Goal: Information Seeking & Learning: Learn about a topic

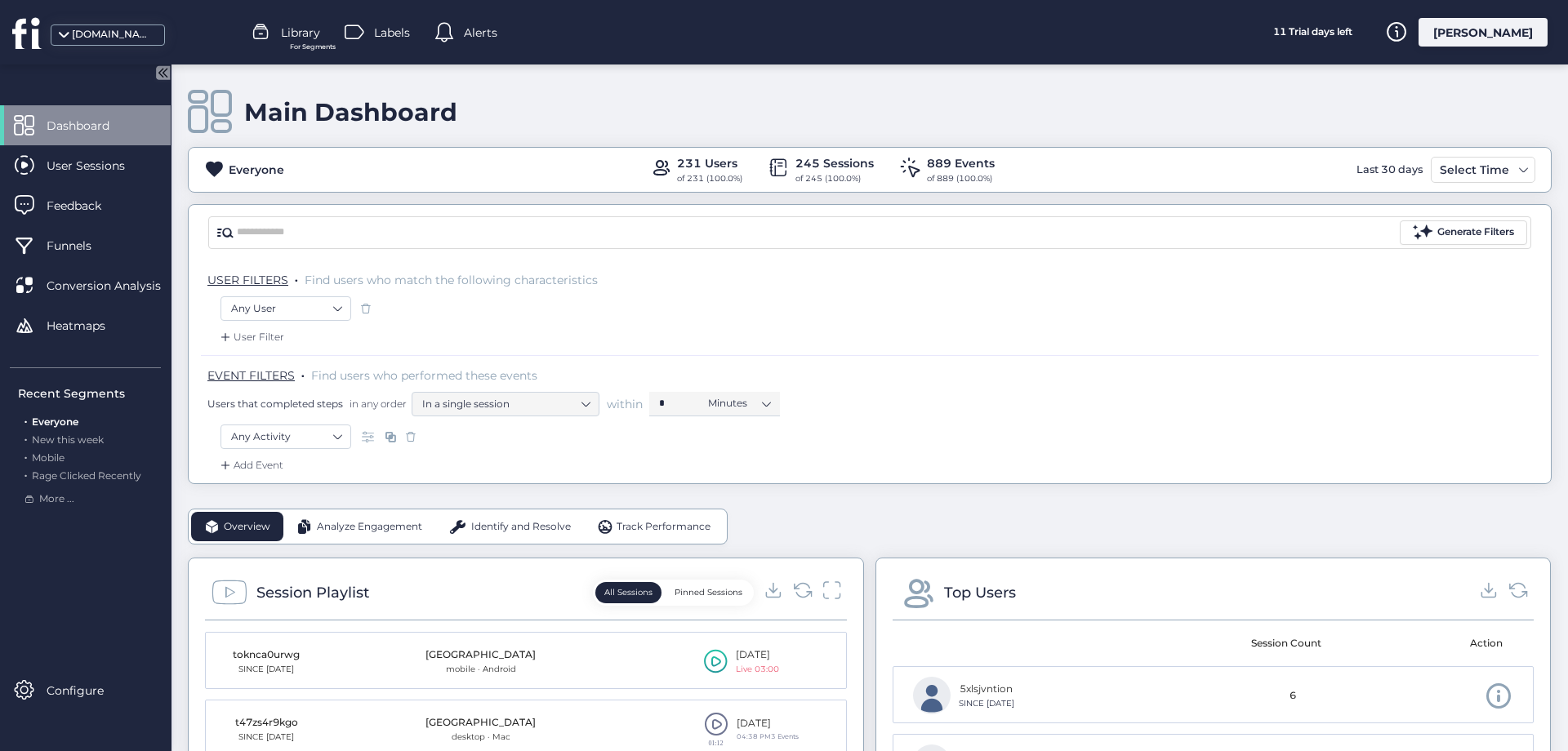
scroll to position [353, 0]
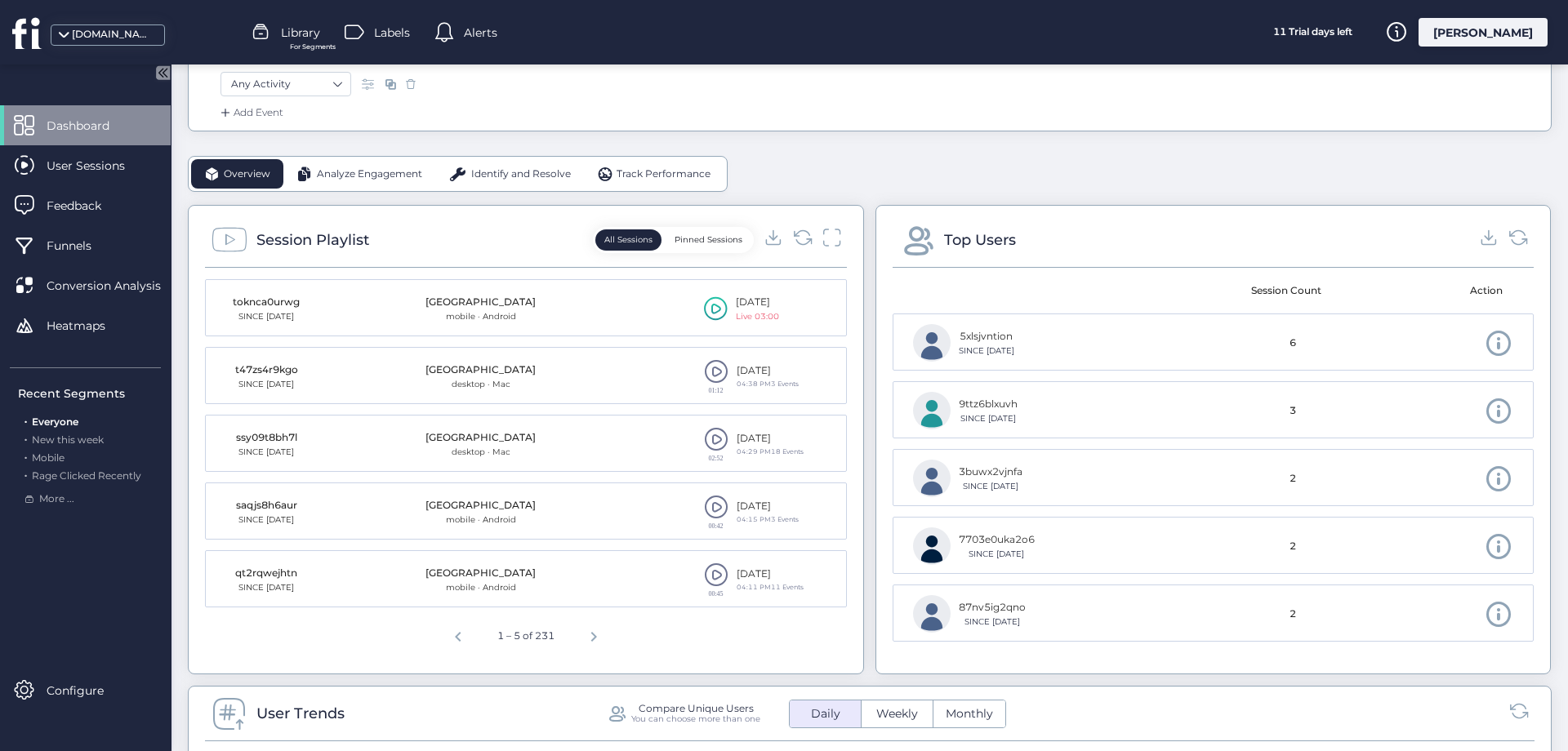
click at [720, 313] on icon at bounding box center [715, 308] width 23 height 24
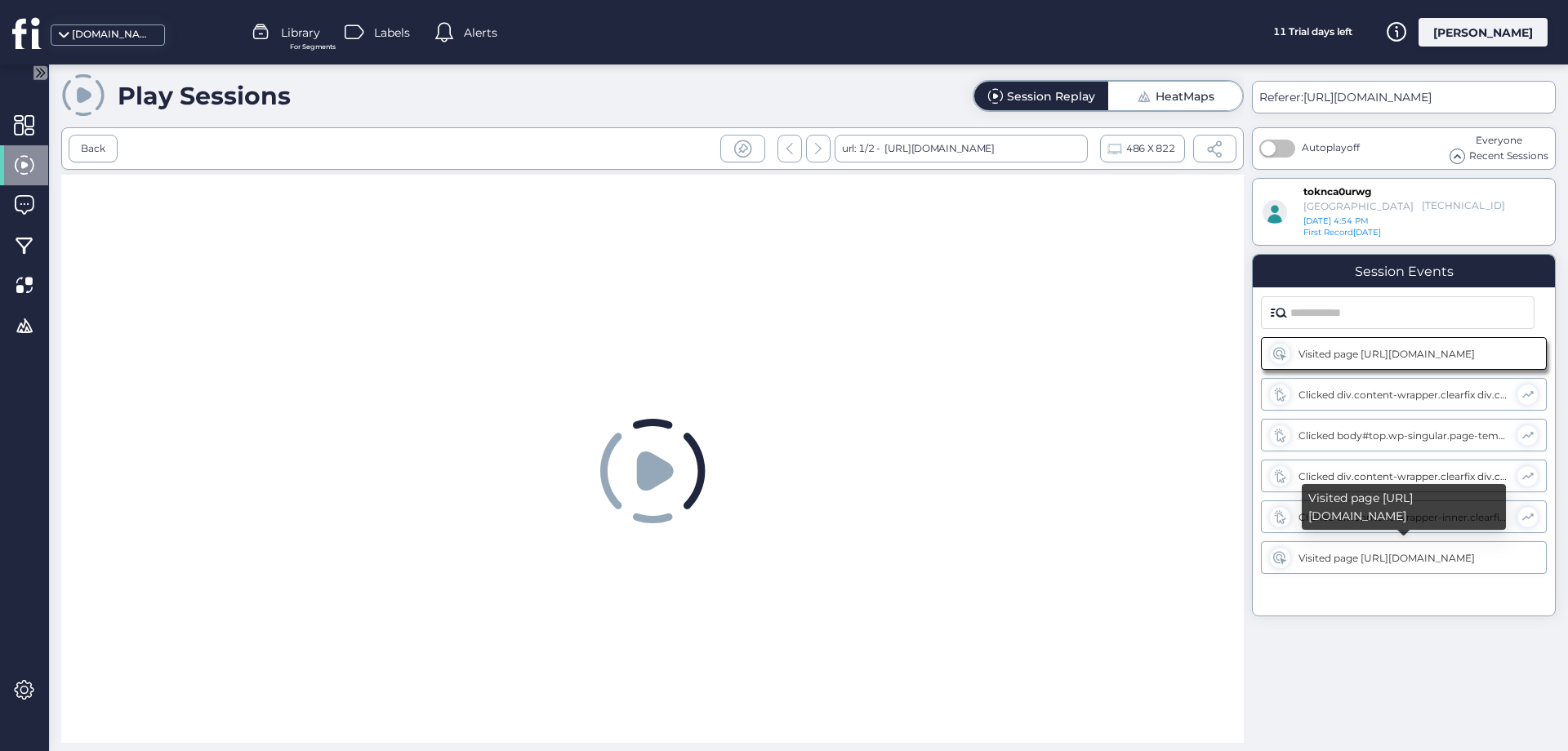
click at [1343, 560] on div "Visited page [URL][DOMAIN_NAME]" at bounding box center [1404, 558] width 212 height 12
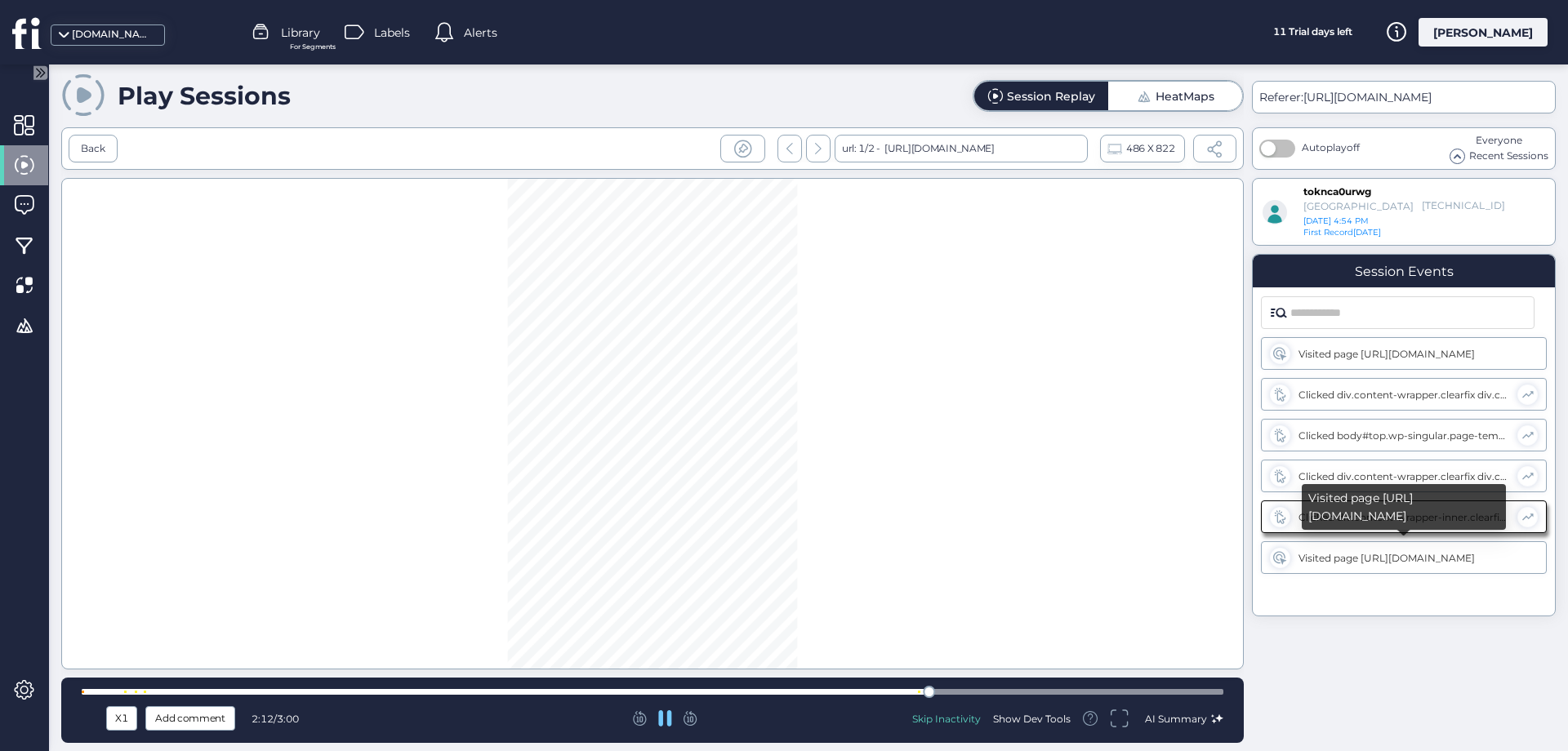
click at [1351, 549] on div "Visited page [URL][DOMAIN_NAME]" at bounding box center [1404, 558] width 286 height 33
click at [1319, 559] on div "Visited page [URL][DOMAIN_NAME]" at bounding box center [1404, 558] width 212 height 12
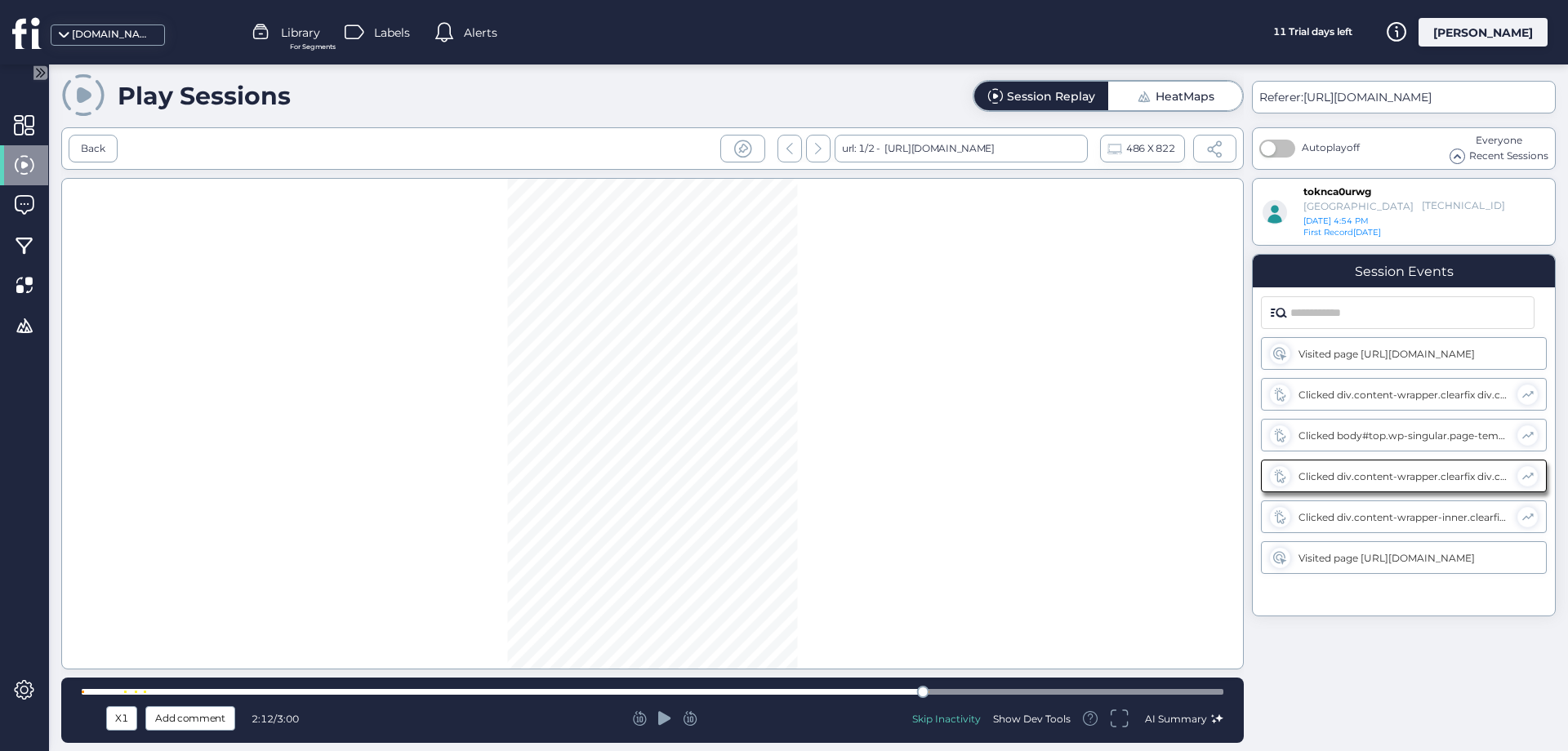
click at [1251, 517] on div "Session Events Visited page https://katarina.pl/kurs-niemieckiego-dla-dzieci/ C…" at bounding box center [1403, 435] width 304 height 362
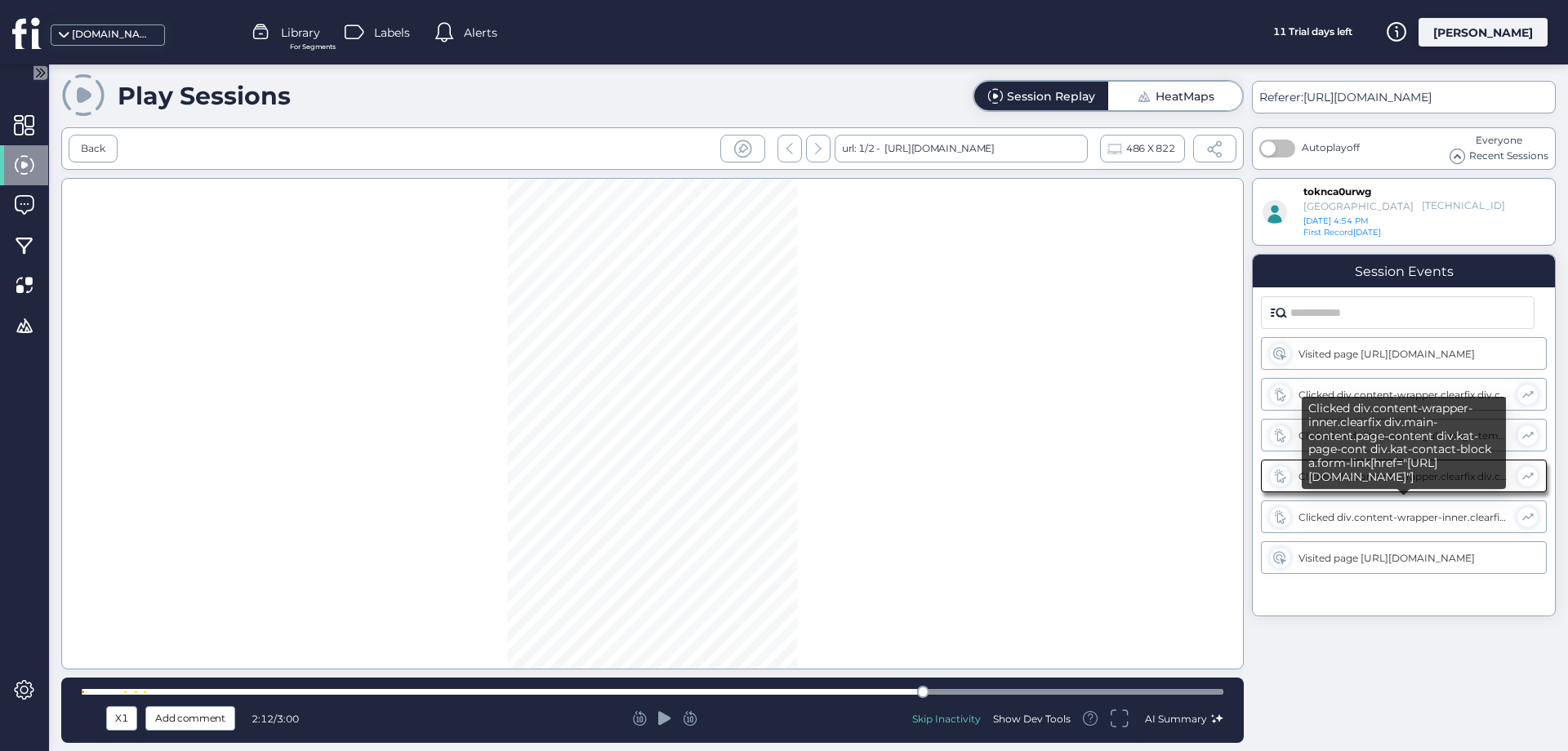
click at [1363, 523] on div "Clicked div.content-wrapper-inner.clearfix div.main-content.page-content div.ka…" at bounding box center [1404, 517] width 211 height 12
click at [1362, 557] on div "Visited page [URL][DOMAIN_NAME]" at bounding box center [1404, 558] width 212 height 12
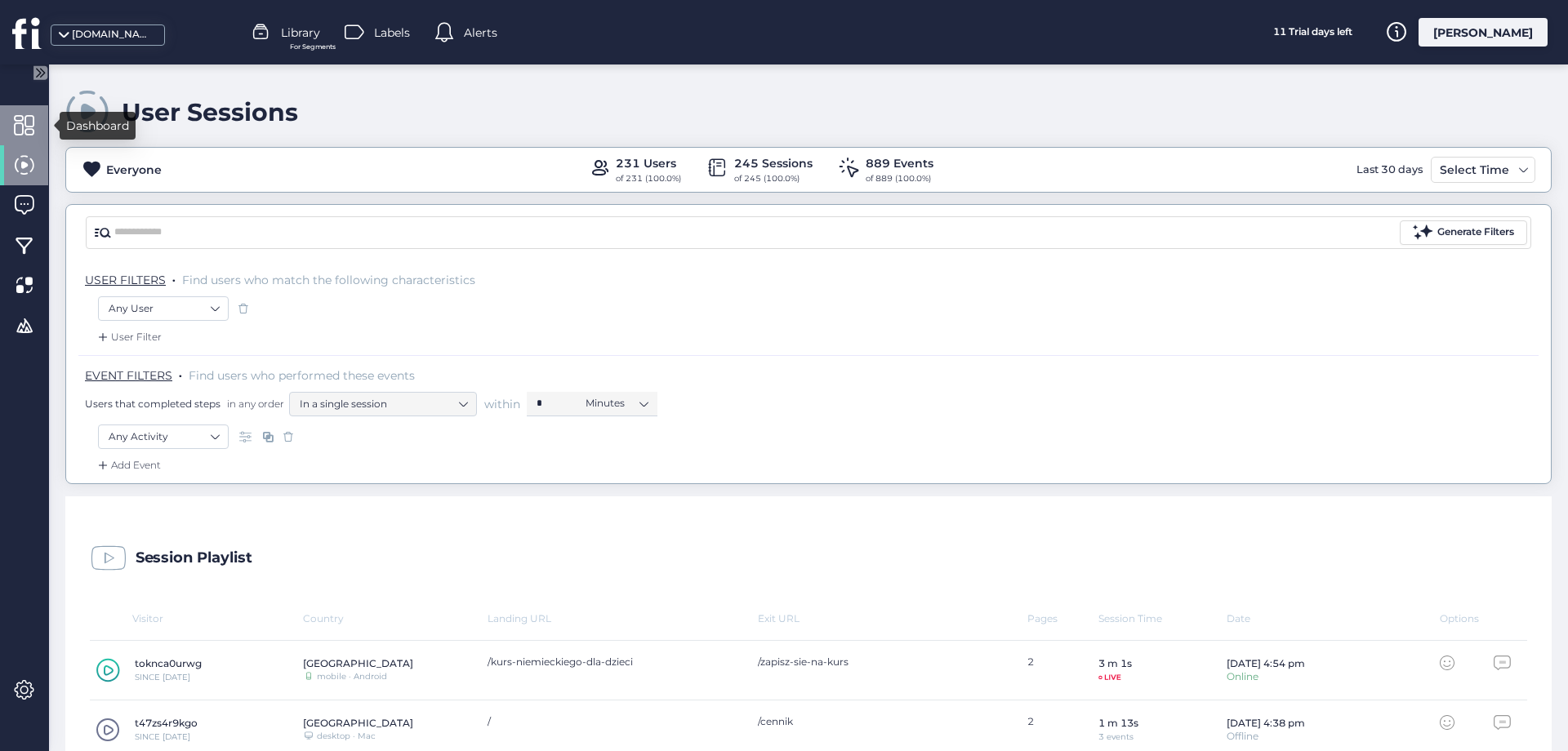
click at [25, 120] on span at bounding box center [24, 125] width 21 height 21
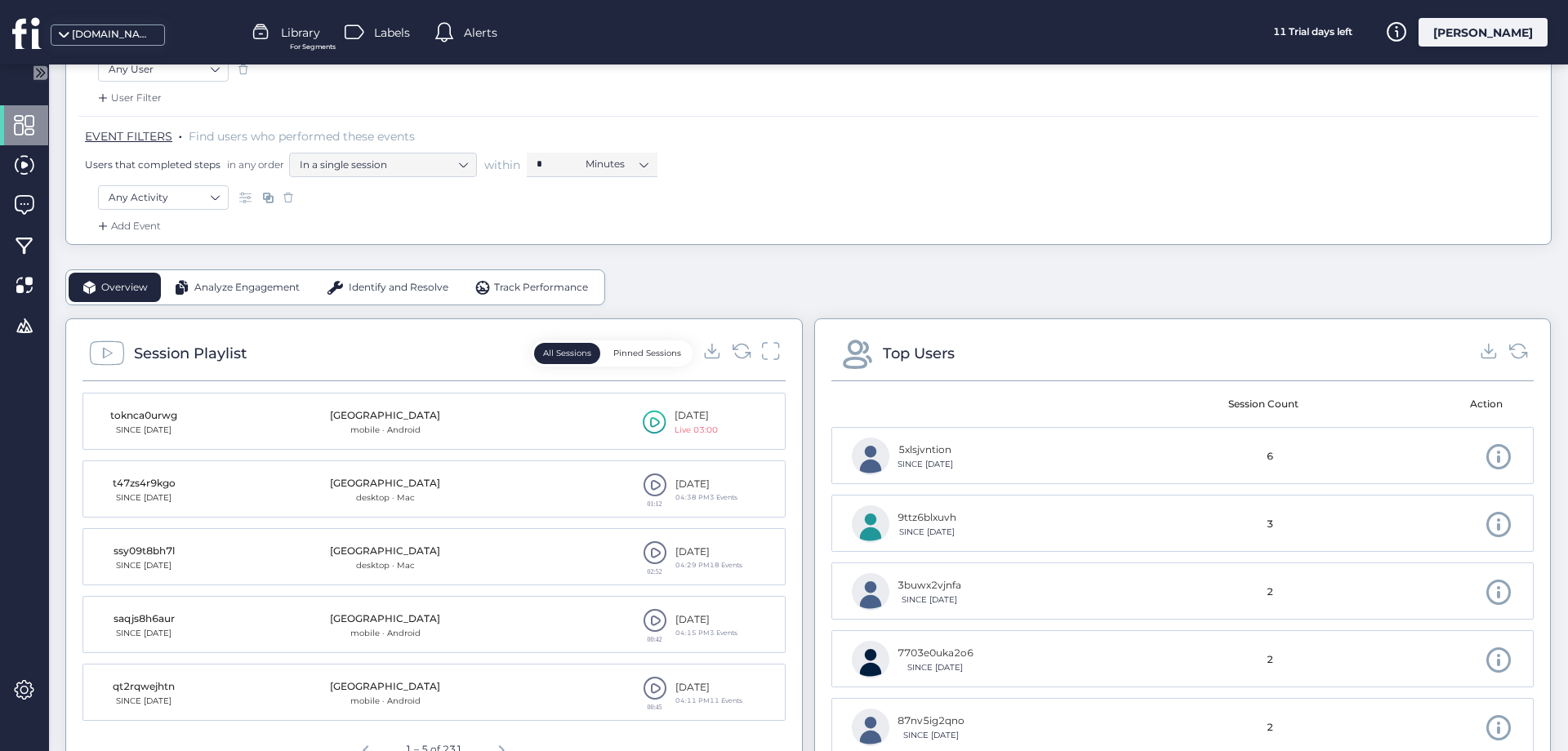
scroll to position [264, 0]
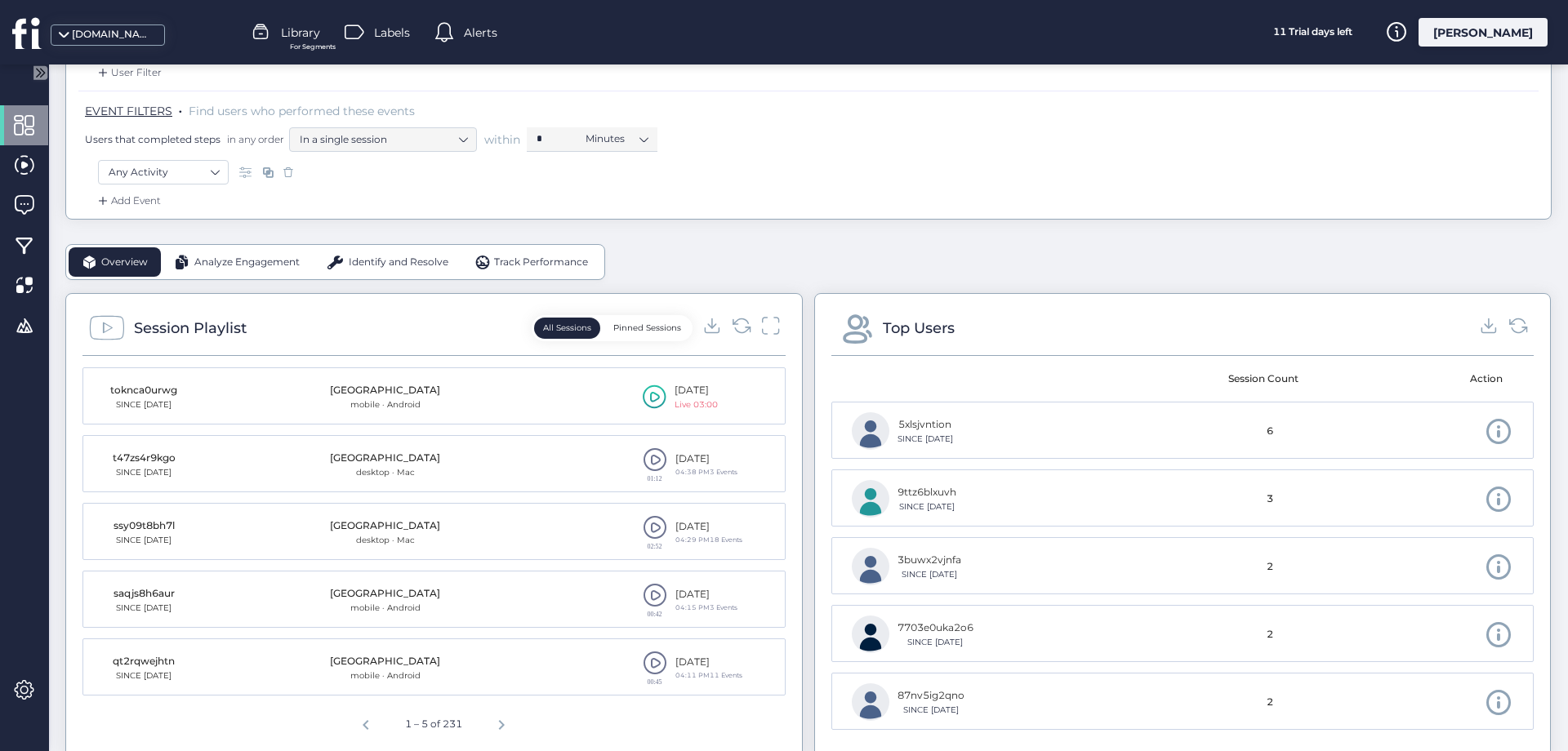
click at [660, 332] on button "Pinned Sessions" at bounding box center [647, 328] width 86 height 21
click at [659, 388] on span at bounding box center [655, 392] width 24 height 24
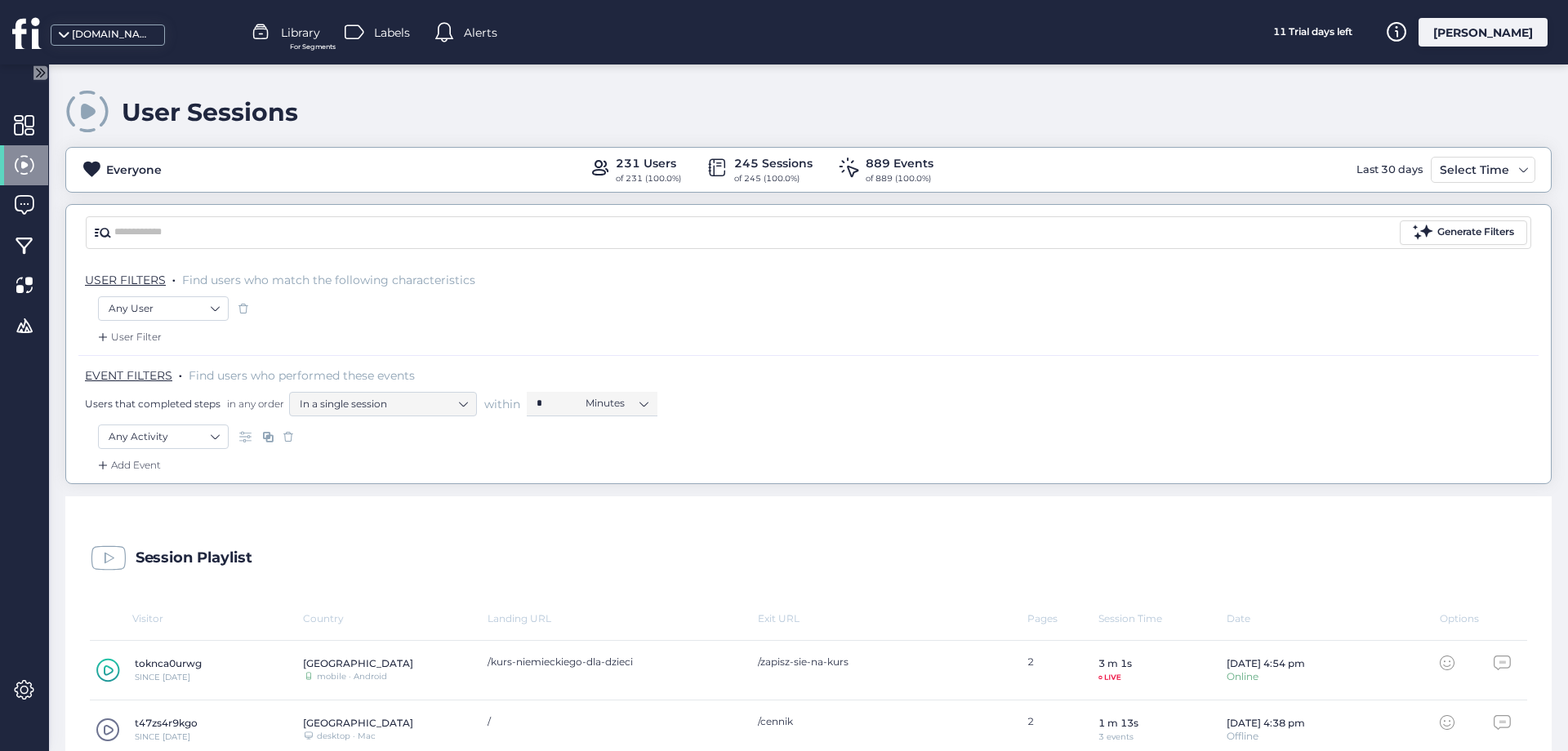
click at [8, 105] on mat-drawer at bounding box center [24, 407] width 49 height 687
click at [25, 120] on span at bounding box center [24, 125] width 21 height 21
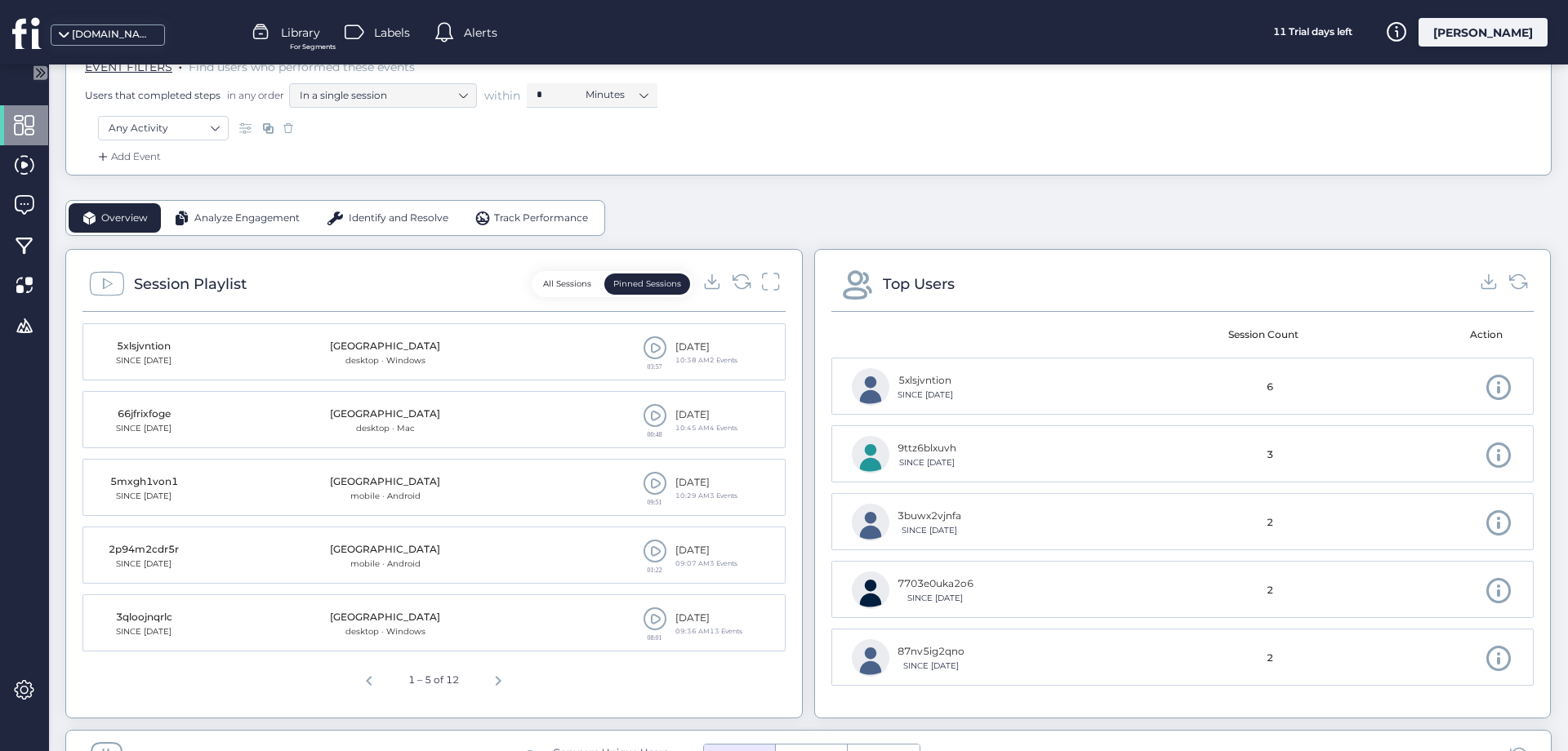
scroll to position [441, 0]
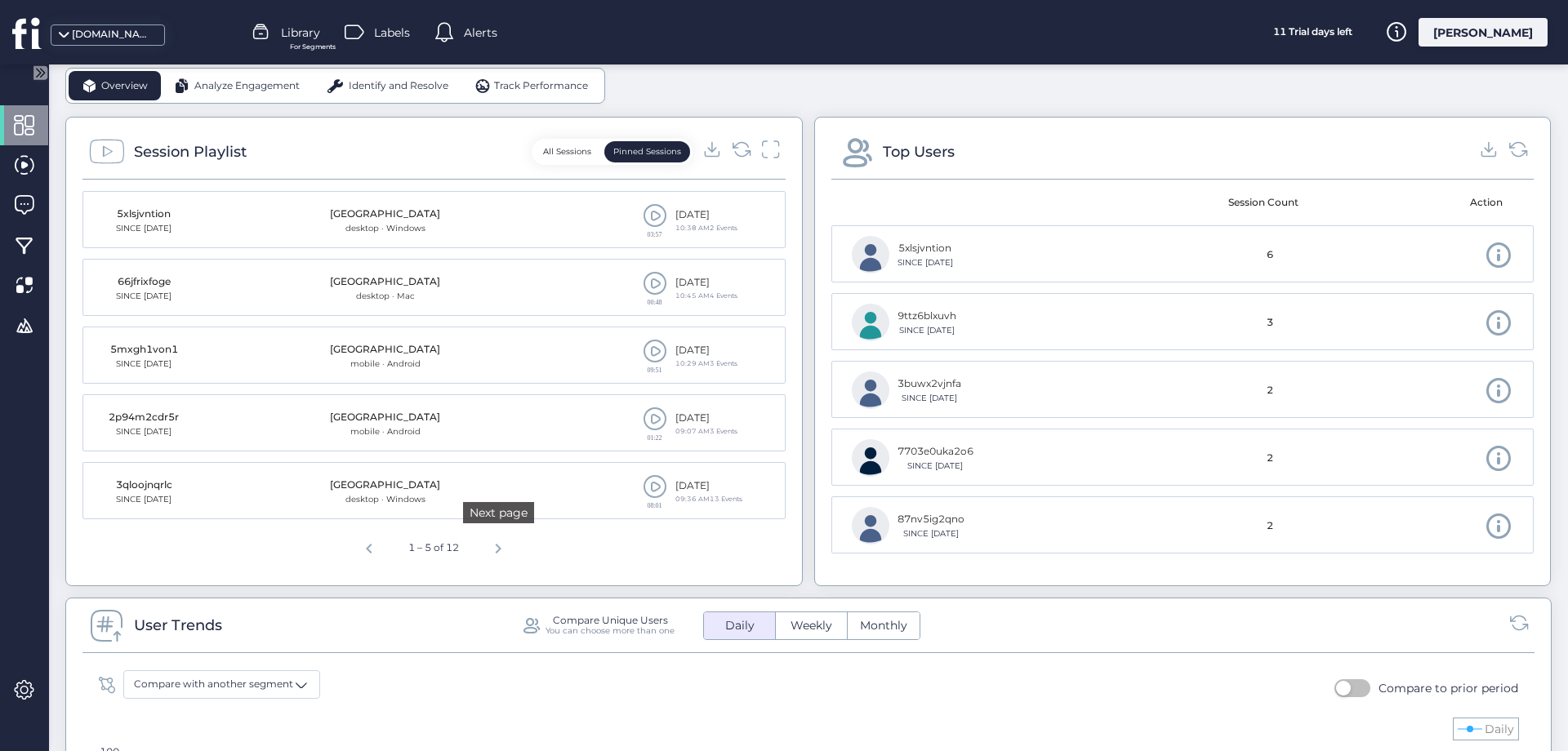
click at [507, 546] on span "Next page" at bounding box center [498, 546] width 39 height 39
click at [369, 550] on span "Previous page" at bounding box center [366, 546] width 39 height 39
click at [503, 556] on span "Next page" at bounding box center [498, 546] width 39 height 39
click at [646, 216] on span at bounding box center [655, 216] width 24 height 24
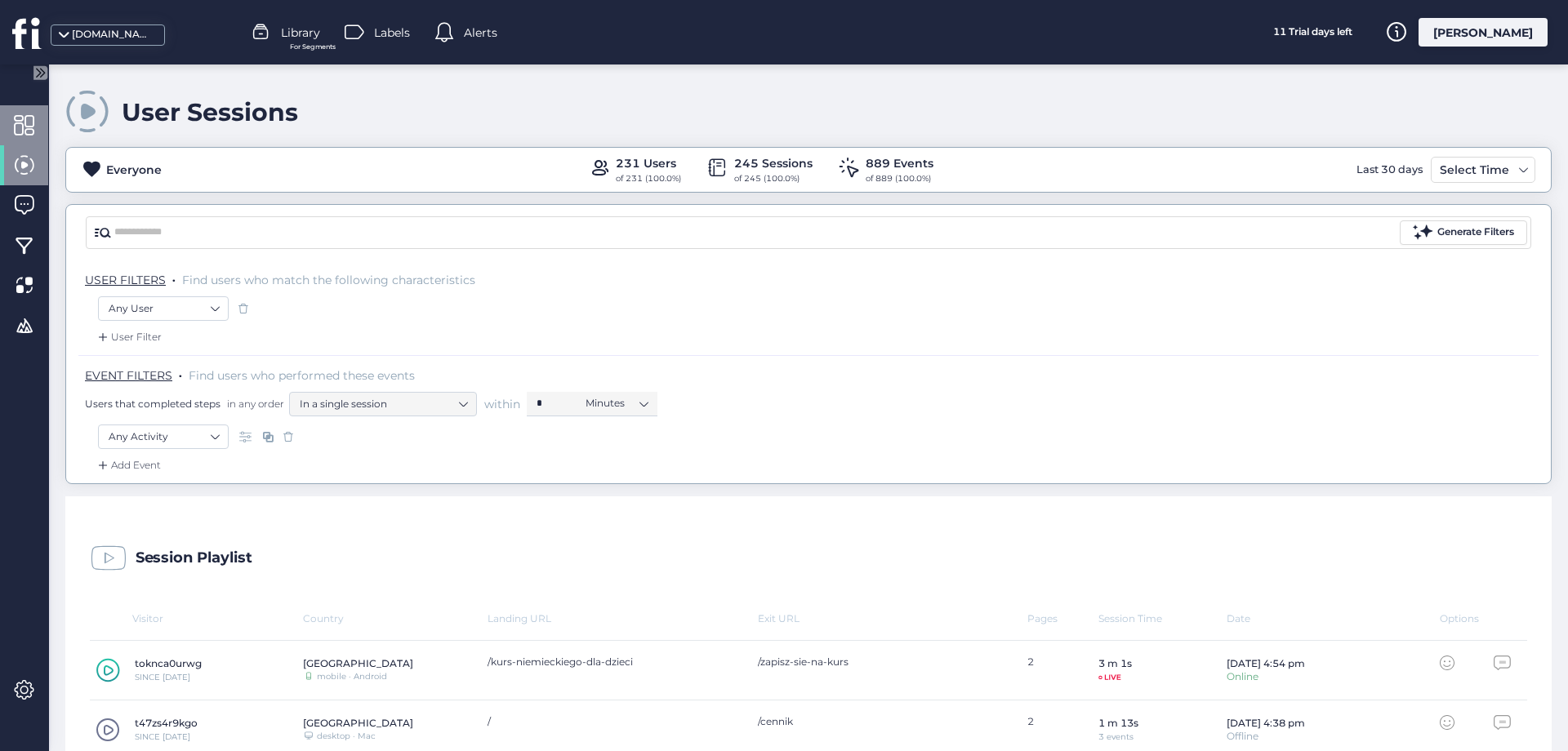
click at [37, 118] on div at bounding box center [24, 125] width 49 height 40
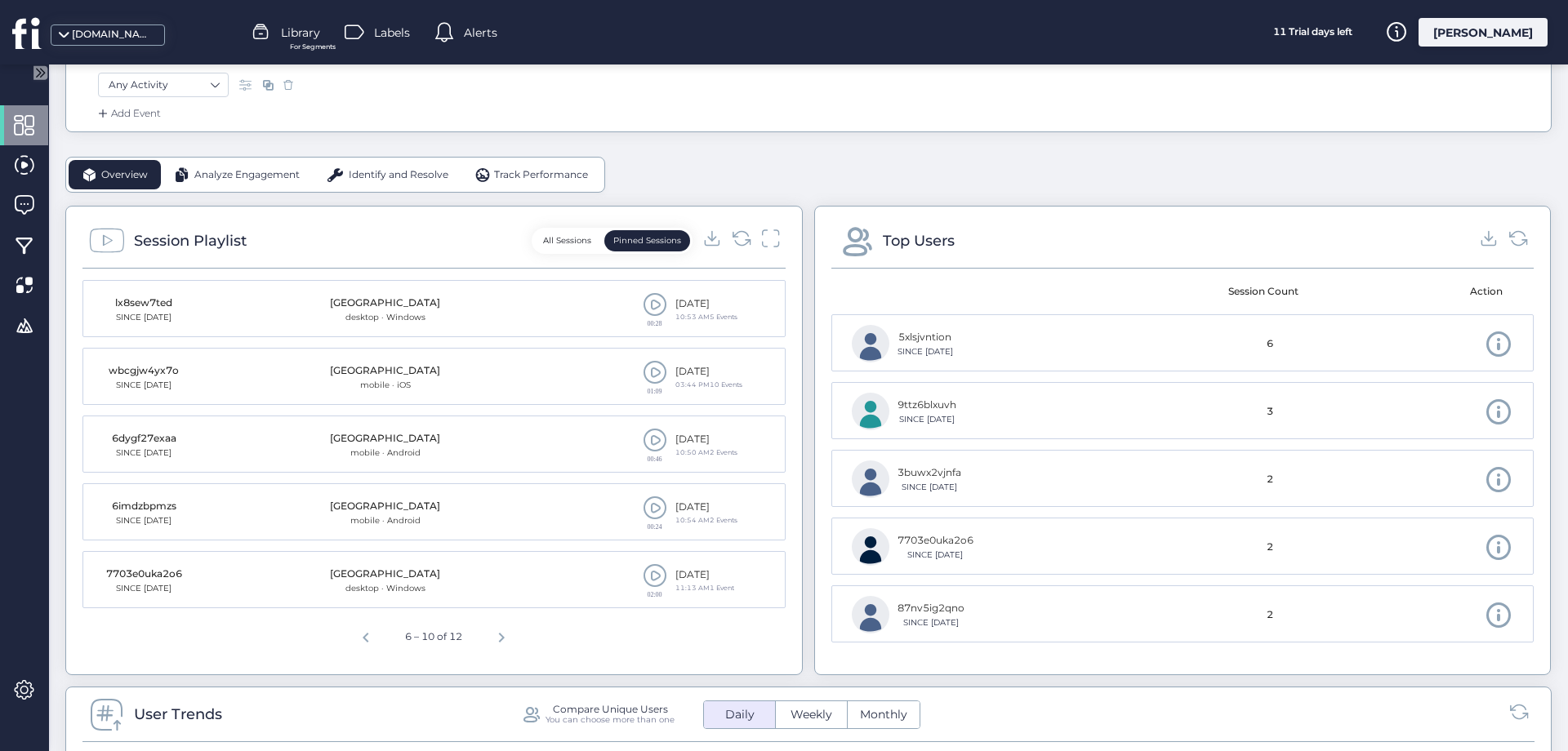
scroll to position [353, 0]
click at [148, 303] on div "lx8sew7ted" at bounding box center [143, 303] width 81 height 16
click at [657, 303] on span at bounding box center [655, 304] width 24 height 24
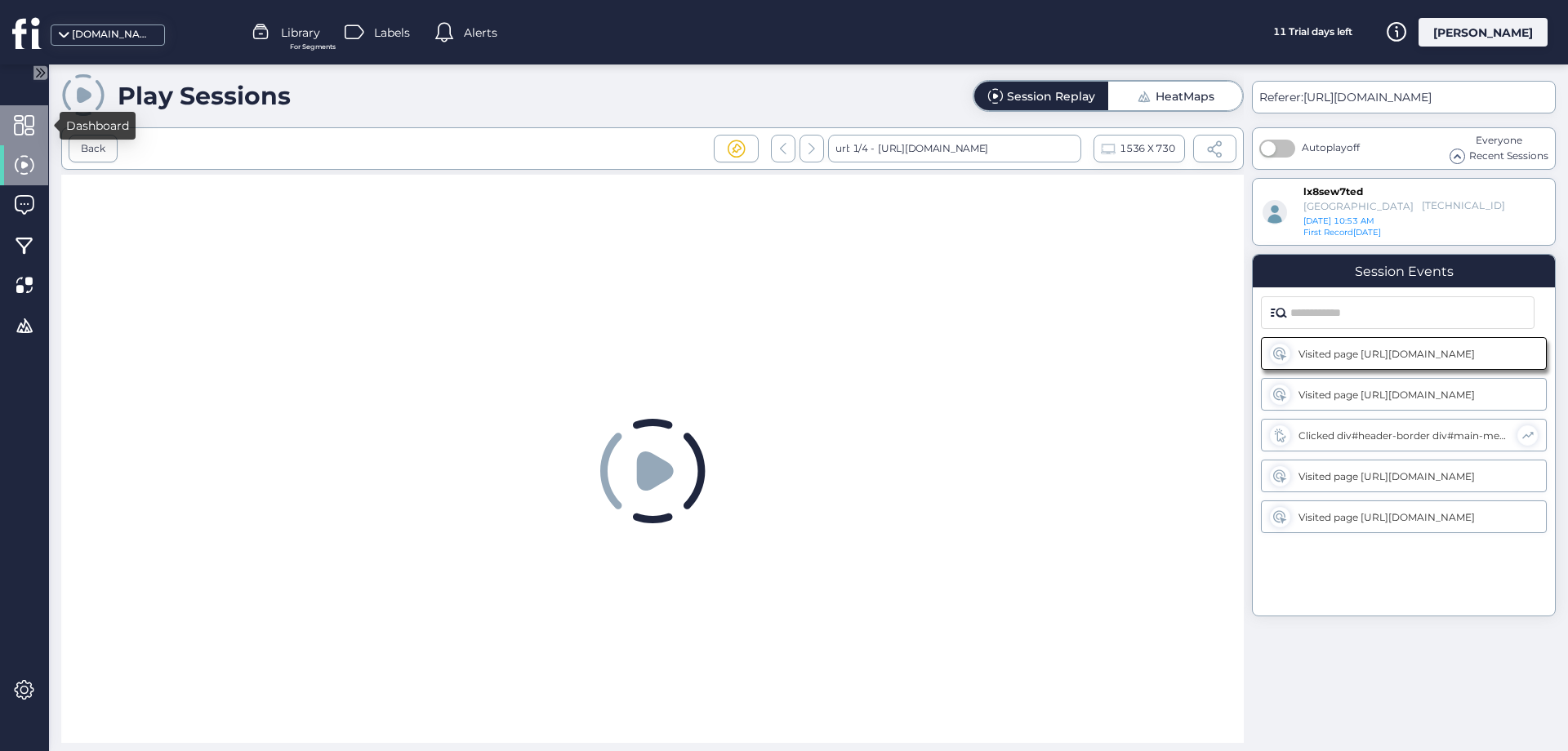
click at [25, 127] on span at bounding box center [24, 125] width 21 height 21
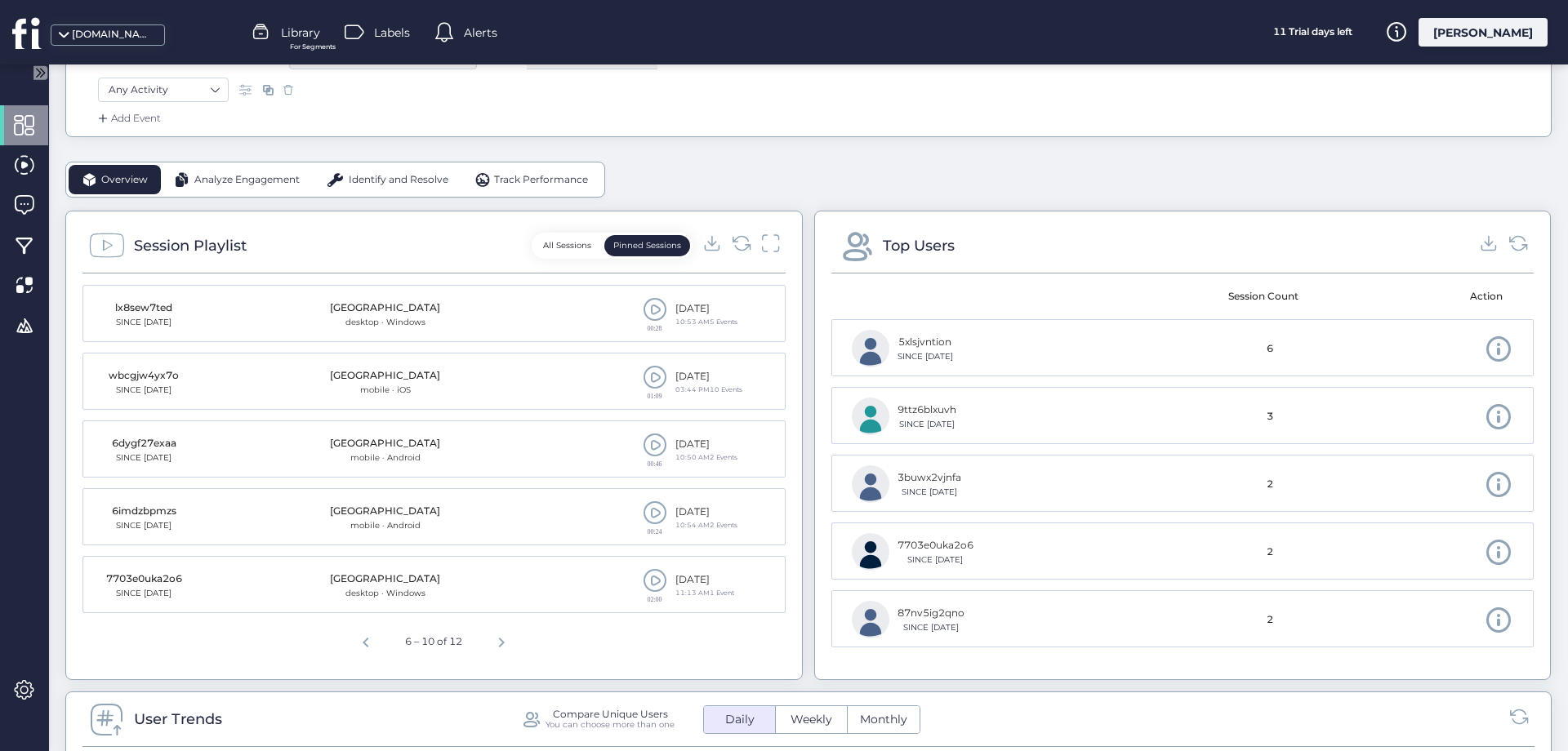
scroll to position [353, 0]
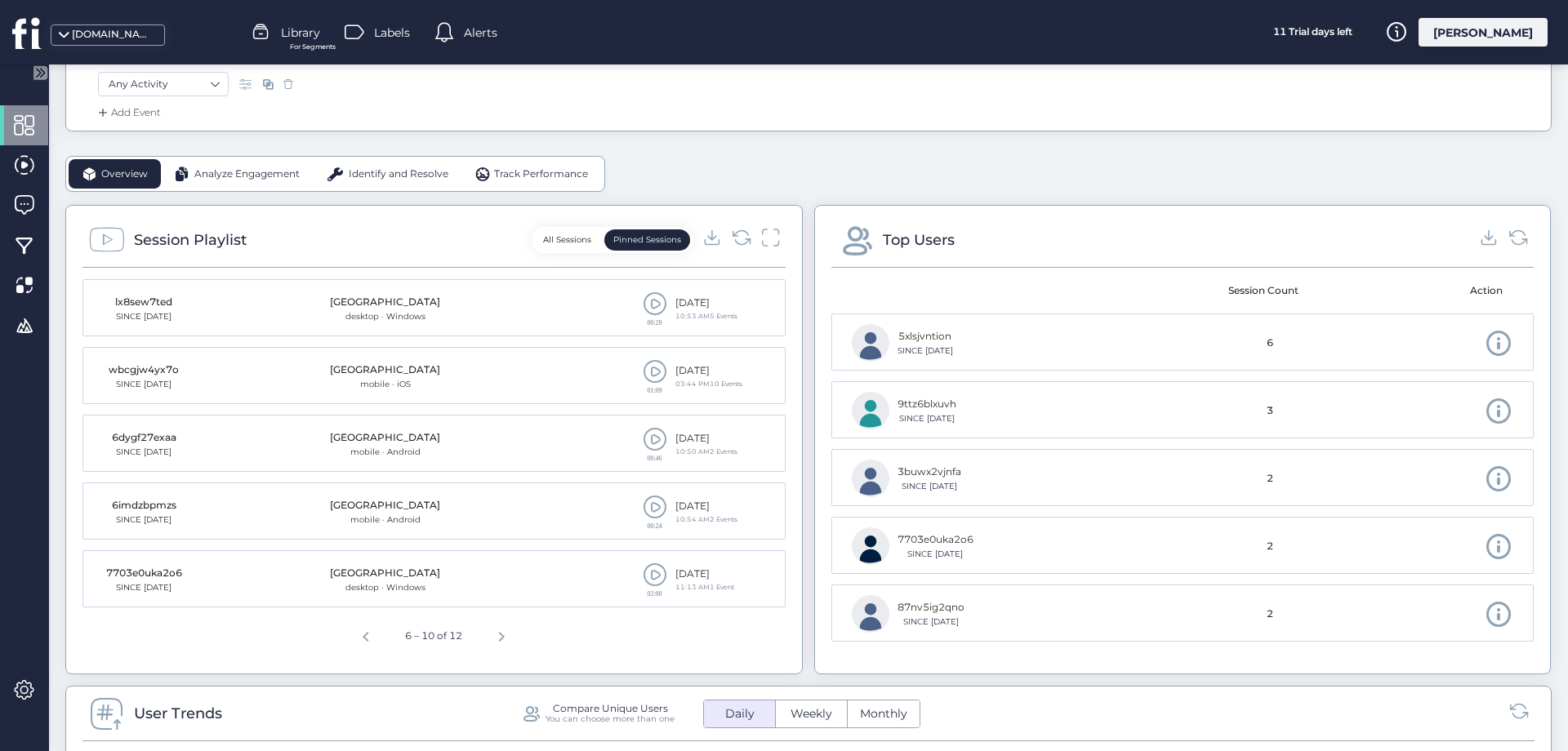
click at [659, 568] on span at bounding box center [655, 574] width 24 height 24
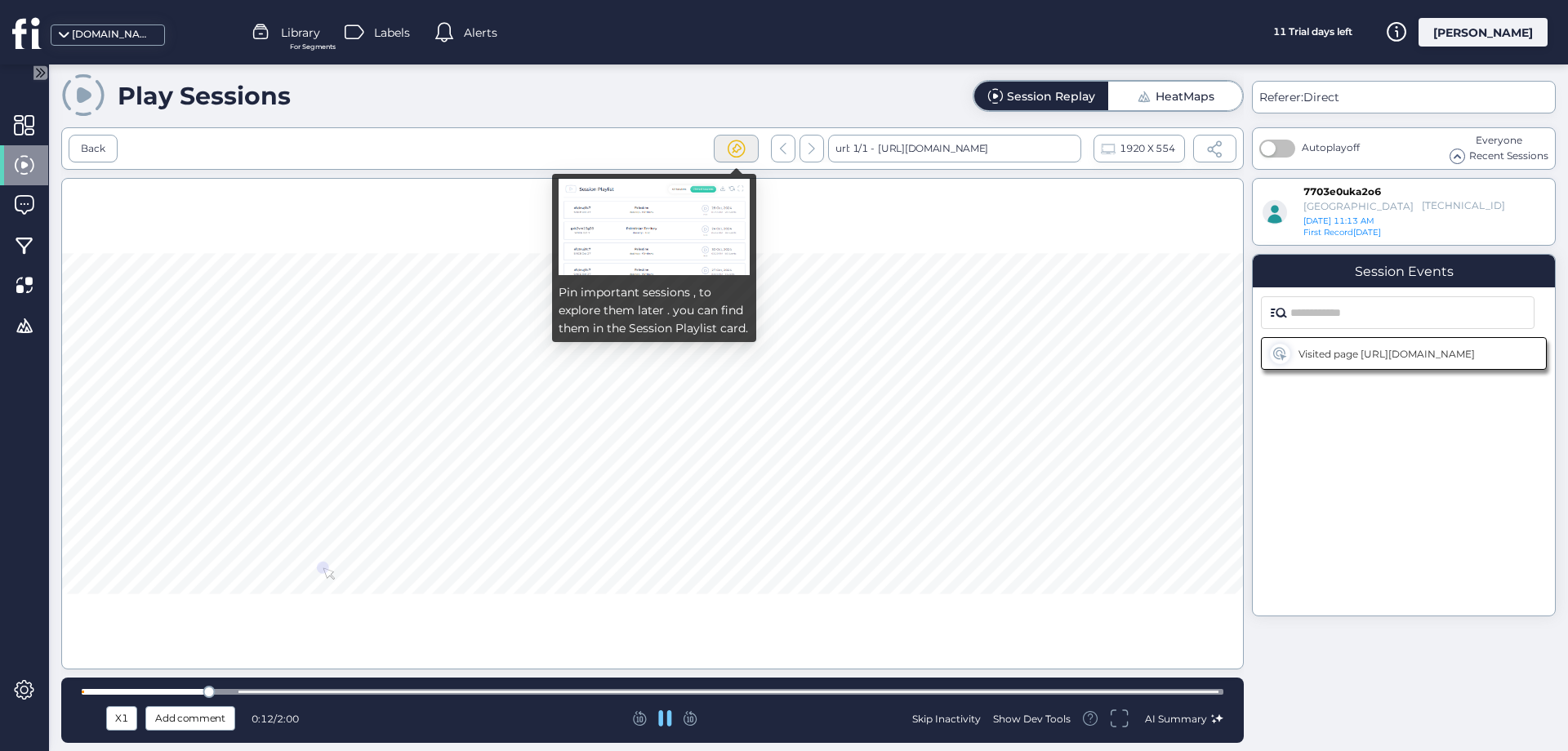
click at [737, 147] on span at bounding box center [736, 149] width 21 height 21
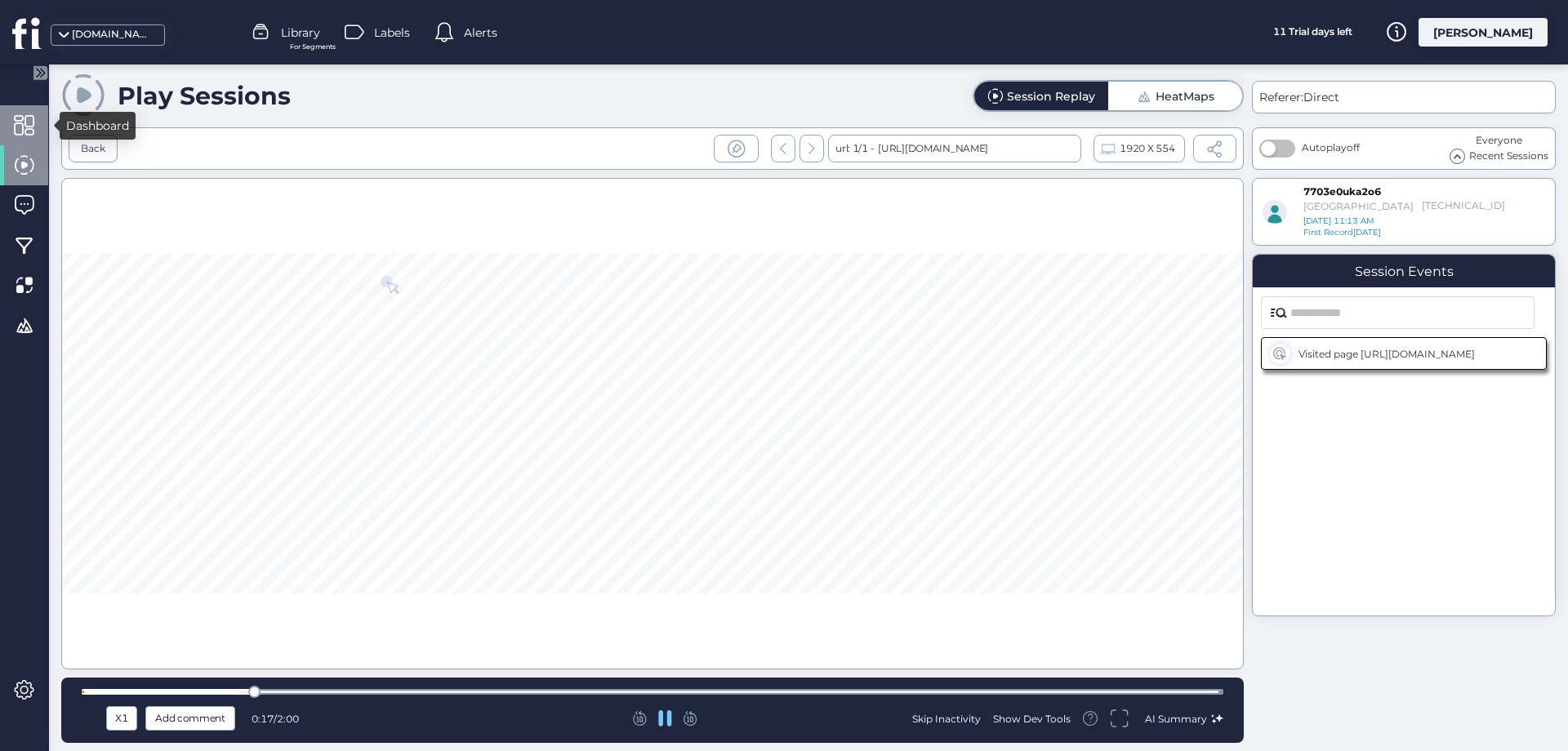
click at [28, 120] on span at bounding box center [24, 125] width 21 height 21
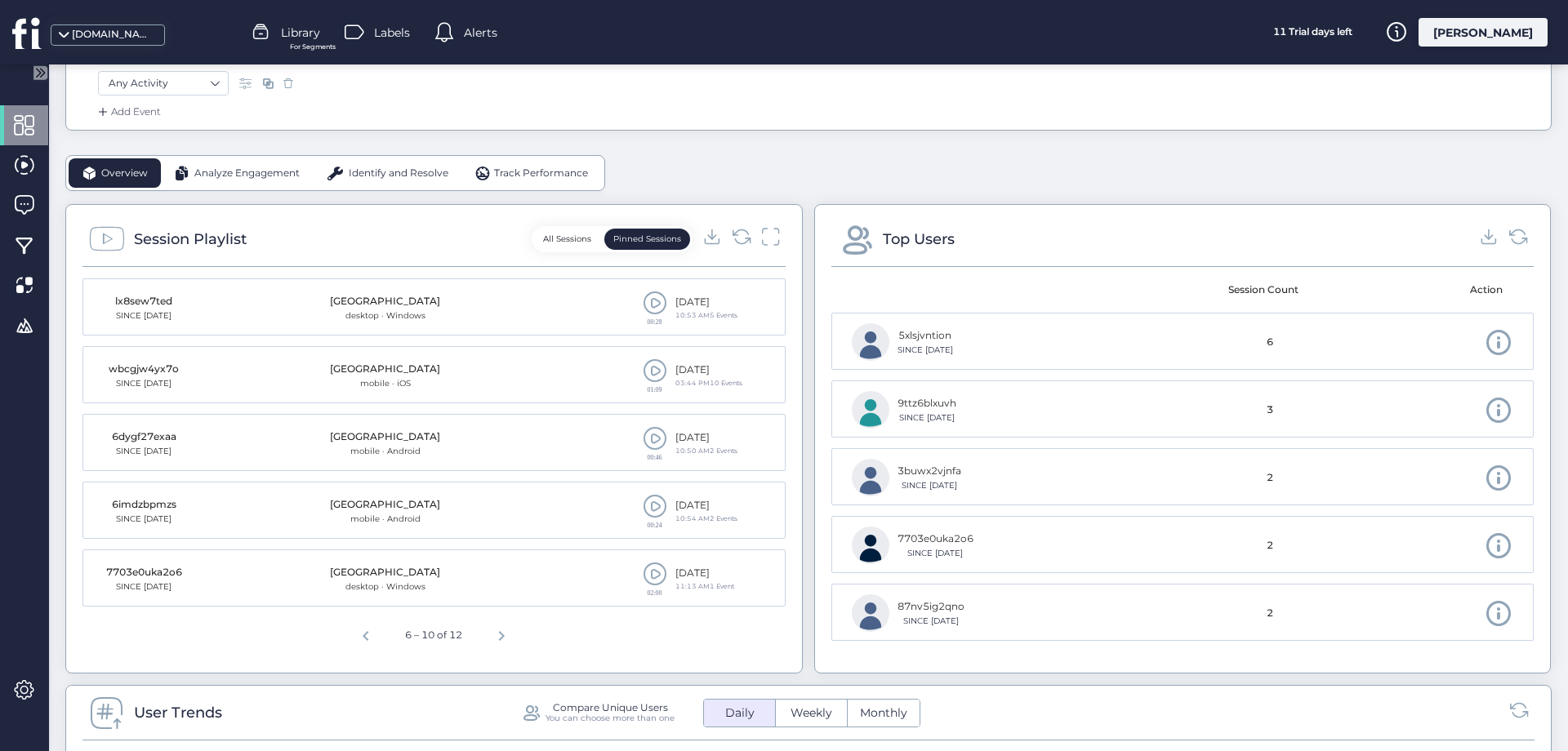
scroll to position [353, 0]
click at [649, 573] on span at bounding box center [655, 574] width 24 height 24
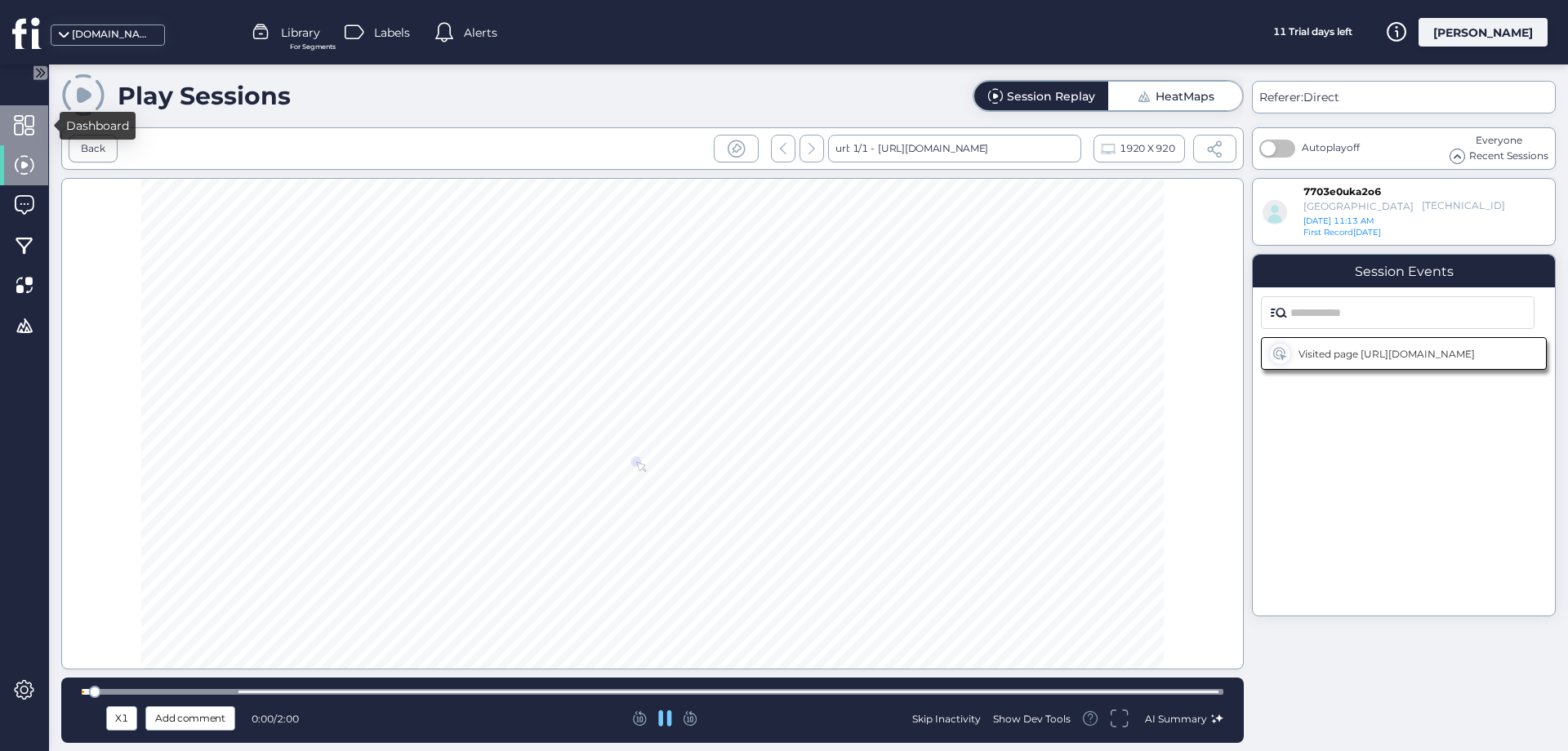
click at [32, 120] on span at bounding box center [24, 125] width 21 height 21
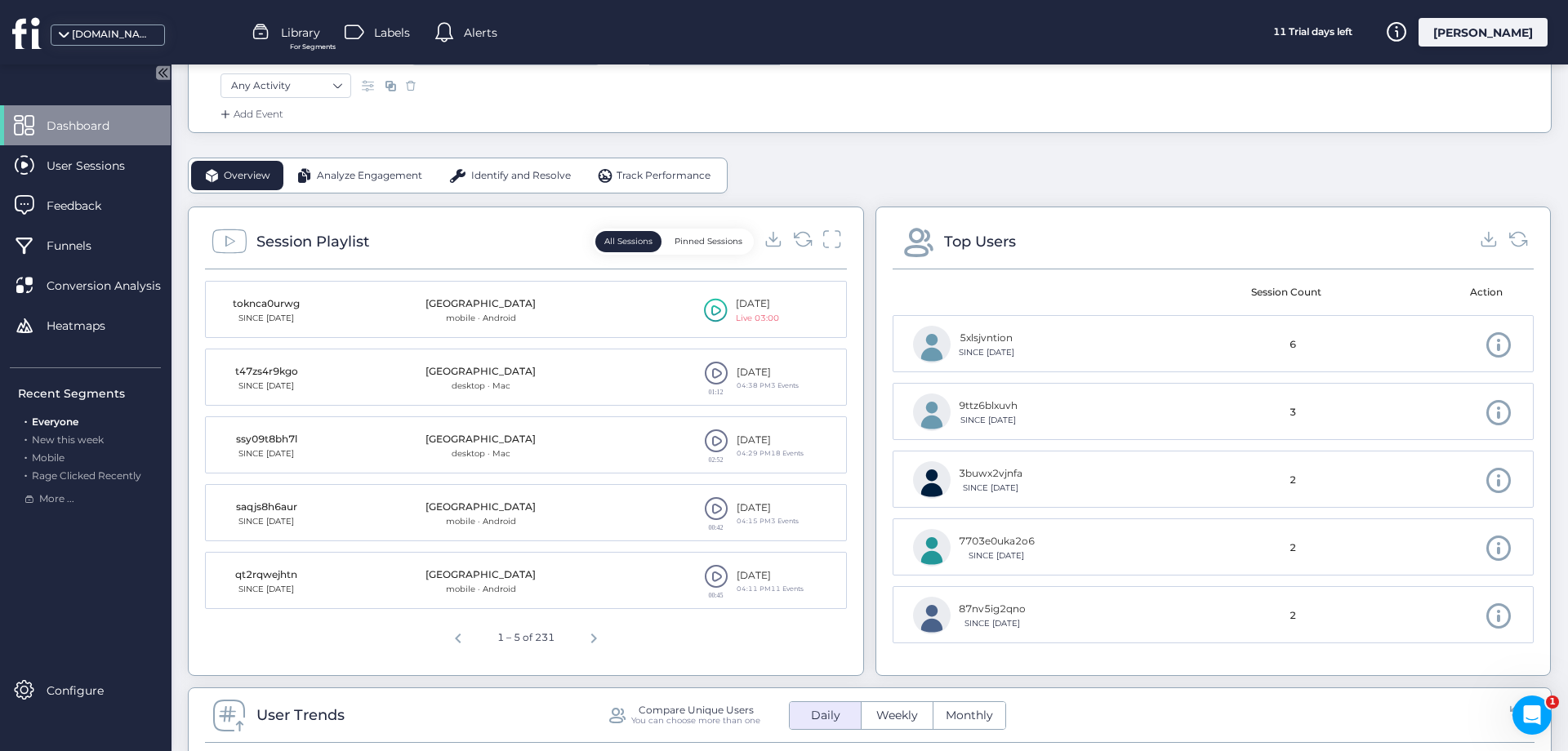
scroll to position [353, 0]
click at [715, 371] on span at bounding box center [716, 372] width 24 height 24
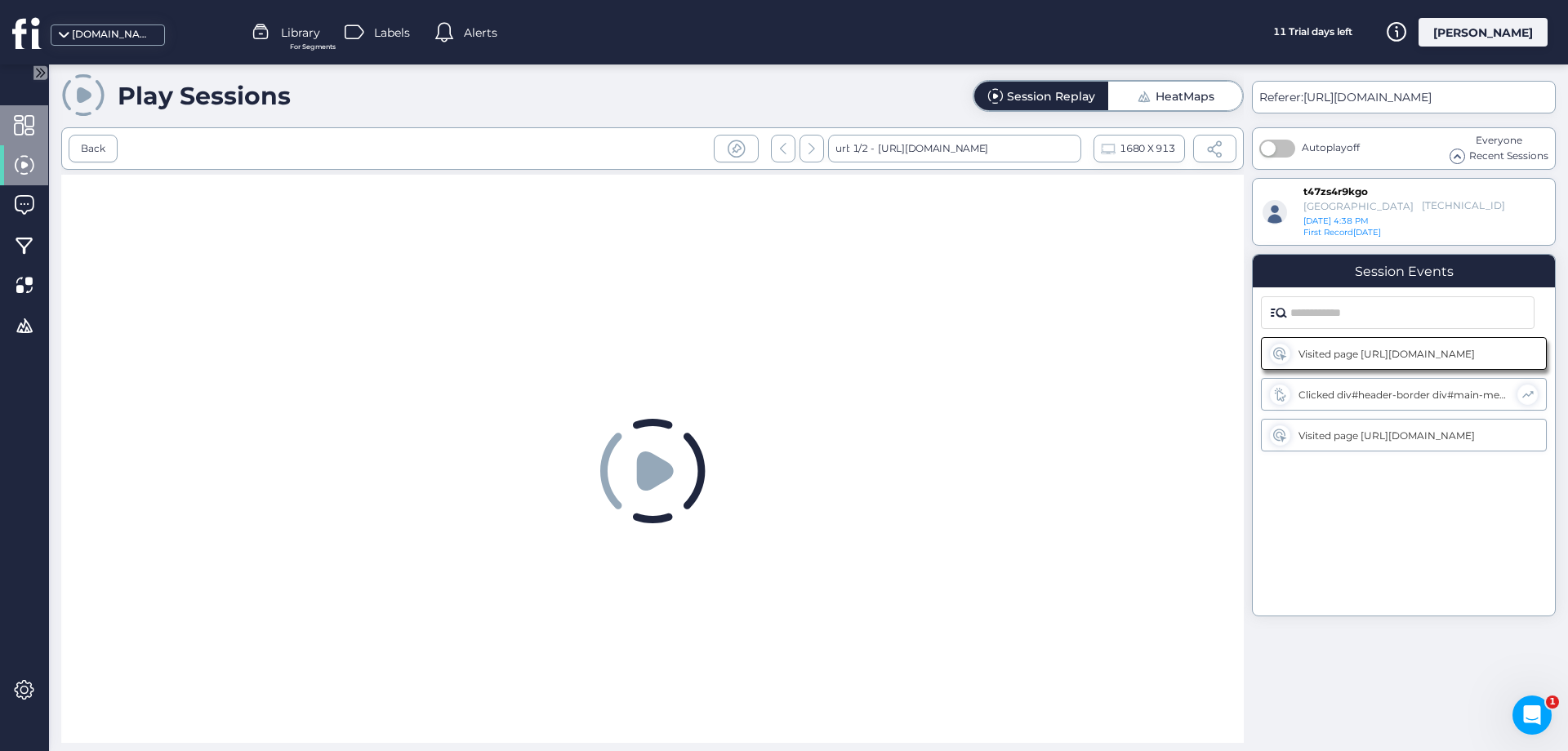
click at [19, 120] on span at bounding box center [24, 125] width 21 height 21
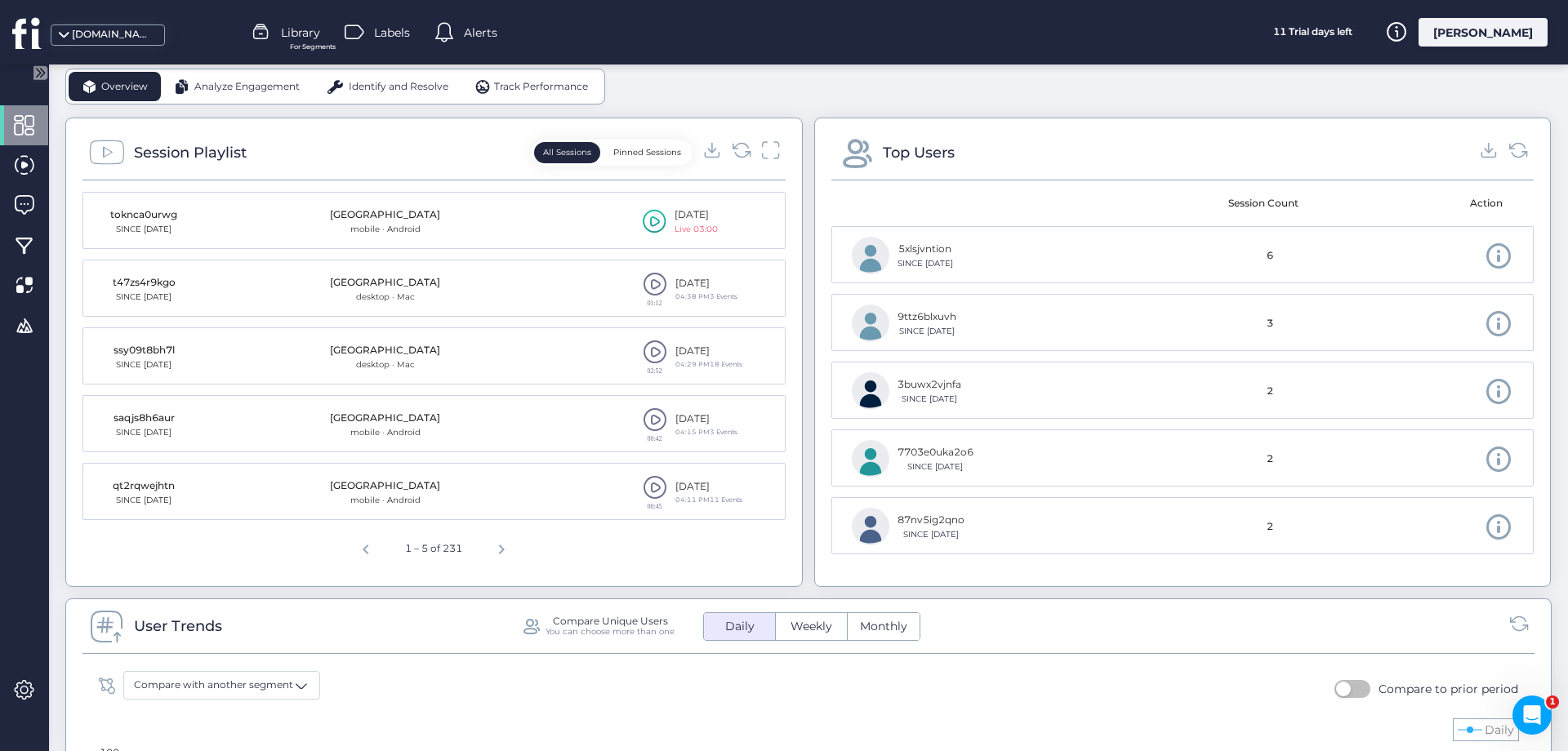
scroll to position [441, 0]
click at [651, 147] on button "Pinned Sessions" at bounding box center [647, 151] width 86 height 21
click at [654, 490] on span at bounding box center [655, 487] width 24 height 24
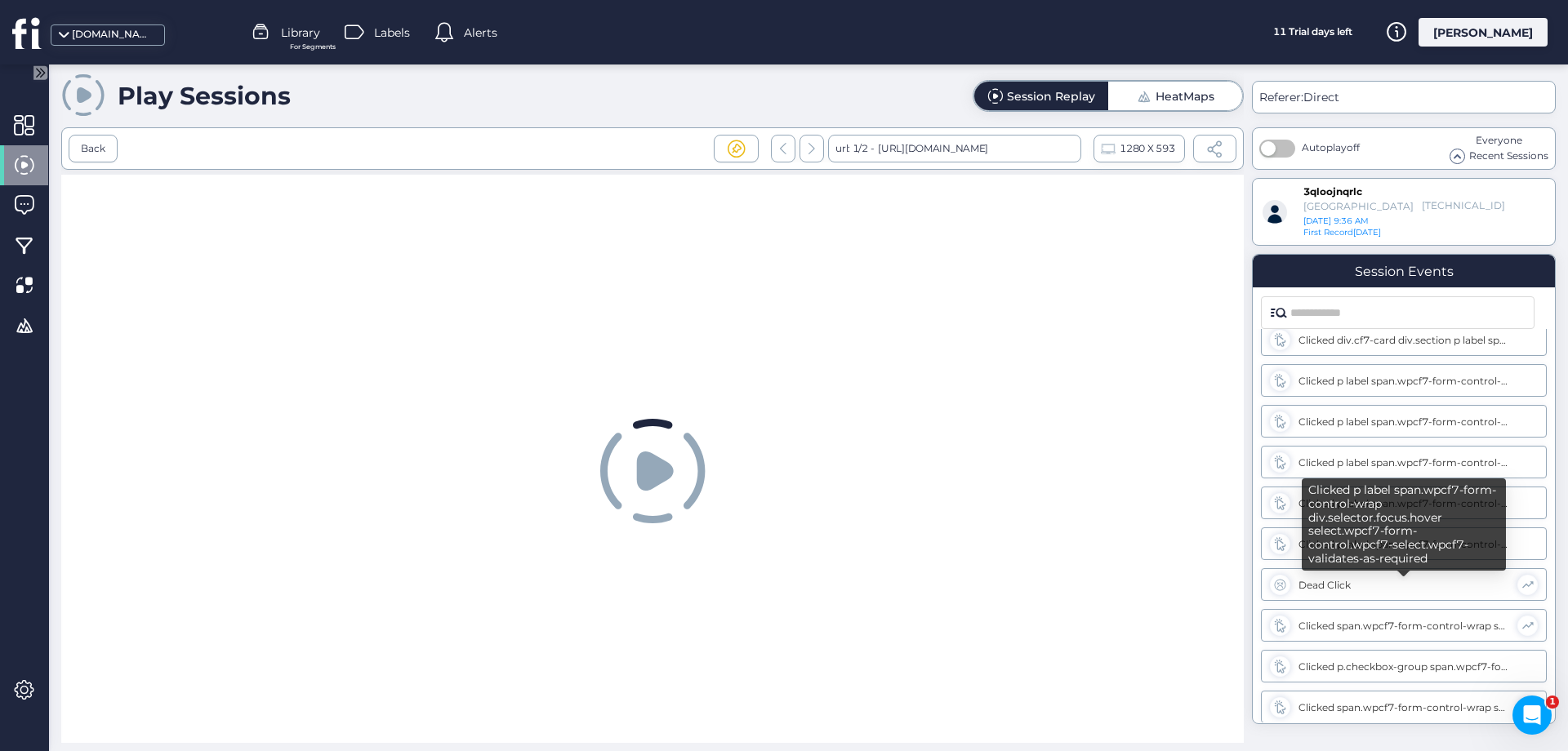
scroll to position [178, 0]
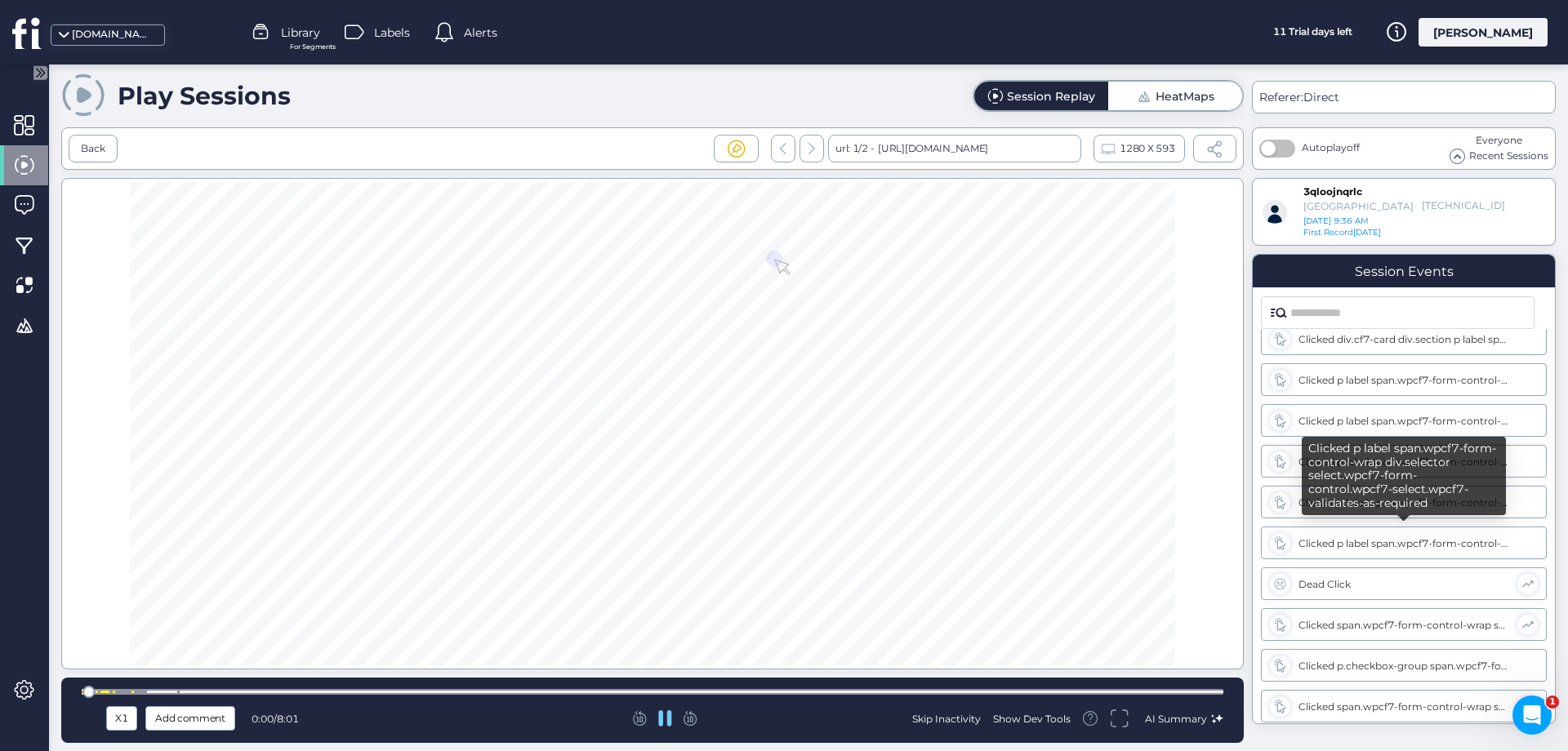
click at [1401, 541] on div "Clicked p label span.wpcf7-form-control-wrap div.selector select.wpcf7-form-con…" at bounding box center [1404, 543] width 212 height 12
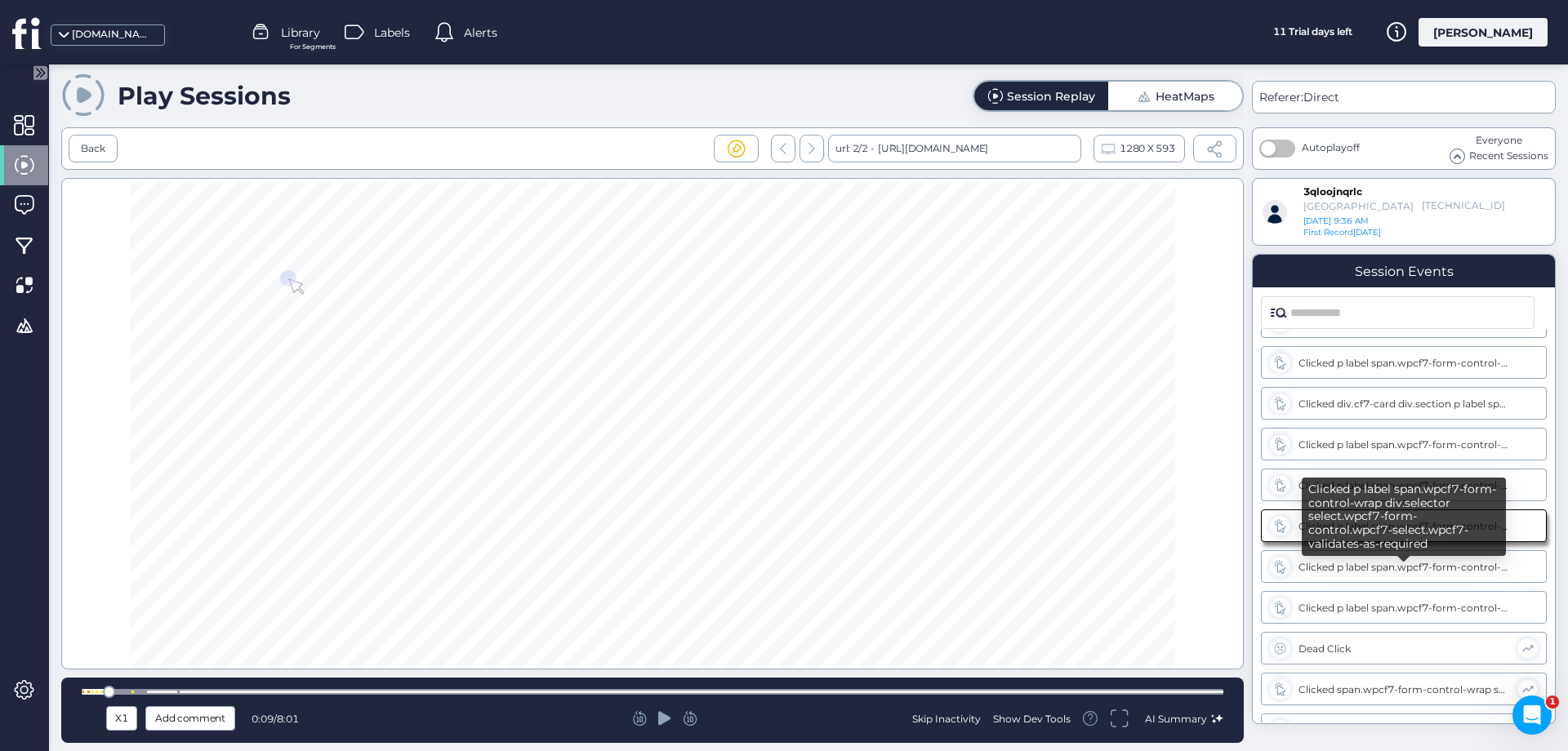
scroll to position [113, 0]
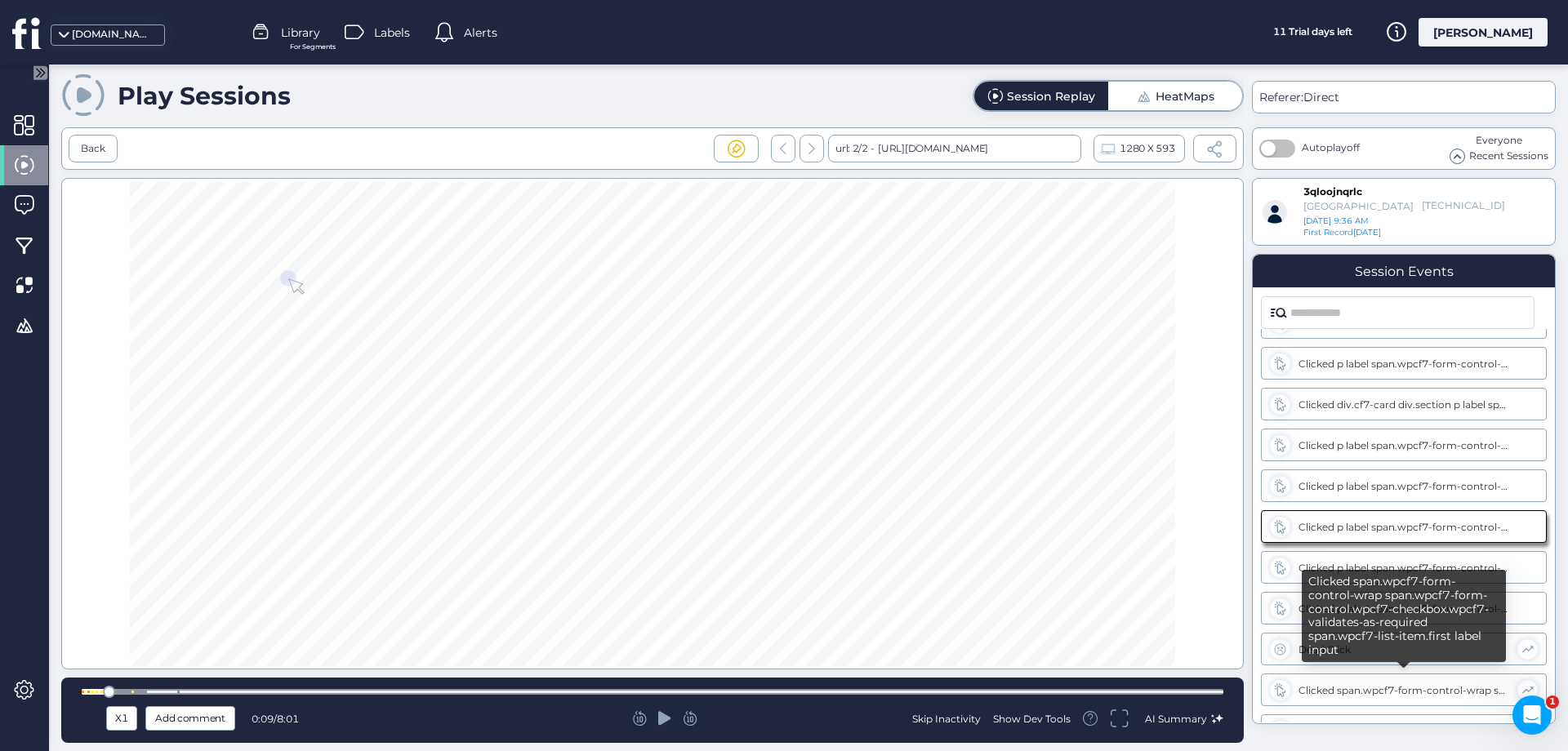
click at [1395, 653] on div "Clicked span.wpcf7-form-control-wrap span.wpcf7-form-control.wpcf7-checkbox.wpc…" at bounding box center [1404, 616] width 205 height 92
click at [1280, 653] on icon at bounding box center [1279, 649] width 14 height 14
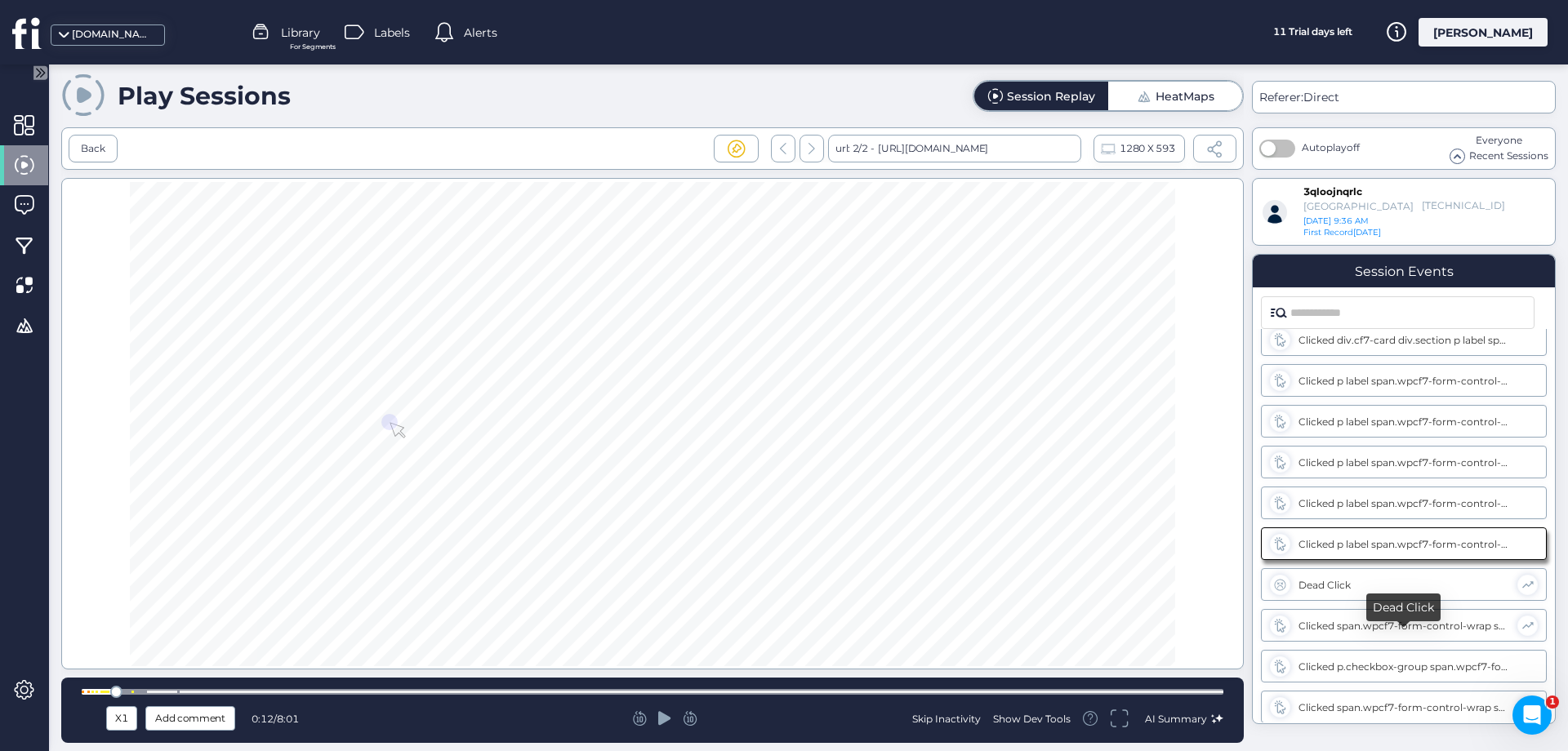
scroll to position [178, 0]
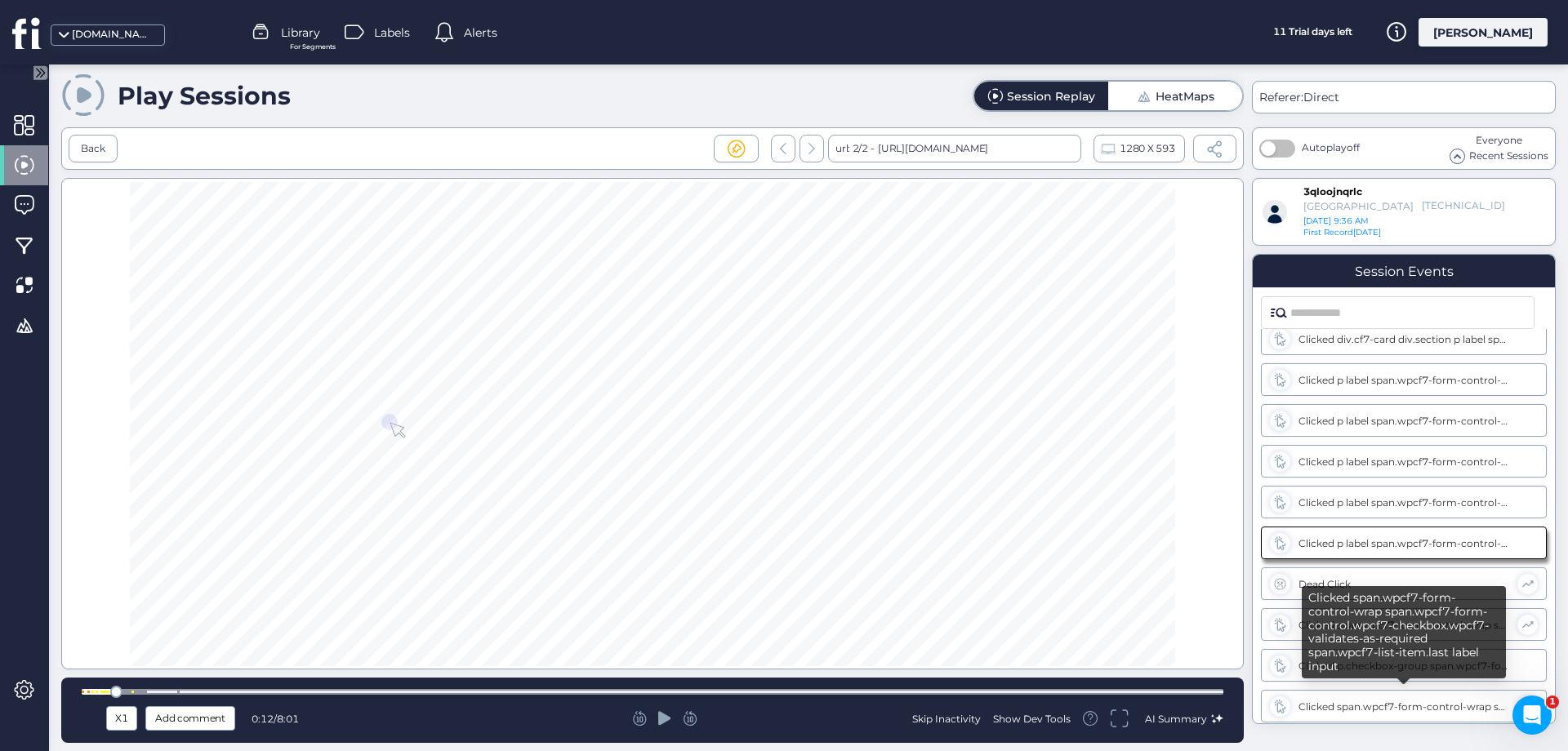
click at [1412, 700] on div "Clicked span.wpcf7-form-control-wrap span.wpcf7-form-control.wpcf7-checkbox.wpc…" at bounding box center [1404, 706] width 286 height 33
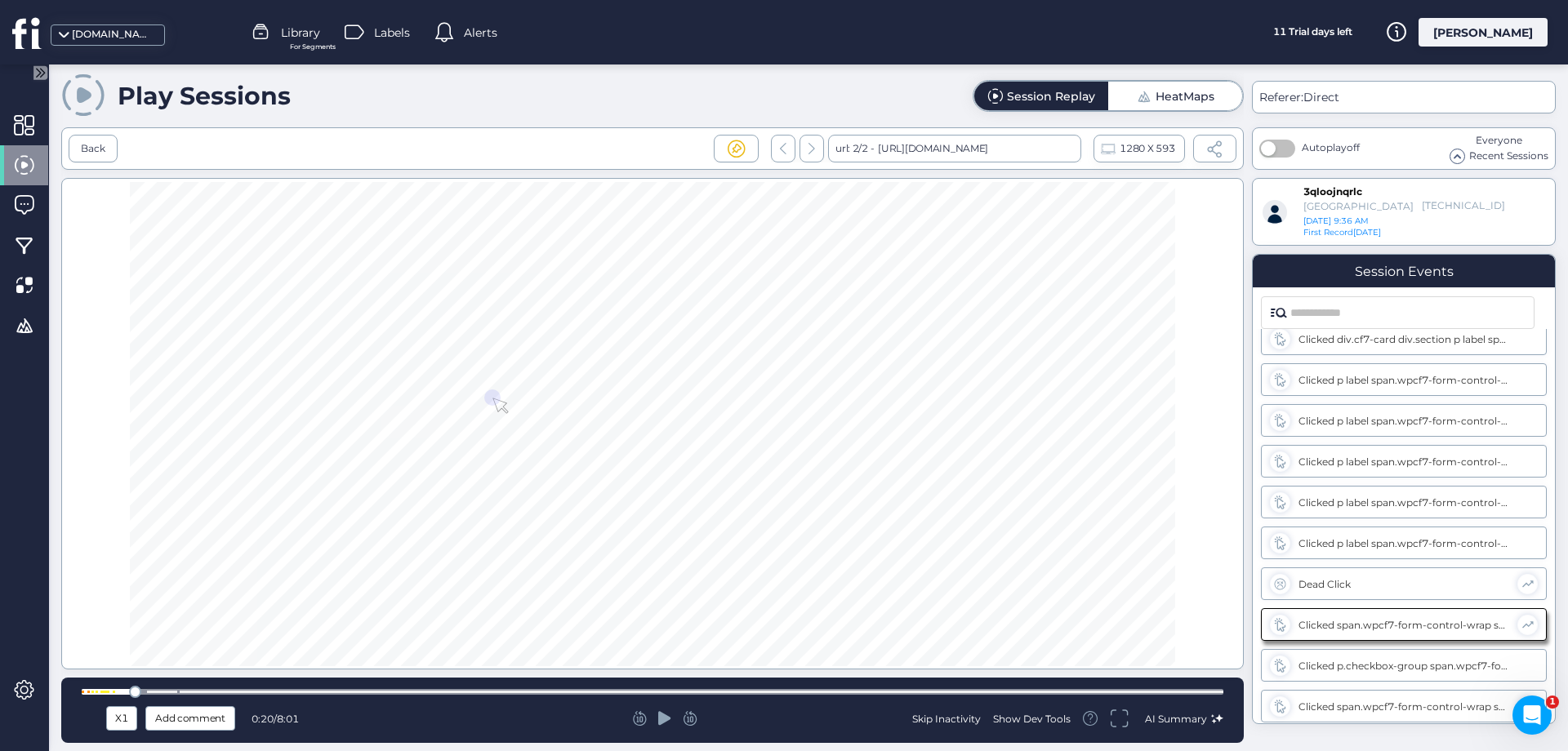
click at [1164, 693] on div at bounding box center [652, 692] width 1141 height 6
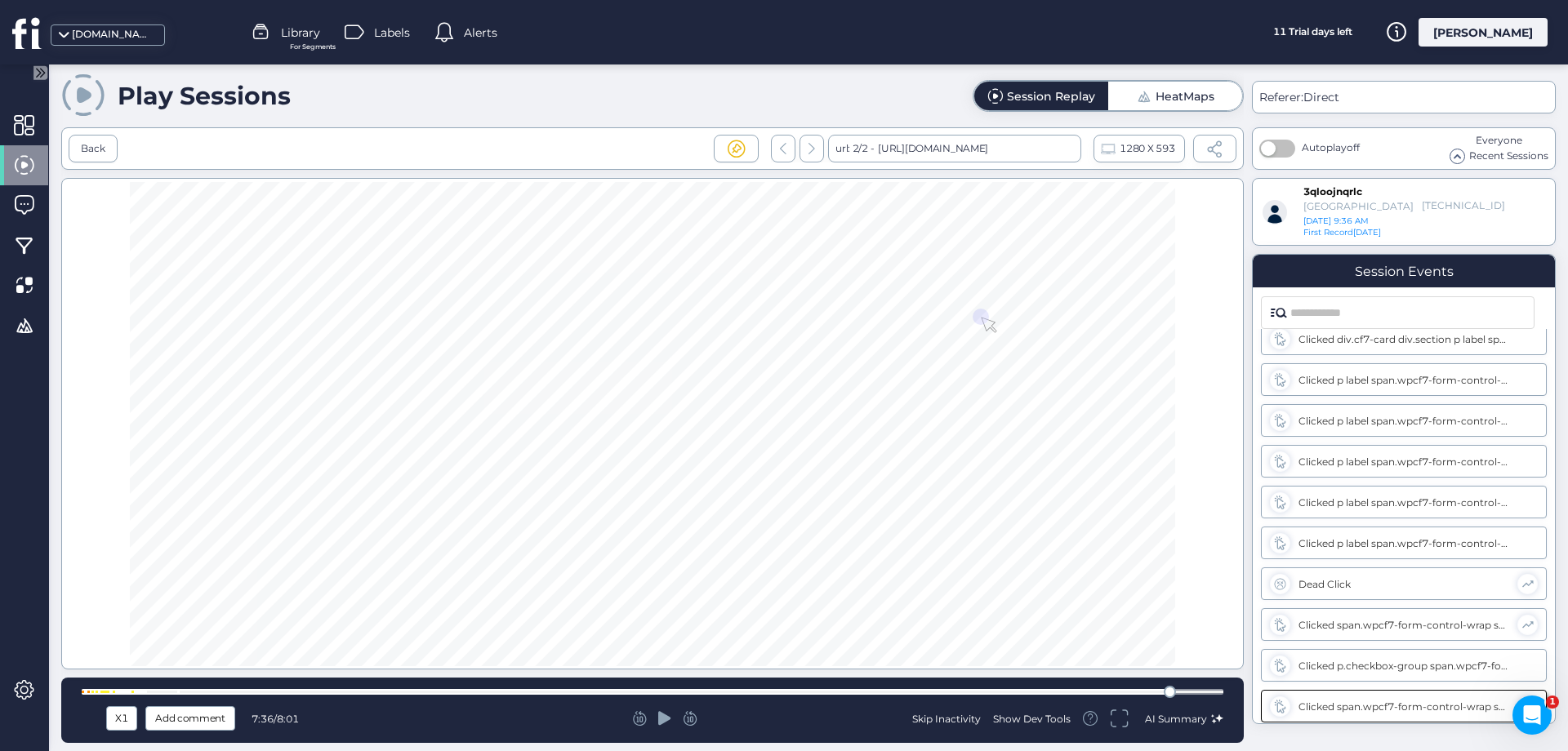
click at [1202, 687] on div at bounding box center [652, 691] width 1141 height 12
click at [699, 687] on div at bounding box center [652, 691] width 1141 height 12
click at [470, 688] on div at bounding box center [652, 691] width 1141 height 12
click at [106, 691] on div at bounding box center [106, 692] width 3 height 3
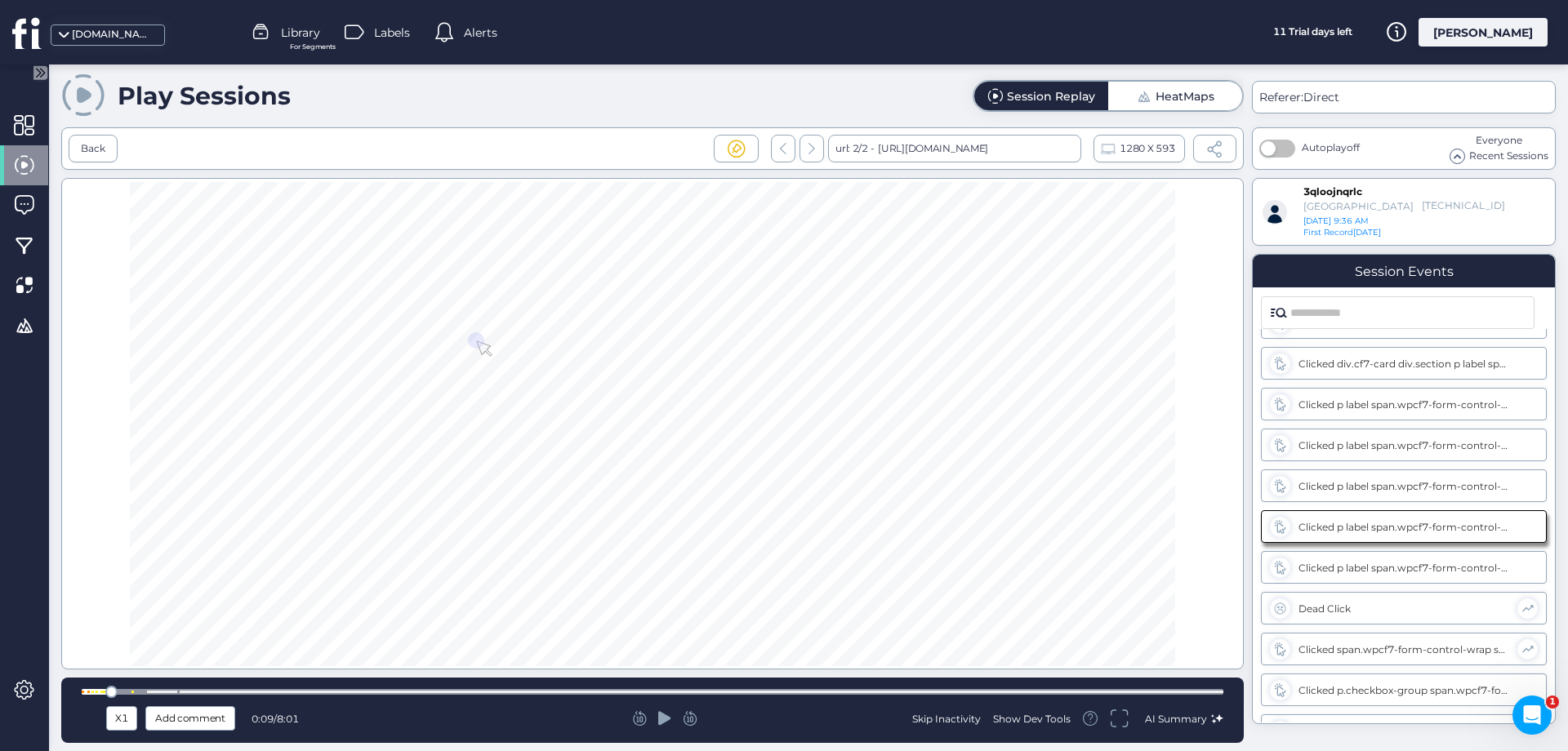
click at [126, 692] on div at bounding box center [652, 692] width 1141 height 6
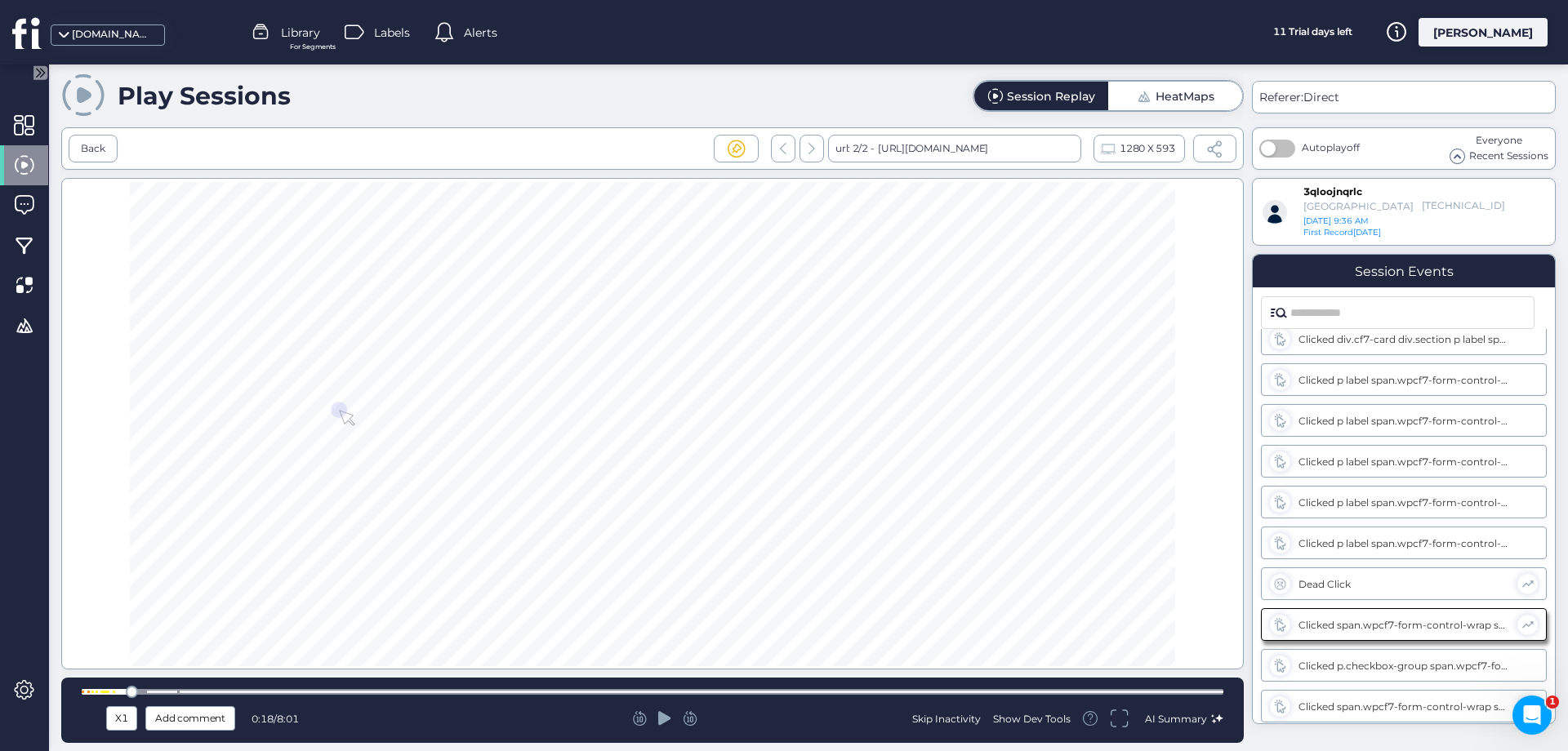
click at [171, 691] on div at bounding box center [652, 692] width 1141 height 6
click at [156, 690] on div at bounding box center [652, 692] width 1141 height 6
click at [151, 693] on div at bounding box center [652, 692] width 1141 height 6
click at [148, 692] on div at bounding box center [652, 692] width 1141 height 6
click at [149, 692] on div at bounding box center [154, 691] width 12 height 12
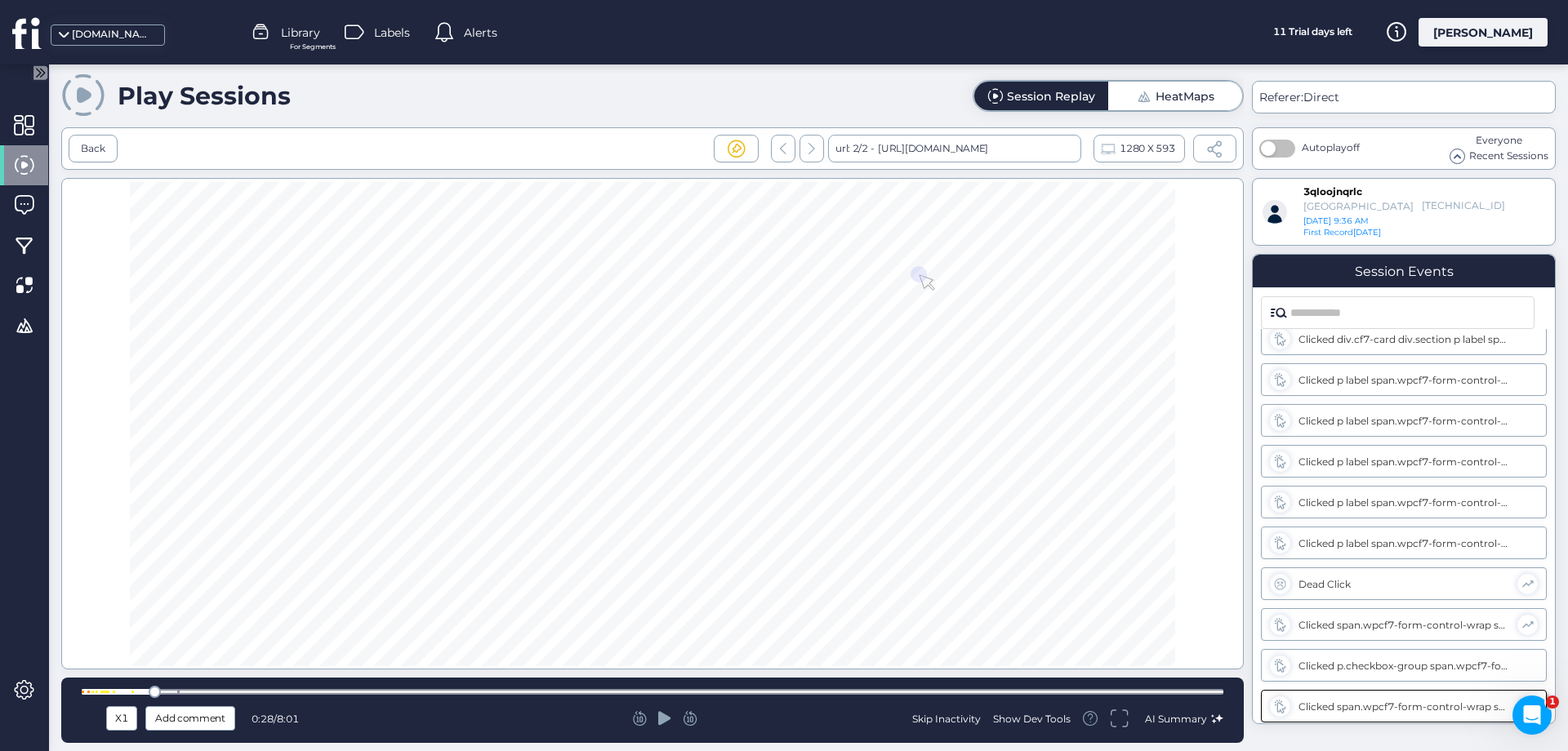
click at [147, 692] on div at bounding box center [652, 692] width 1141 height 6
click at [142, 692] on div at bounding box center [652, 692] width 1141 height 6
click at [133, 691] on div at bounding box center [133, 692] width 3 height 3
click at [661, 718] on icon at bounding box center [665, 718] width 13 height 14
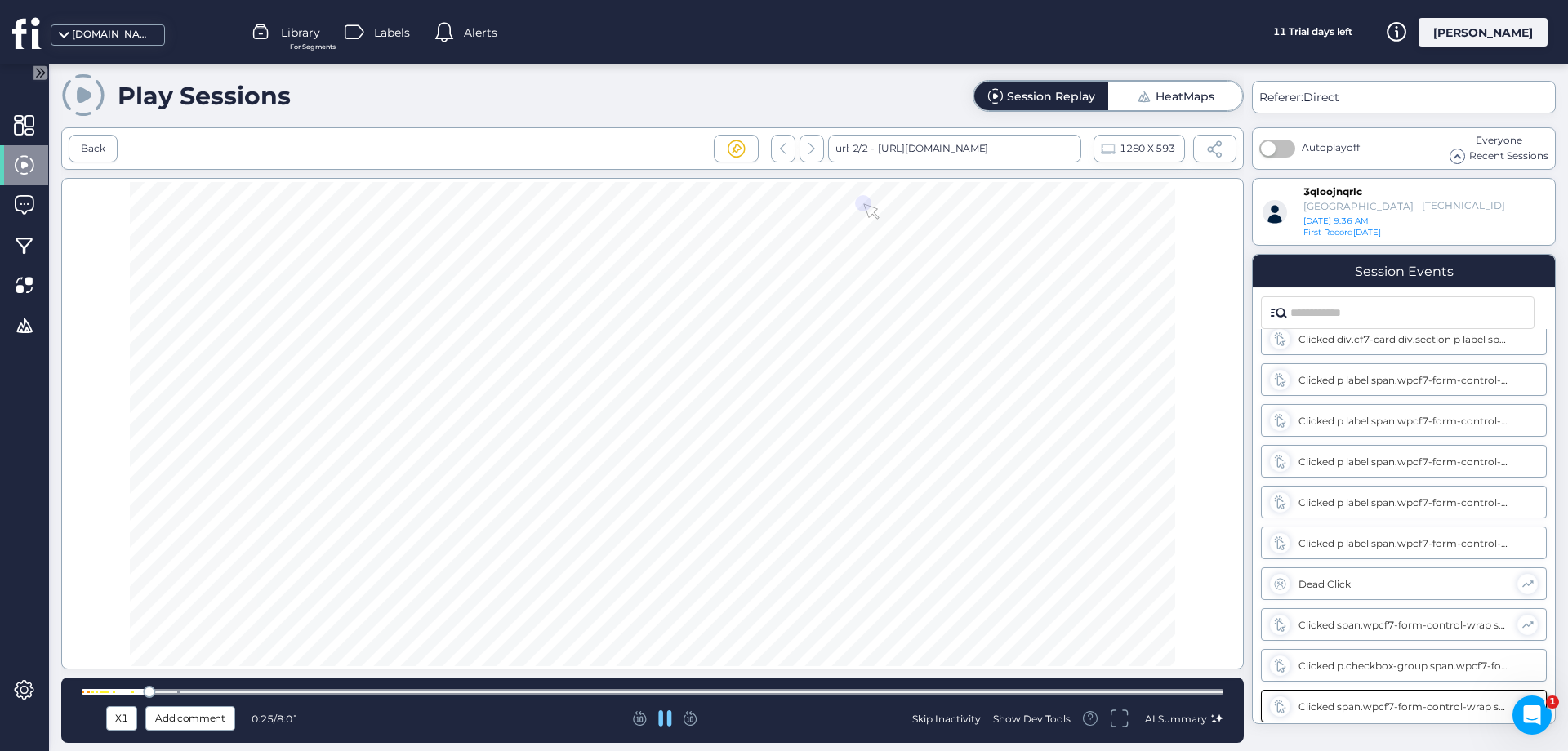
click at [170, 688] on div at bounding box center [652, 691] width 1141 height 12
click at [204, 692] on div at bounding box center [652, 692] width 1141 height 6
click at [345, 689] on div at bounding box center [652, 692] width 1141 height 6
click at [561, 691] on div at bounding box center [652, 692] width 1141 height 6
click at [862, 684] on div "X1 Add comment 3:22 / 8:01 Skip Inactivity Show Dev Tools AI Summary" at bounding box center [653, 711] width 1182 height 65
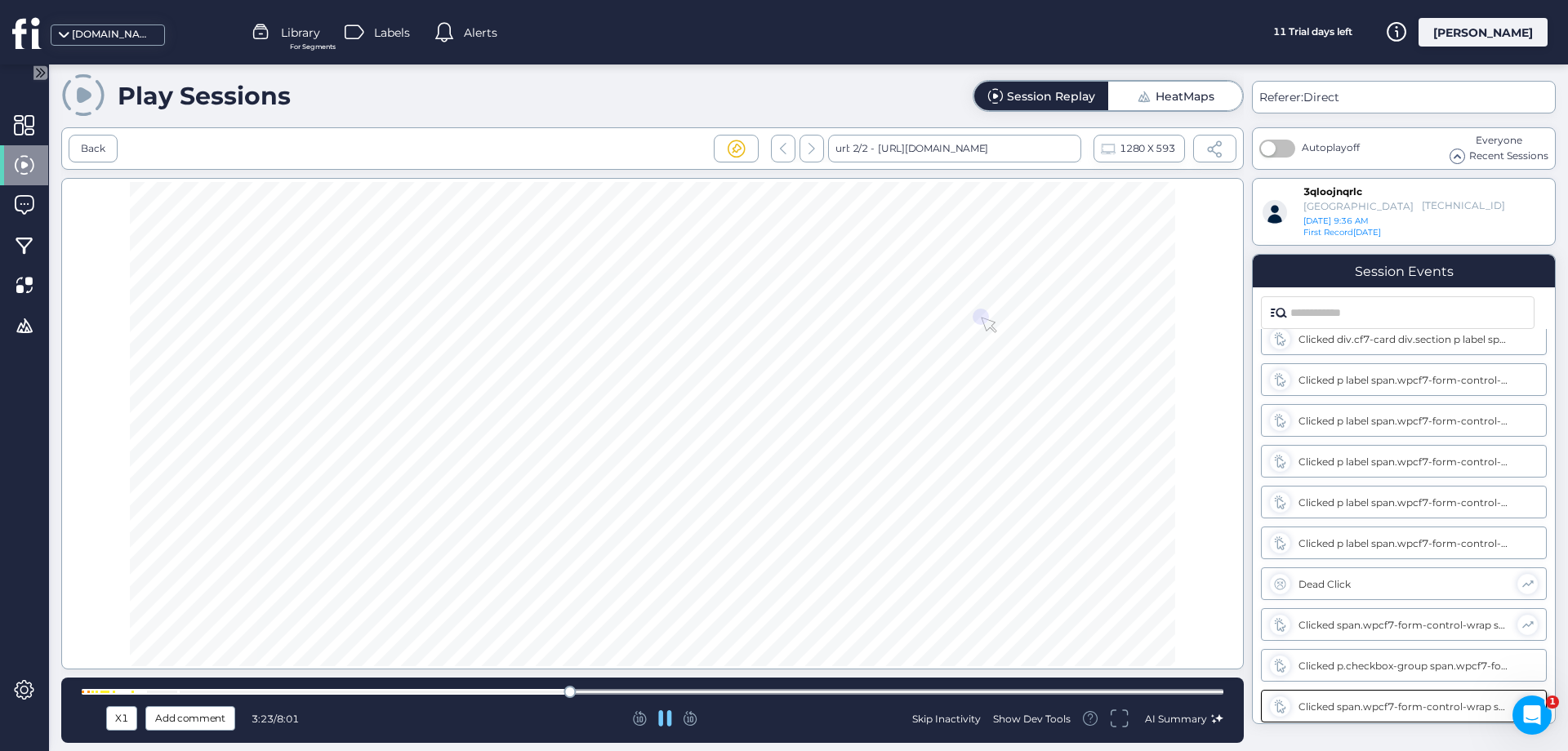
click at [863, 686] on div at bounding box center [652, 691] width 1141 height 12
click at [1154, 692] on div at bounding box center [652, 692] width 1141 height 6
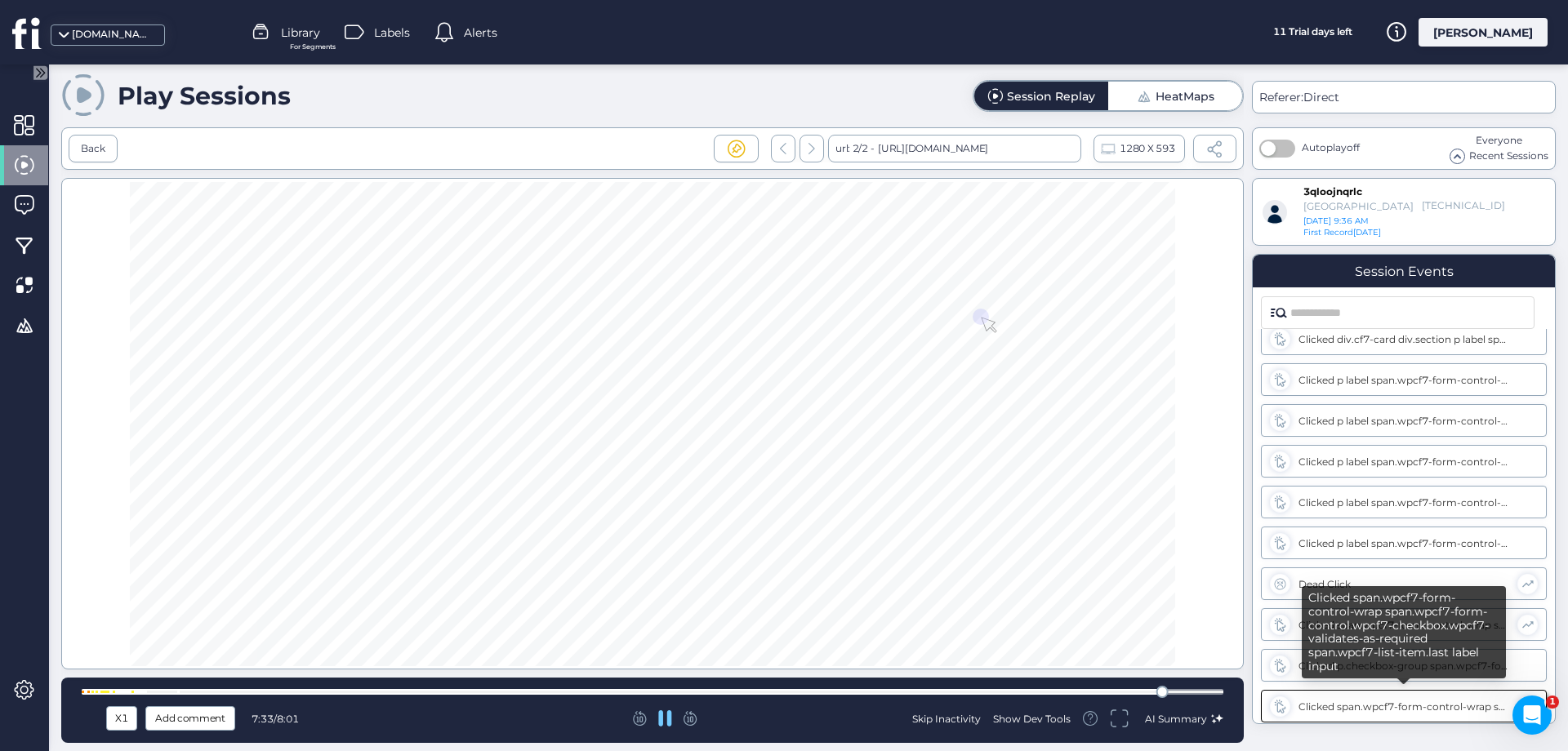
click at [1301, 703] on div "Clicked span.wpcf7-form-control-wrap span.wpcf7-form-control.wpcf7-checkbox.wpc…" at bounding box center [1404, 706] width 211 height 12
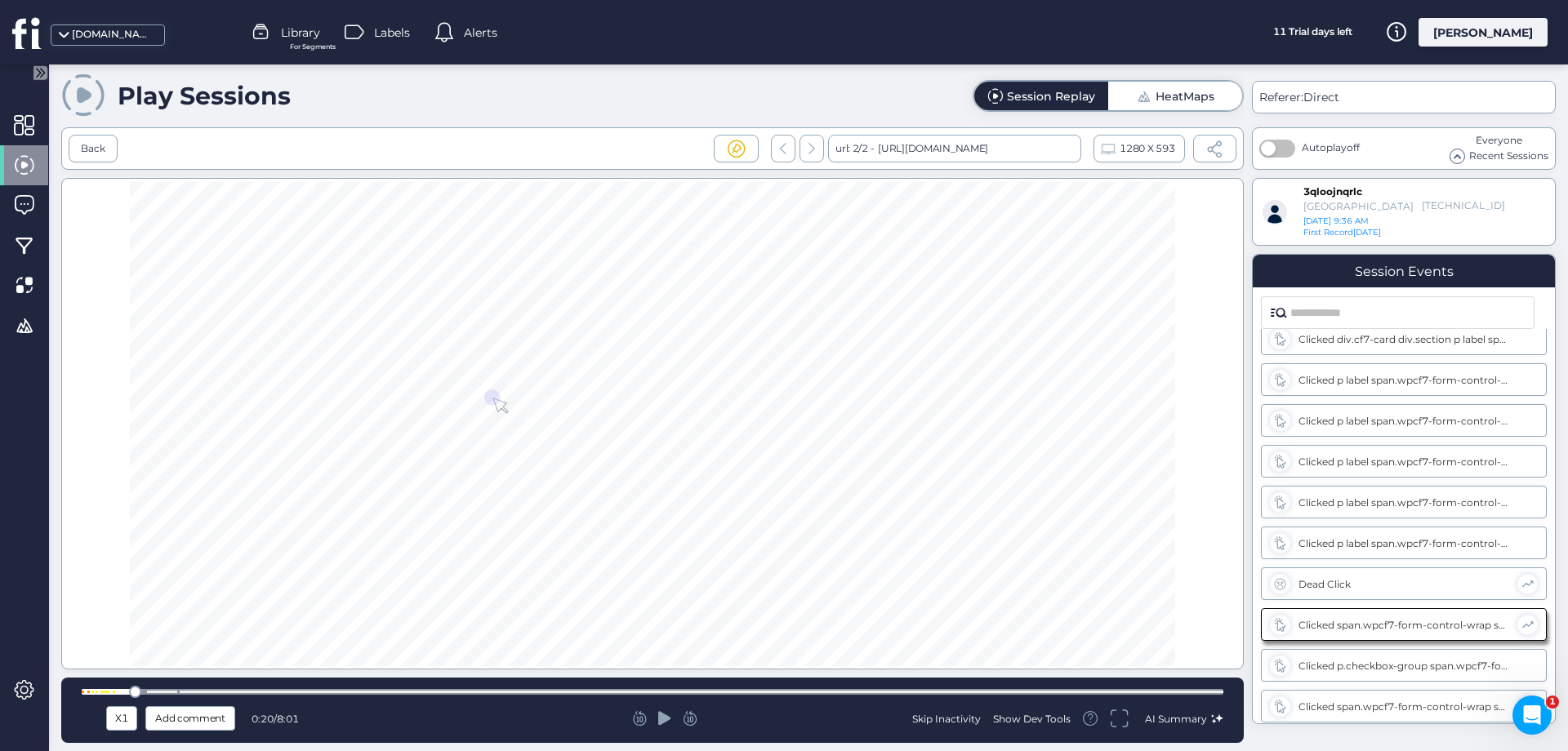
click at [1203, 691] on div at bounding box center [652, 692] width 1141 height 6
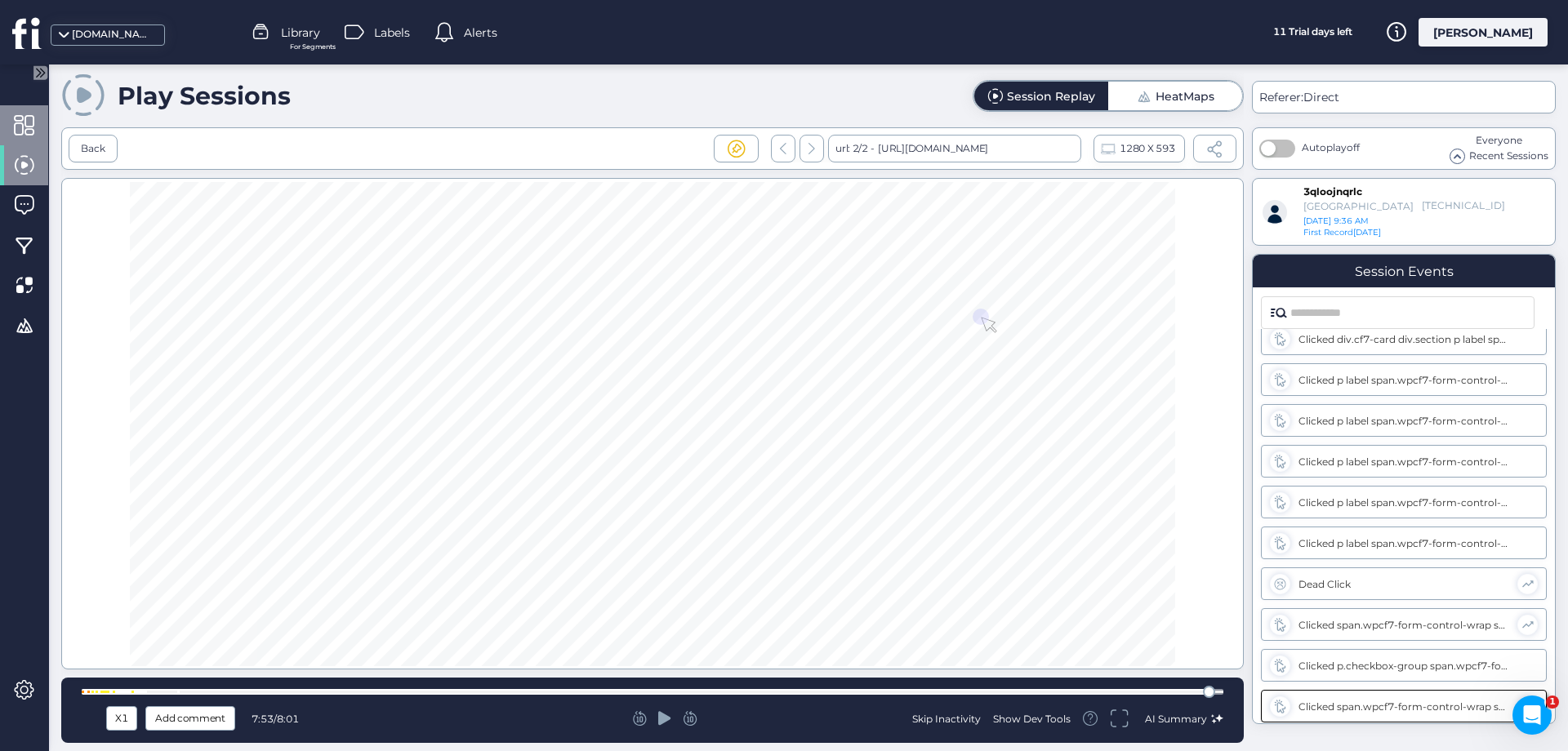
click at [25, 135] on div at bounding box center [24, 125] width 49 height 40
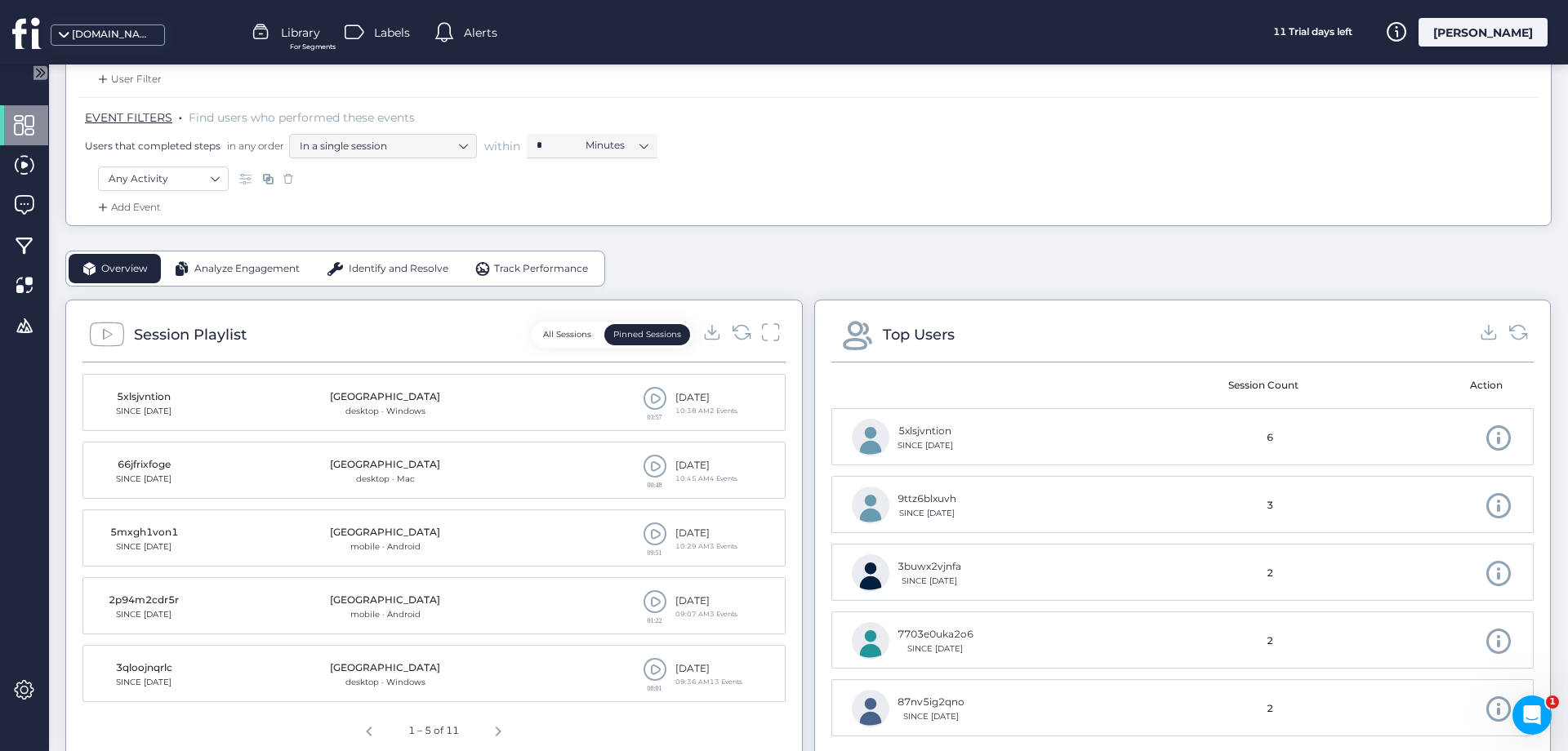
scroll to position [264, 0]
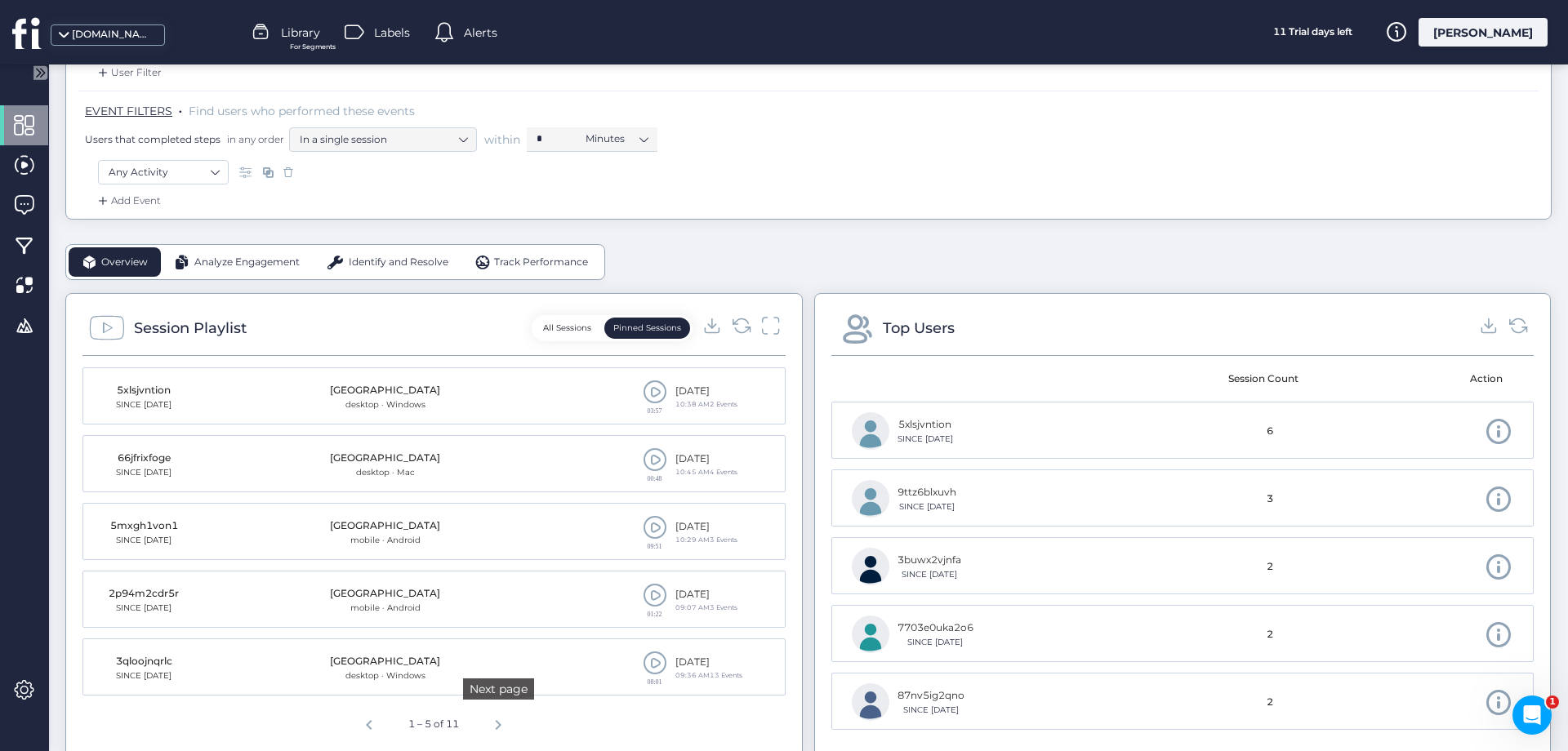
click at [502, 733] on span "Next page" at bounding box center [498, 723] width 39 height 39
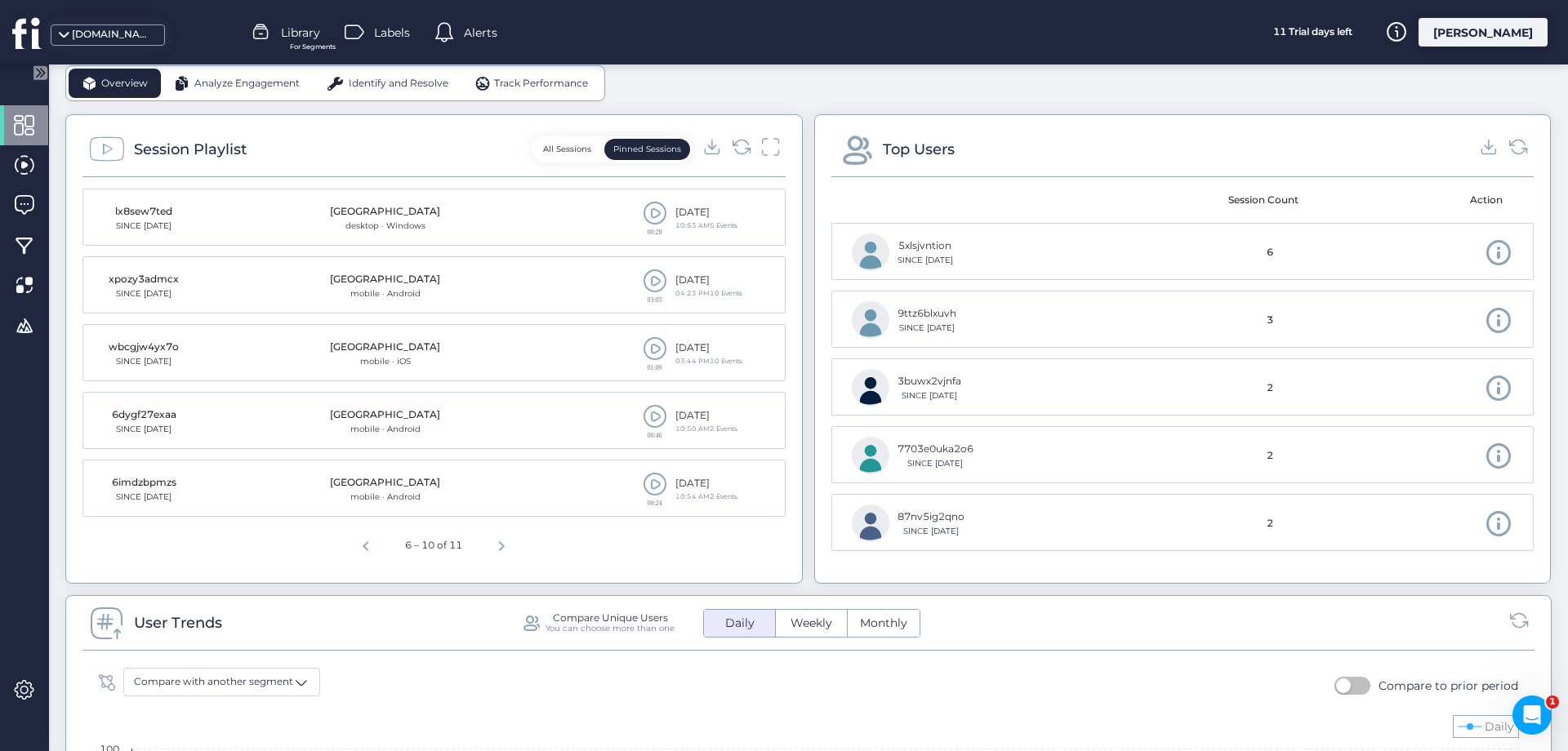
scroll to position [441, 0]
click at [657, 217] on span at bounding box center [655, 216] width 24 height 24
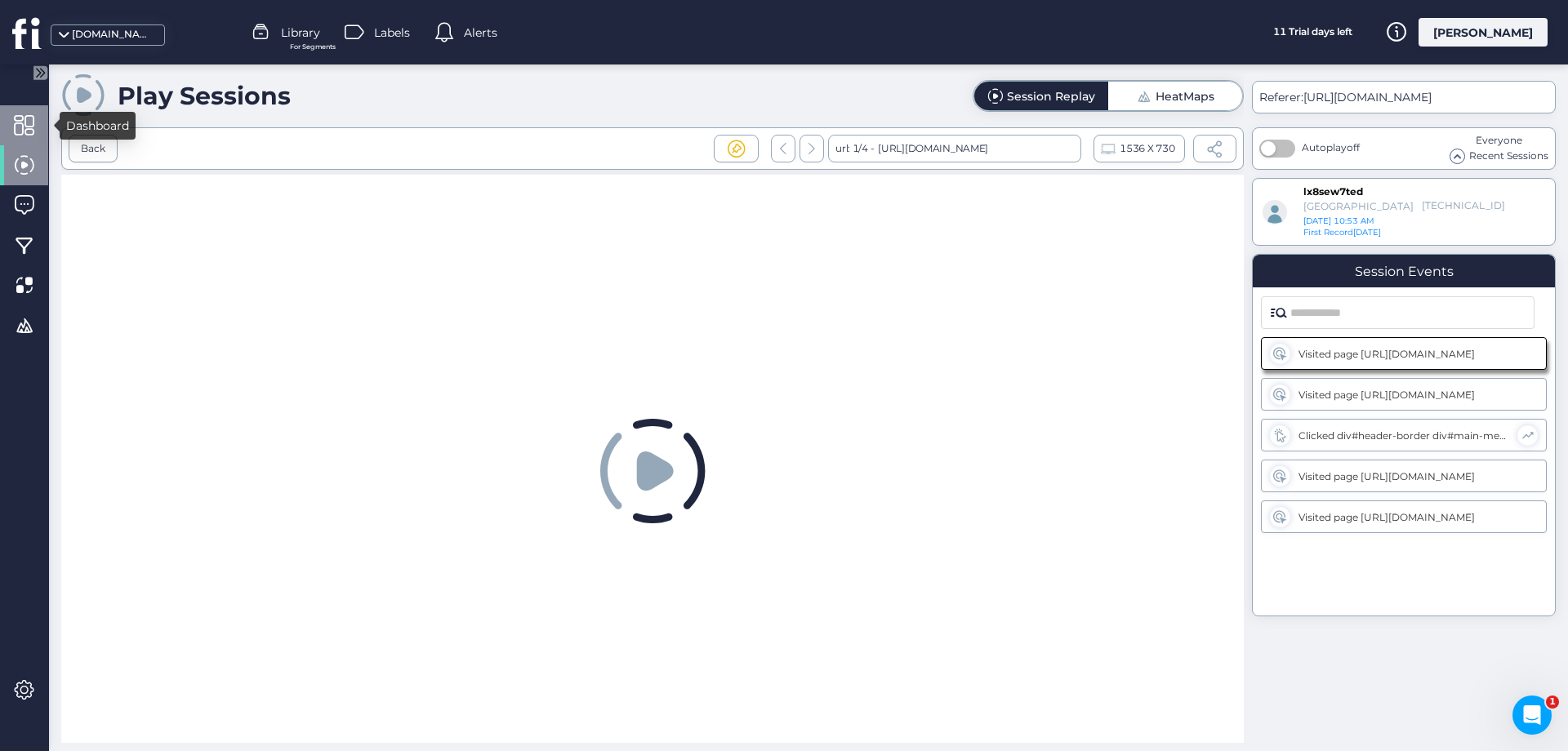
click at [25, 135] on span at bounding box center [24, 125] width 21 height 21
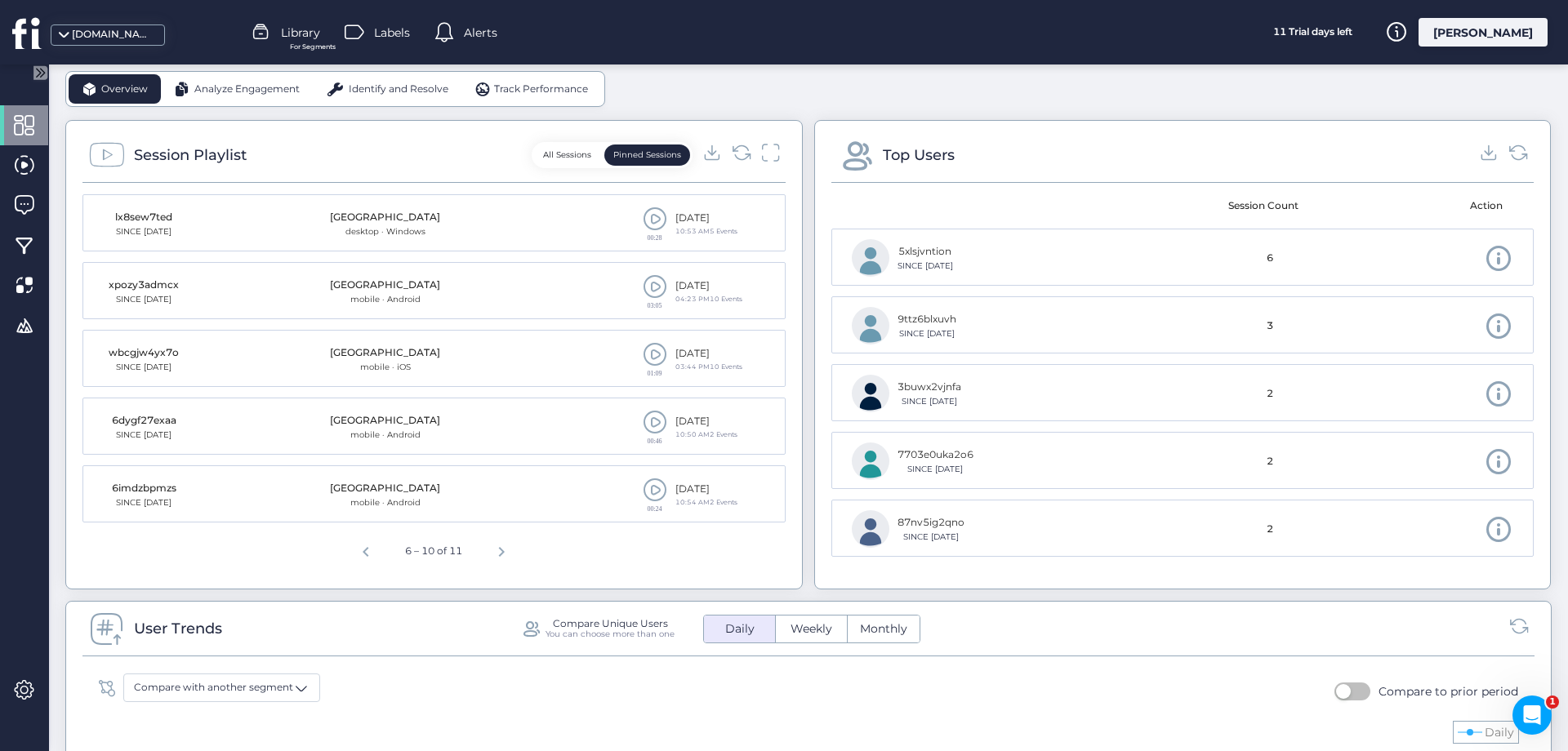
scroll to position [441, 0]
click at [503, 552] on span "Next page" at bounding box center [501, 546] width 39 height 39
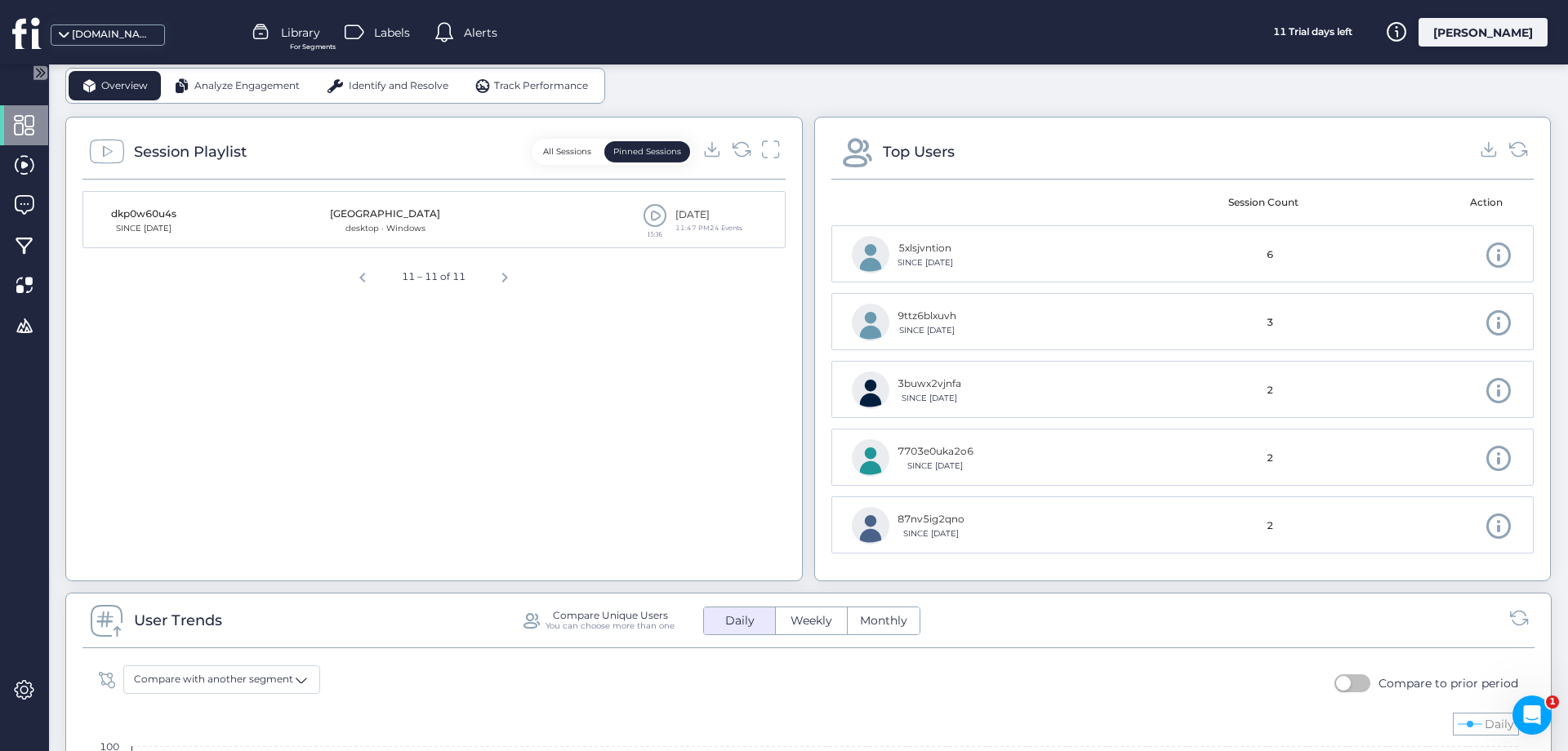
click at [513, 279] on span "Next page" at bounding box center [504, 276] width 39 height 39
click at [501, 280] on span "Next page" at bounding box center [504, 276] width 39 height 39
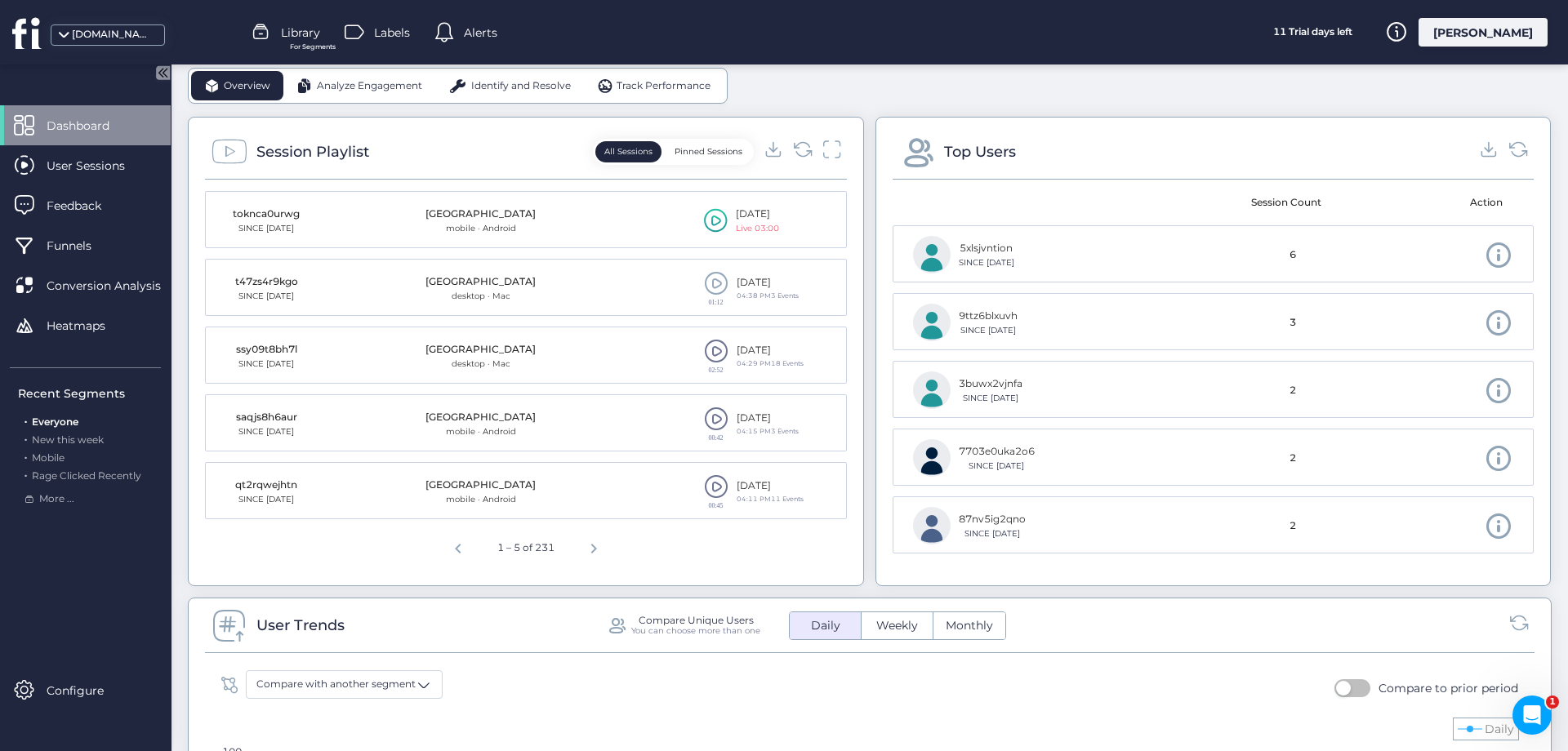
click at [727, 157] on button "Pinned Sessions" at bounding box center [709, 151] width 86 height 21
click at [582, 556] on span "Next page" at bounding box center [590, 546] width 39 height 39
click at [459, 556] on span "Previous page" at bounding box center [459, 546] width 39 height 39
click at [720, 218] on span at bounding box center [716, 216] width 24 height 24
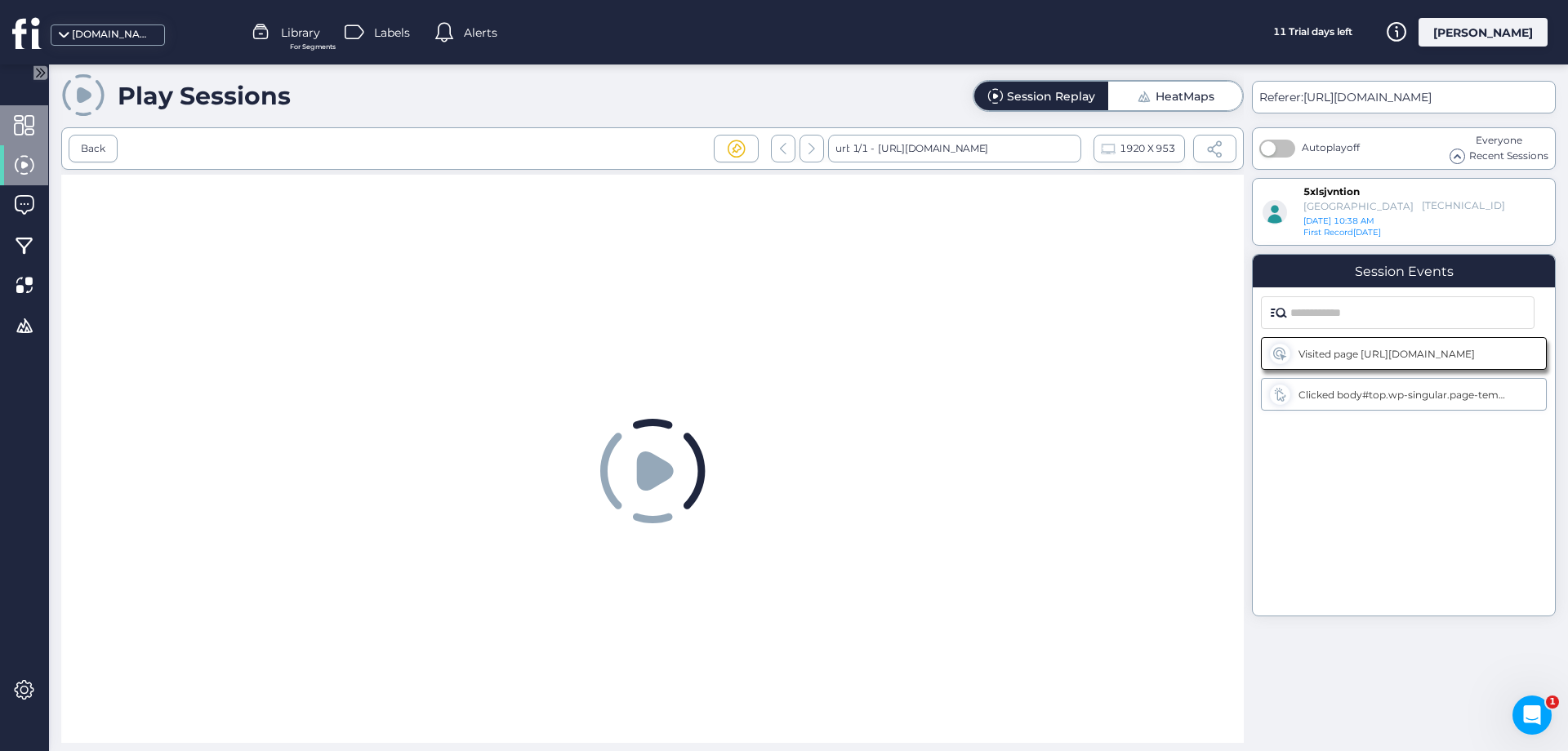
click at [9, 119] on div at bounding box center [24, 125] width 49 height 40
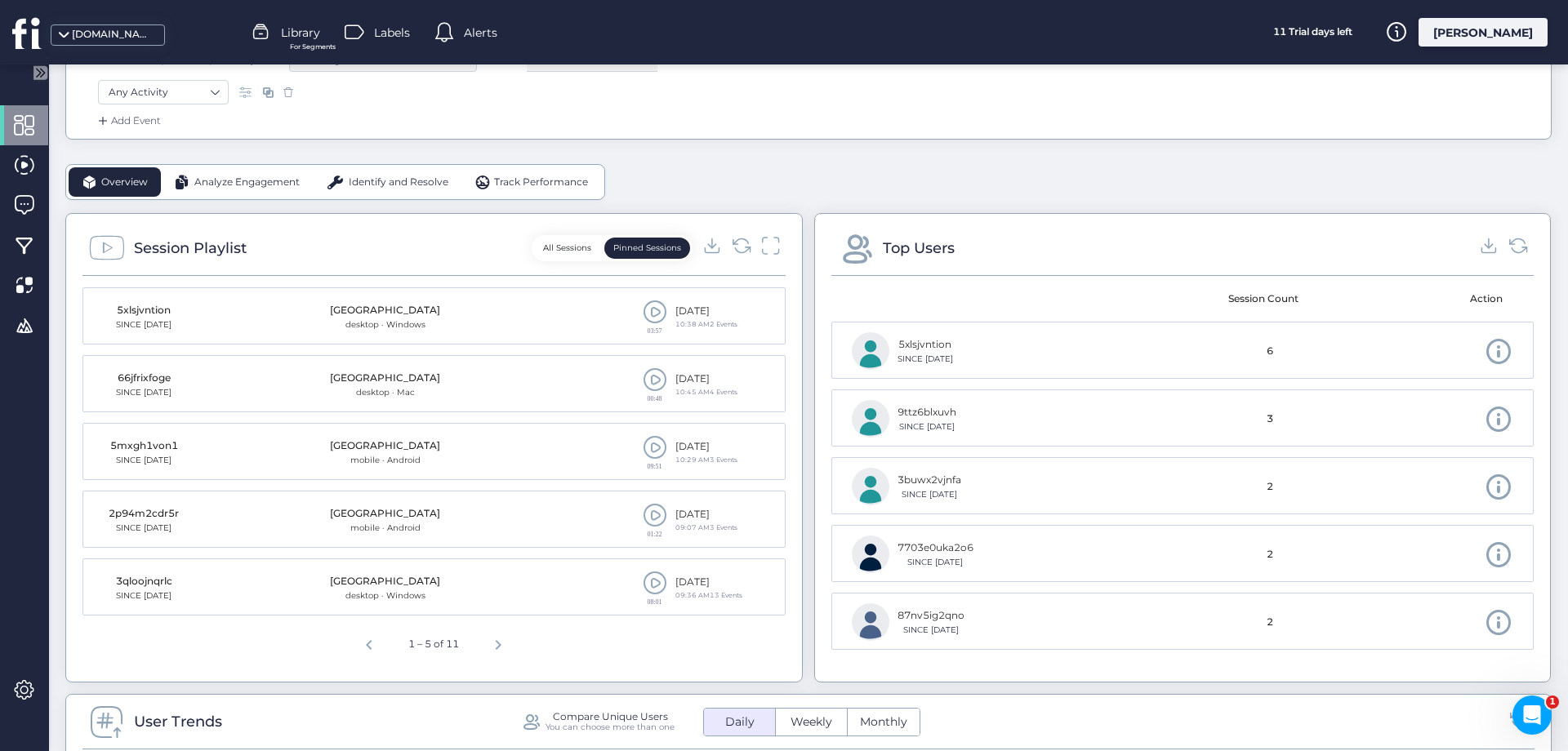
scroll to position [353, 0]
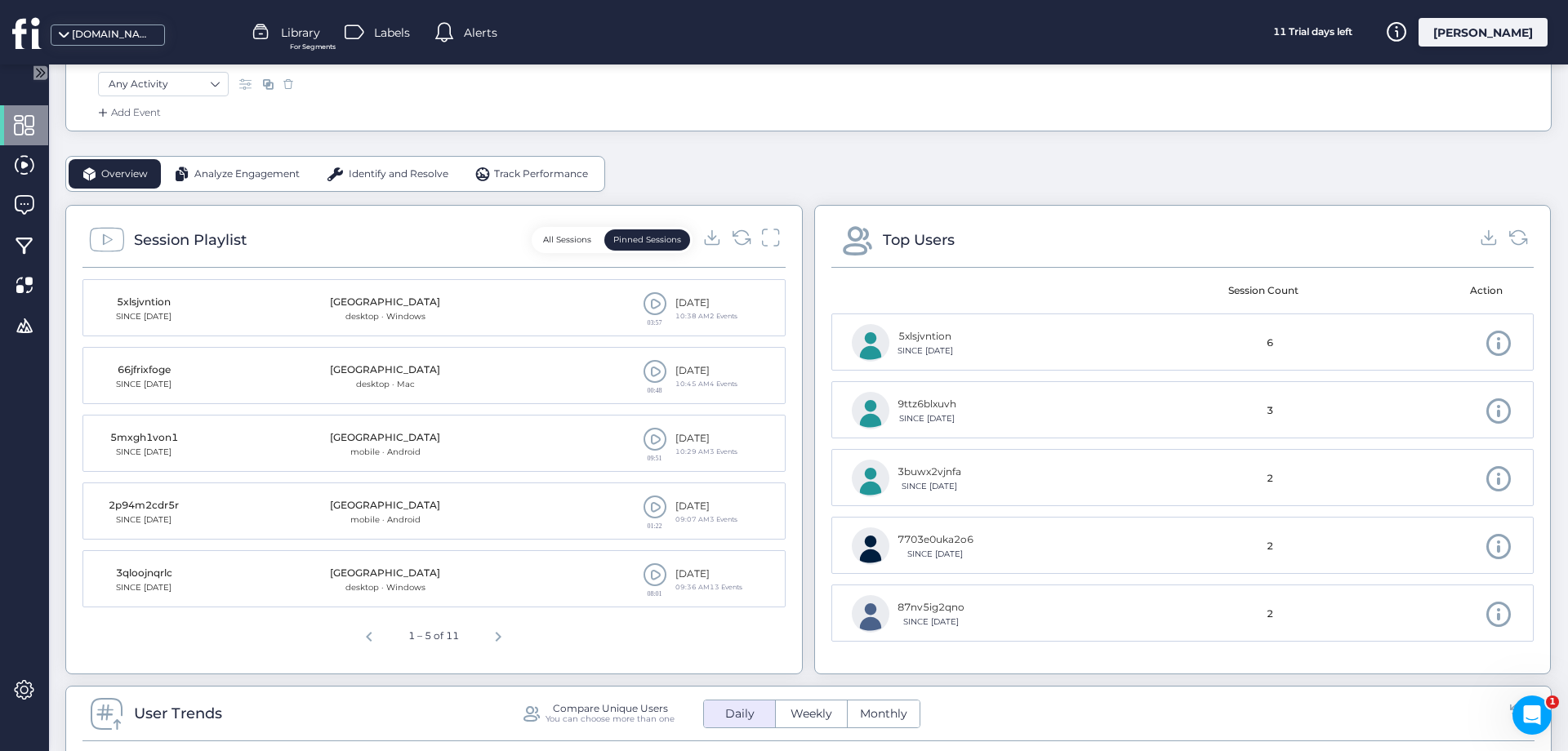
click at [657, 369] on span at bounding box center [655, 372] width 24 height 24
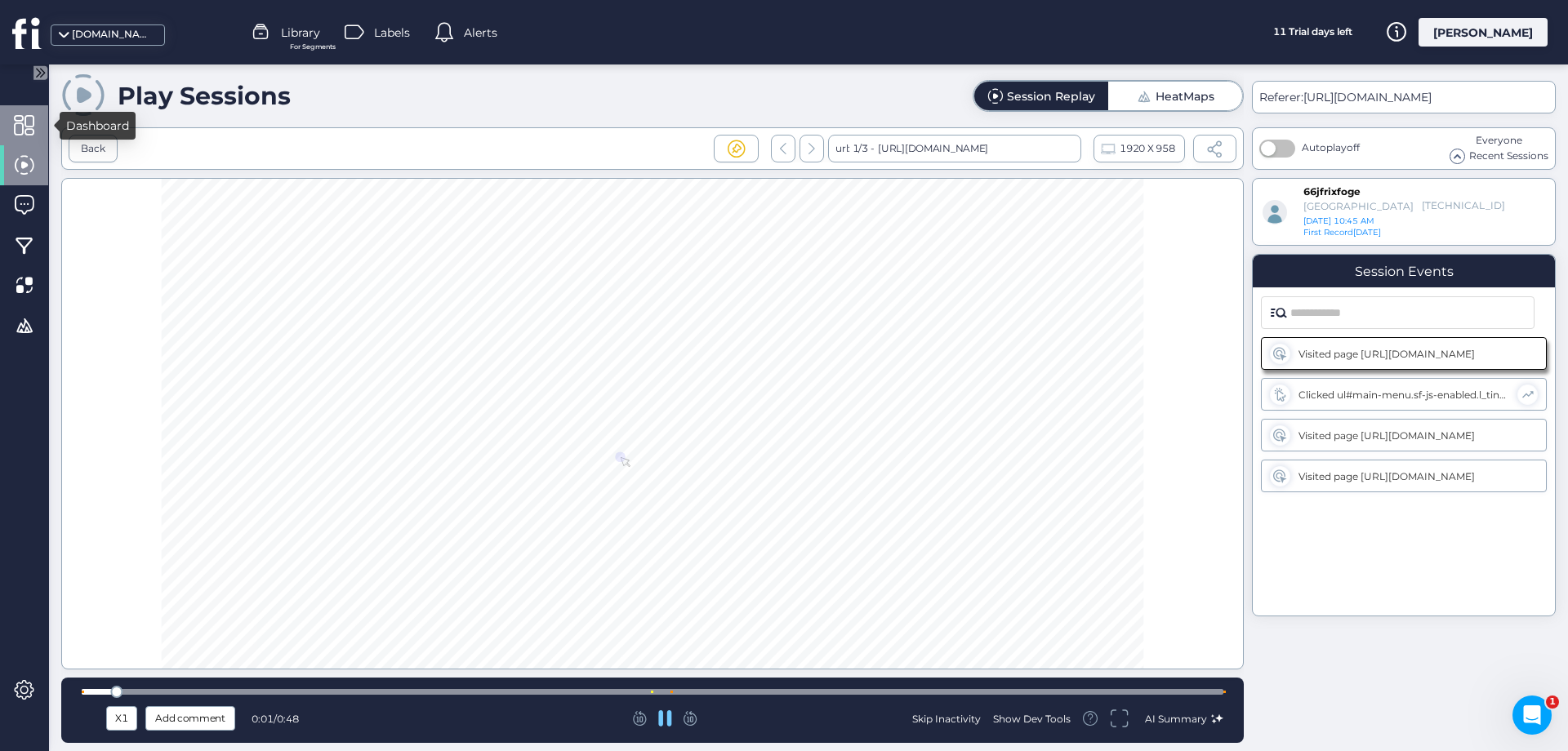
click at [22, 121] on span at bounding box center [24, 125] width 21 height 21
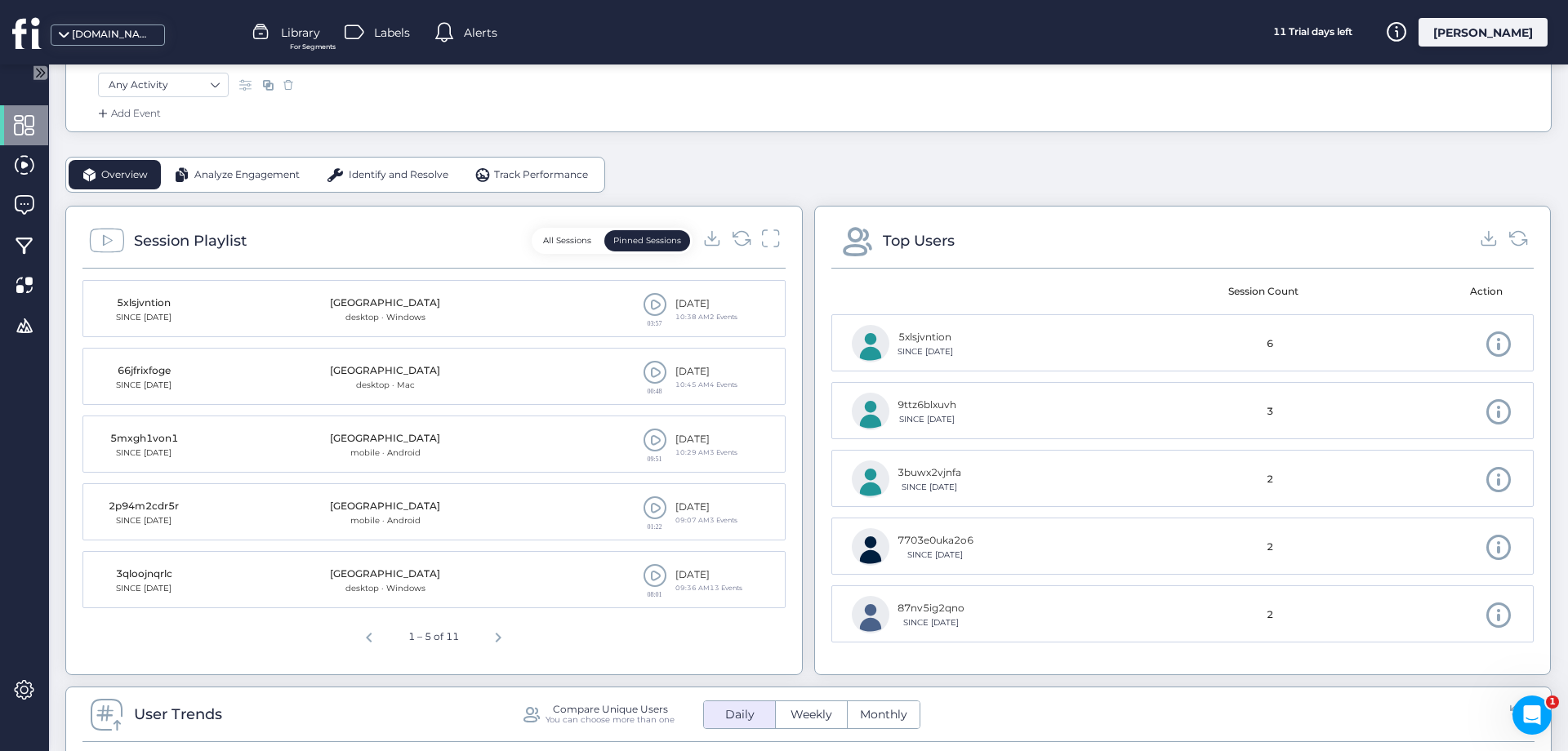
scroll to position [353, 0]
click at [655, 575] on span at bounding box center [655, 574] width 24 height 24
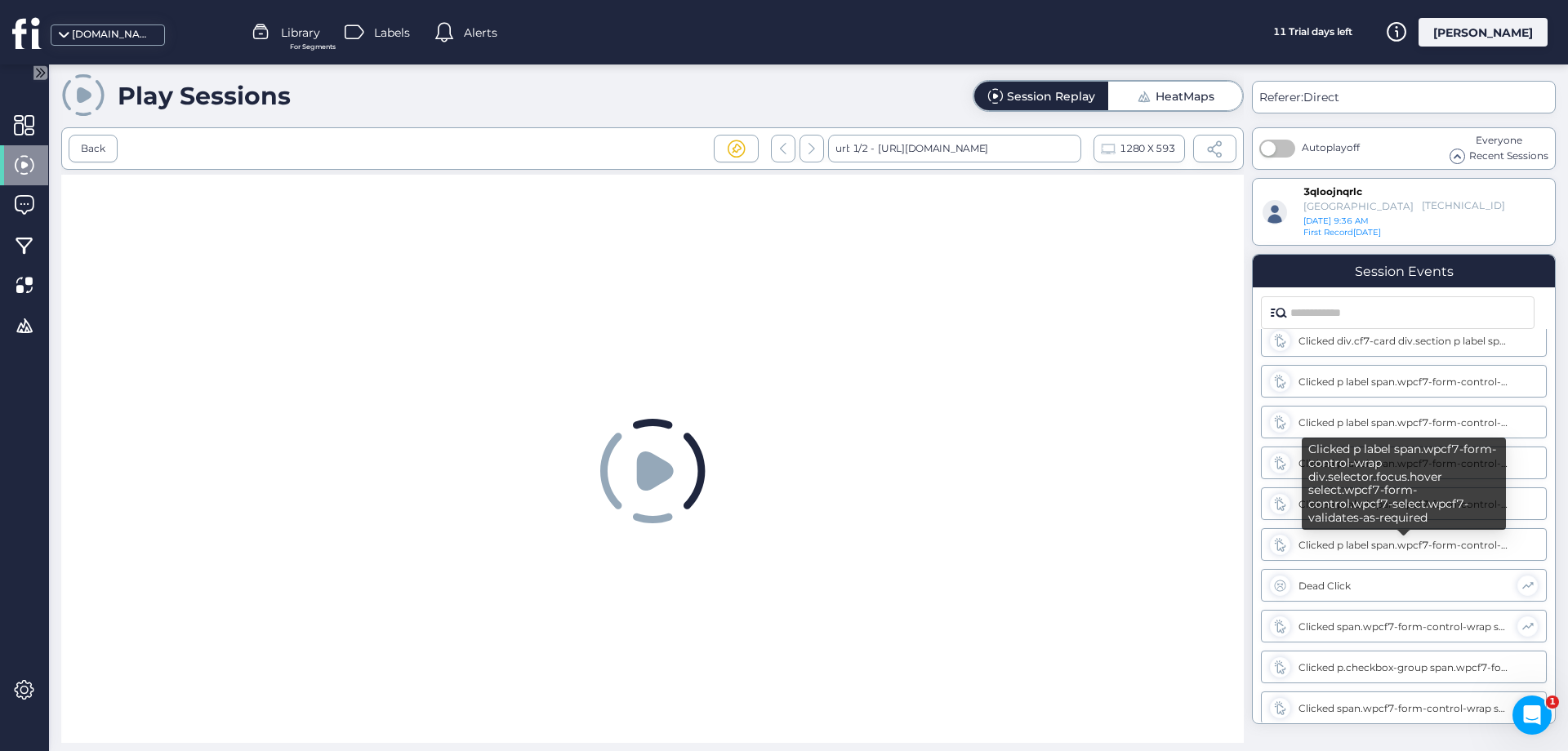
scroll to position [178, 0]
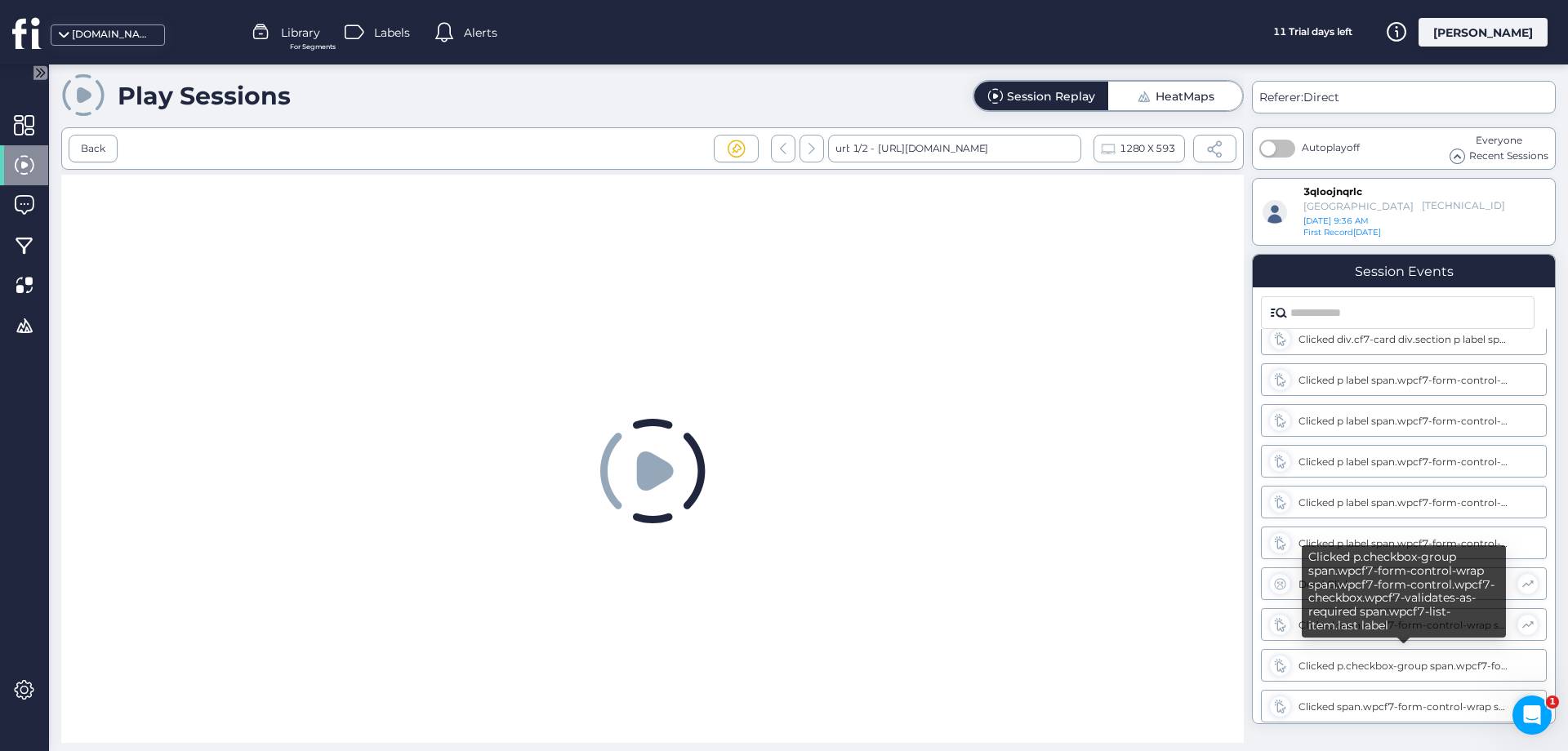
click at [1400, 667] on div "Clicked p.checkbox-group span.wpcf7-form-control-wrap span.wpcf7-form-control.w…" at bounding box center [1404, 665] width 212 height 12
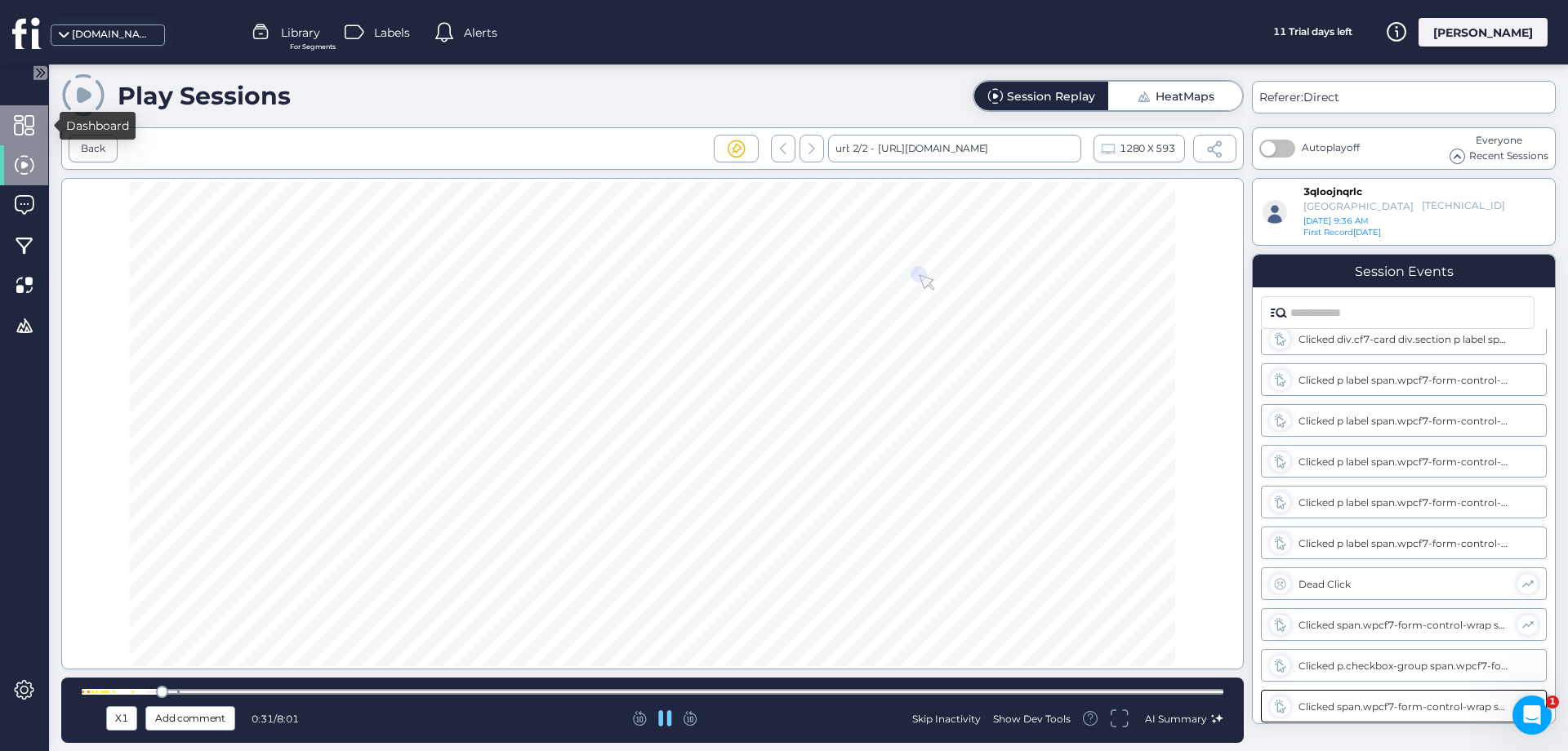
click at [21, 110] on div at bounding box center [24, 125] width 49 height 40
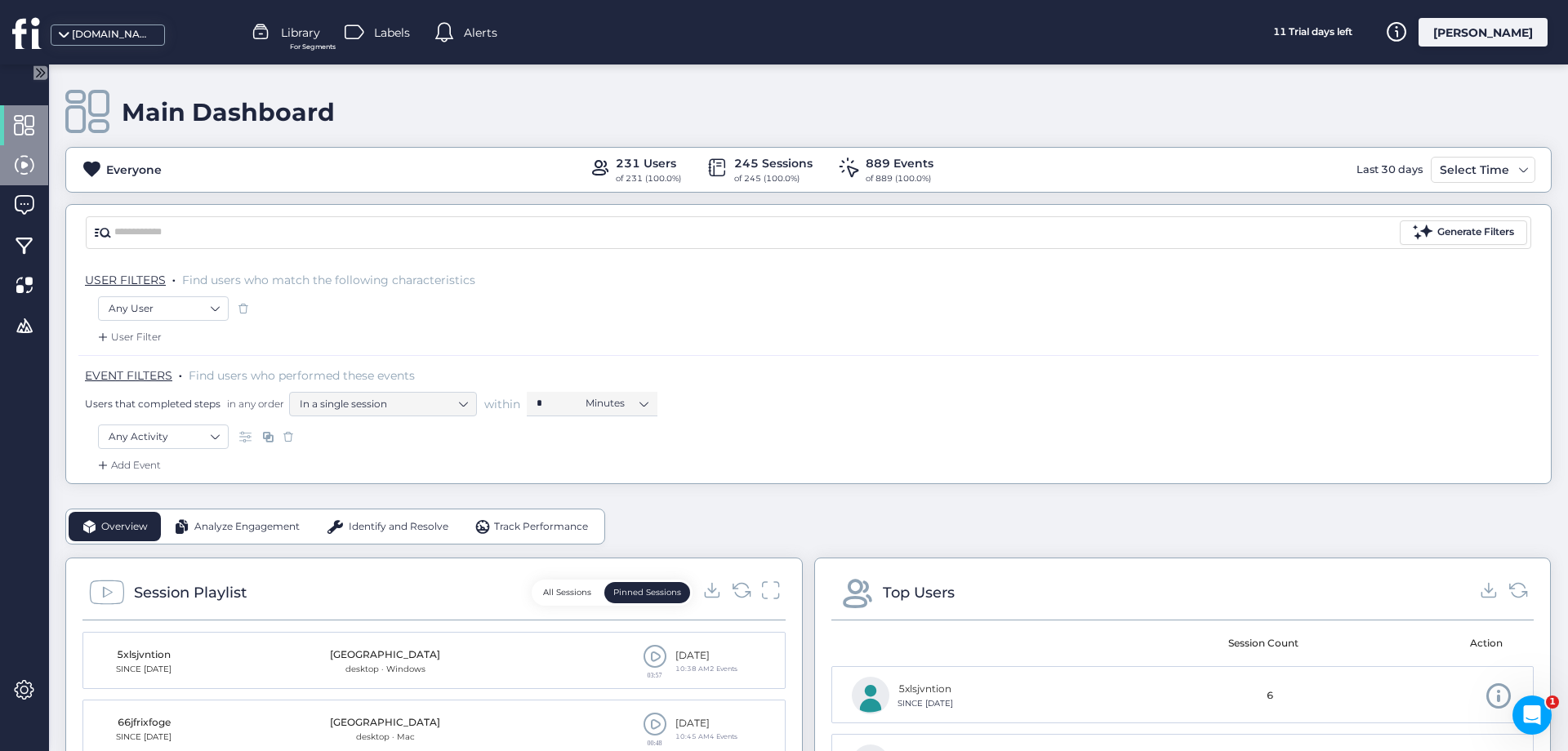
click at [29, 163] on span at bounding box center [24, 165] width 21 height 21
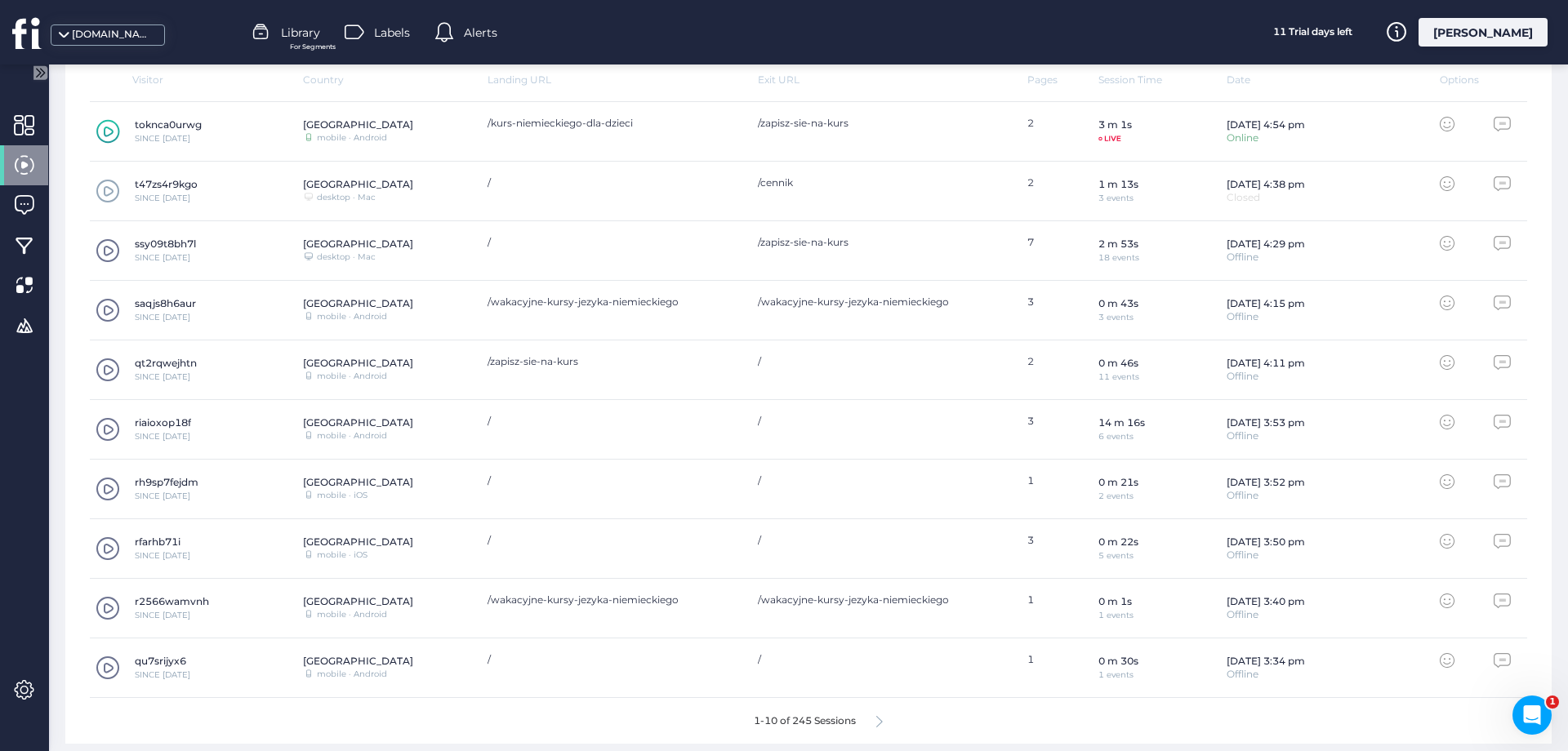
scroll to position [548, 0]
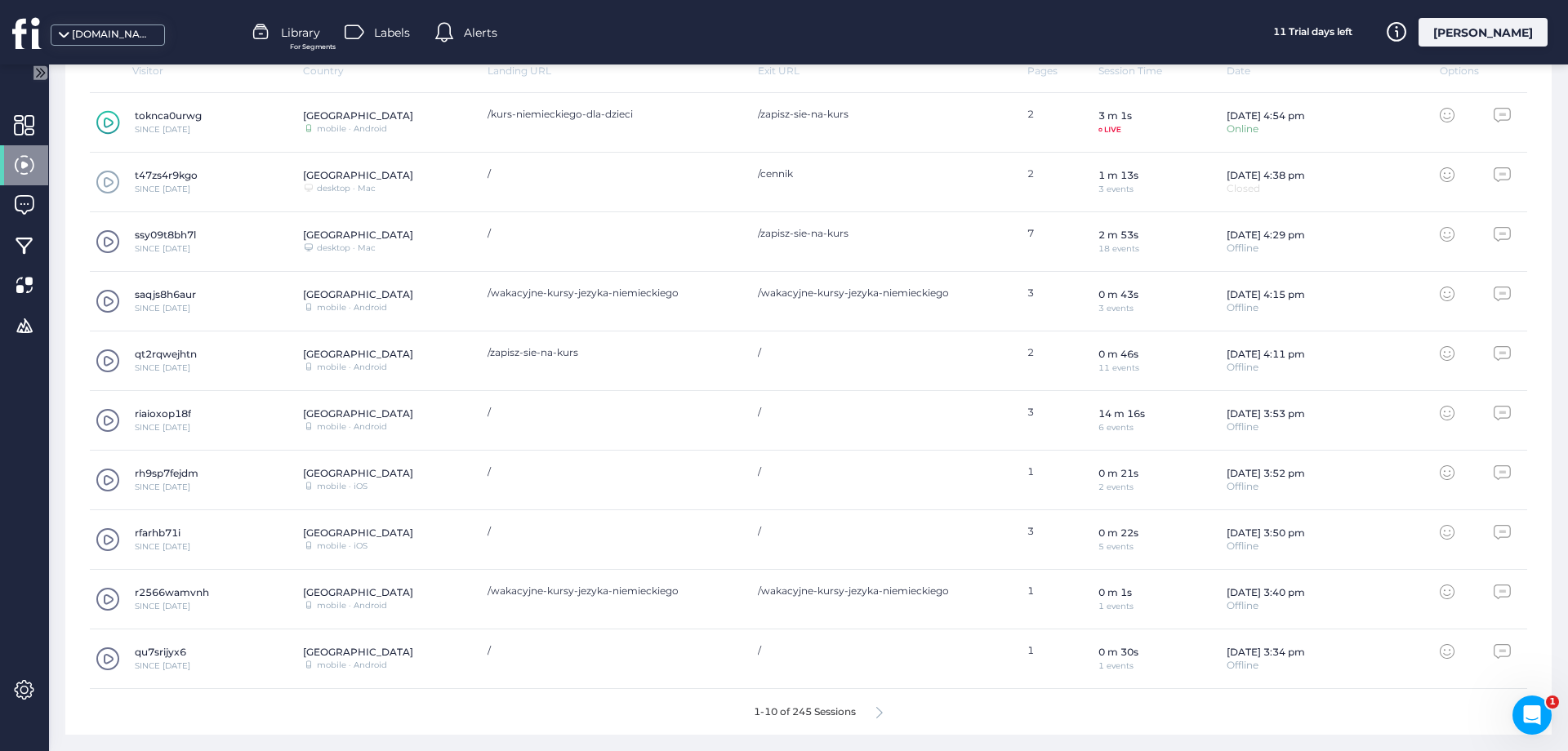
click at [876, 718] on div "1-10 of 245 Sessions" at bounding box center [808, 712] width 1437 height 46
click at [880, 710] on icon at bounding box center [879, 713] width 7 height 12
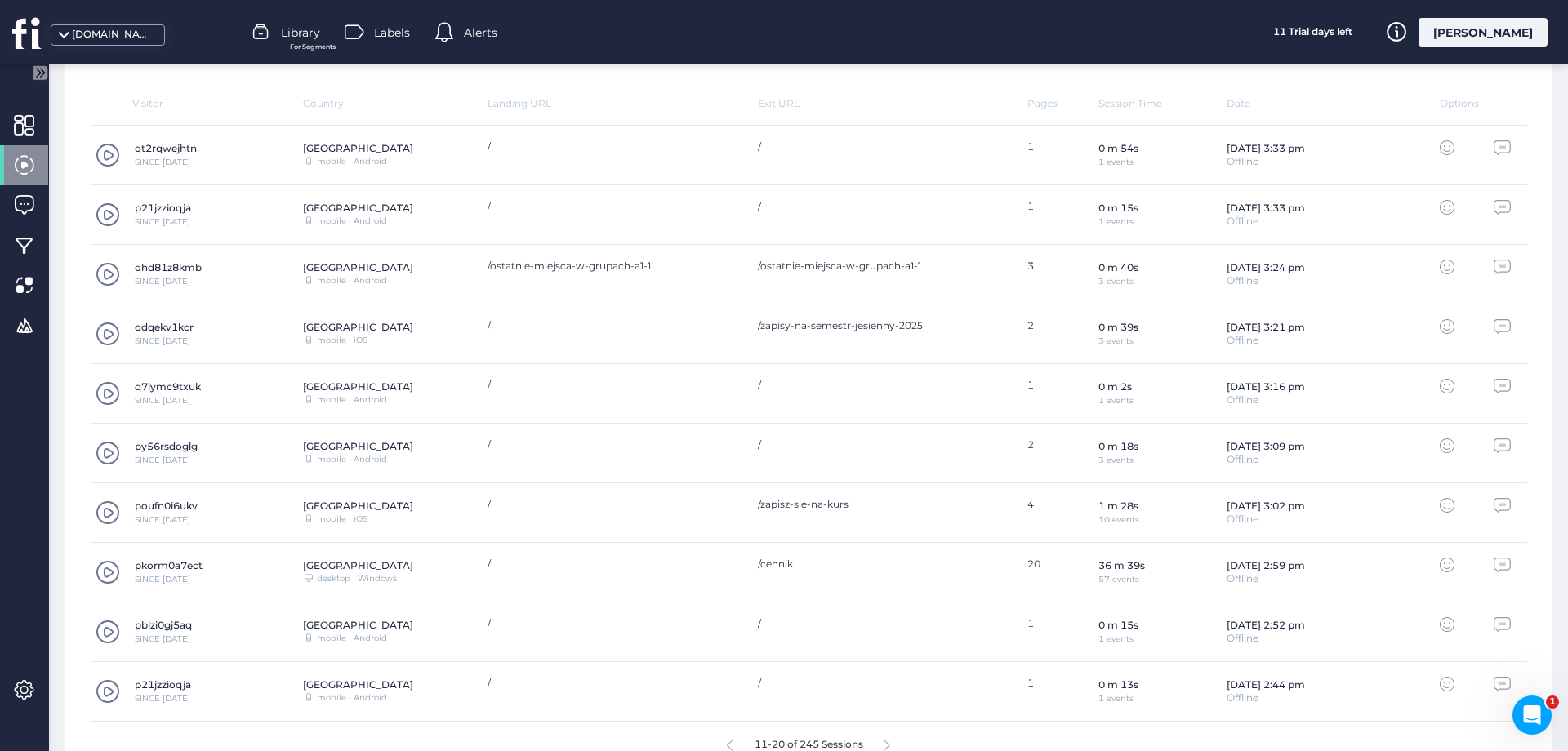
click at [106, 512] on span at bounding box center [107, 513] width 24 height 24
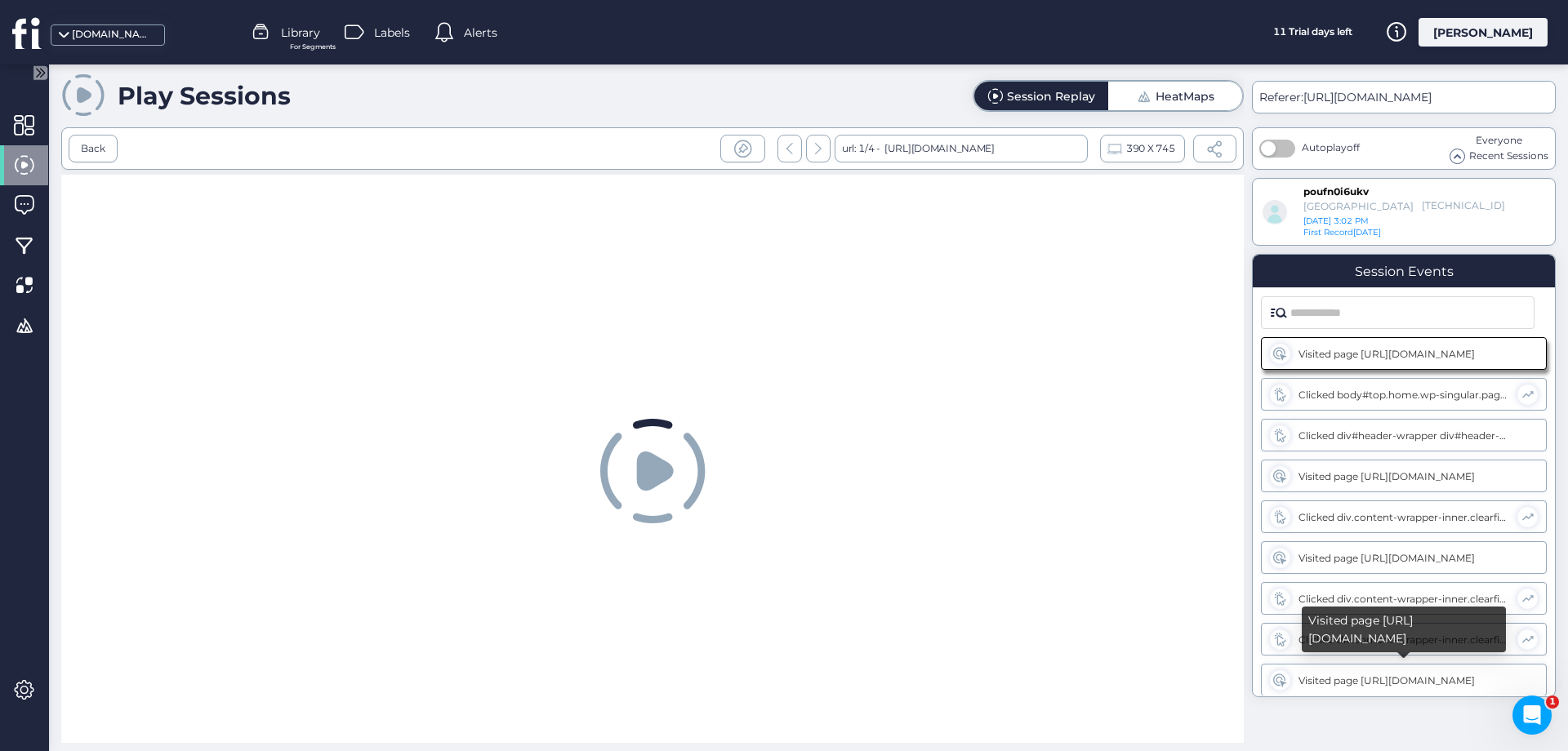
click at [1396, 680] on div "Visited page [URL][DOMAIN_NAME]" at bounding box center [1404, 680] width 212 height 12
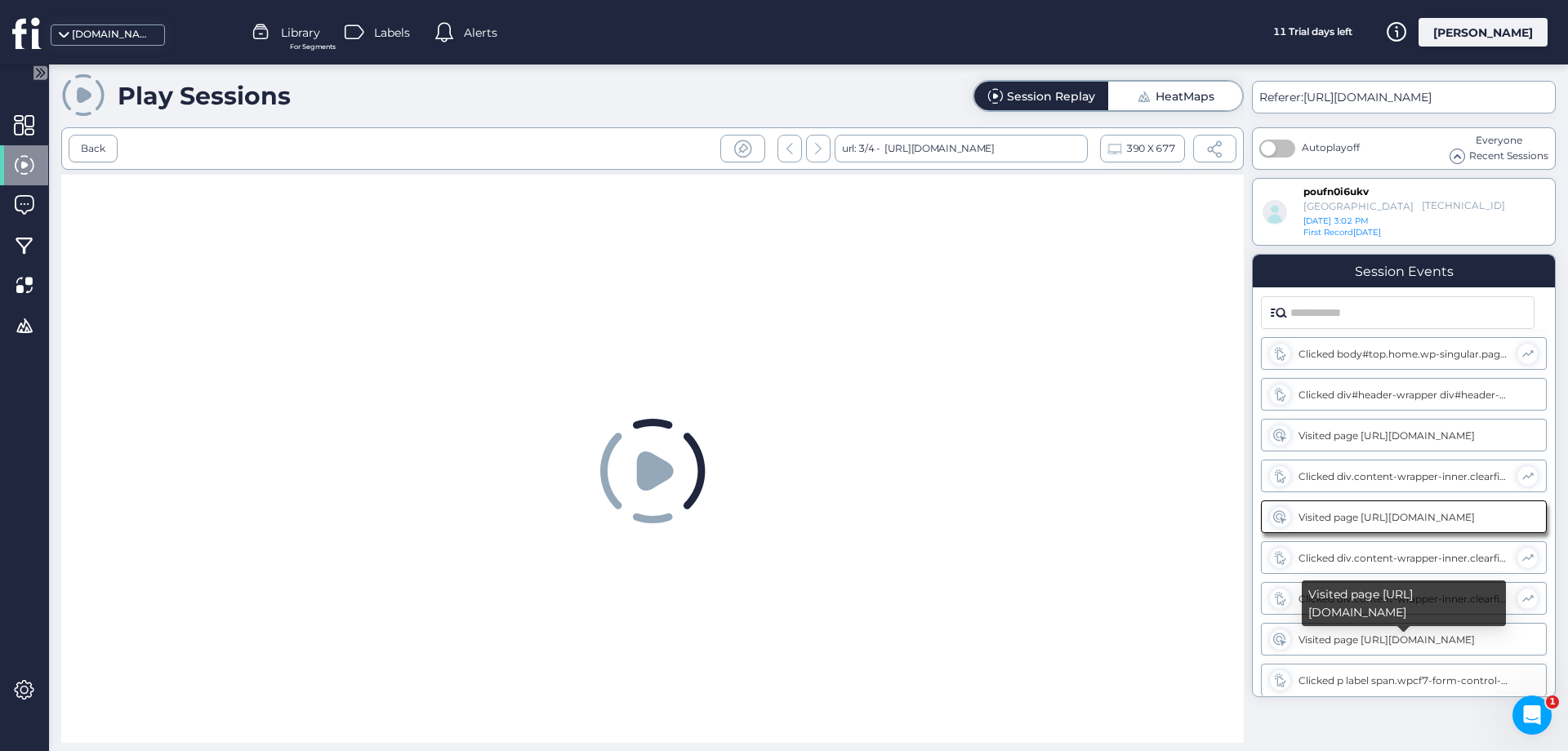
scroll to position [42, 0]
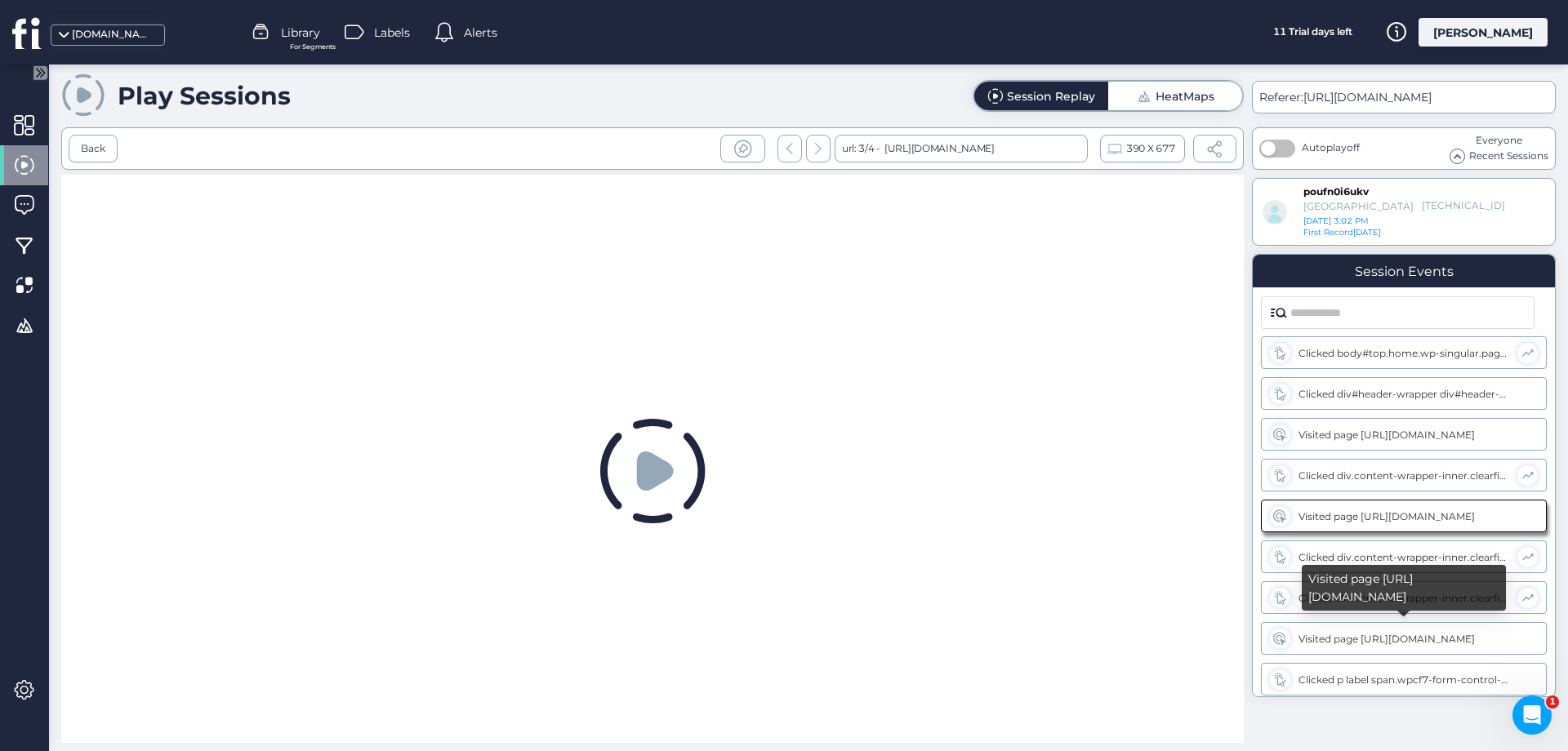
click at [1412, 637] on div "Visited page [URL][DOMAIN_NAME]" at bounding box center [1404, 639] width 212 height 12
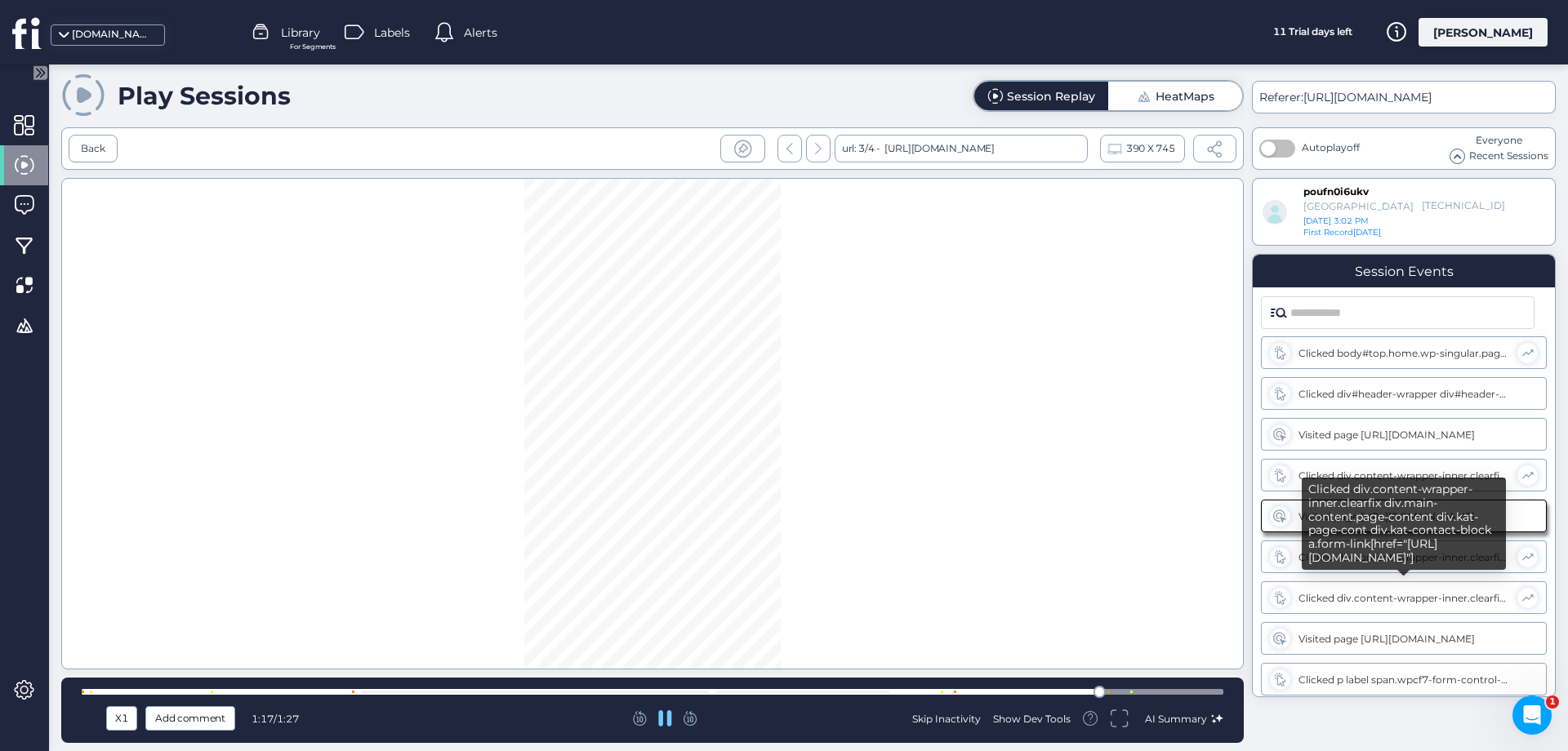
click at [1417, 602] on div "Clicked div.content-wrapper-inner.clearfix div.main-content.page-content div.ka…" at bounding box center [1404, 598] width 211 height 12
click at [1424, 646] on div "Visited page [URL][DOMAIN_NAME]" at bounding box center [1404, 638] width 286 height 33
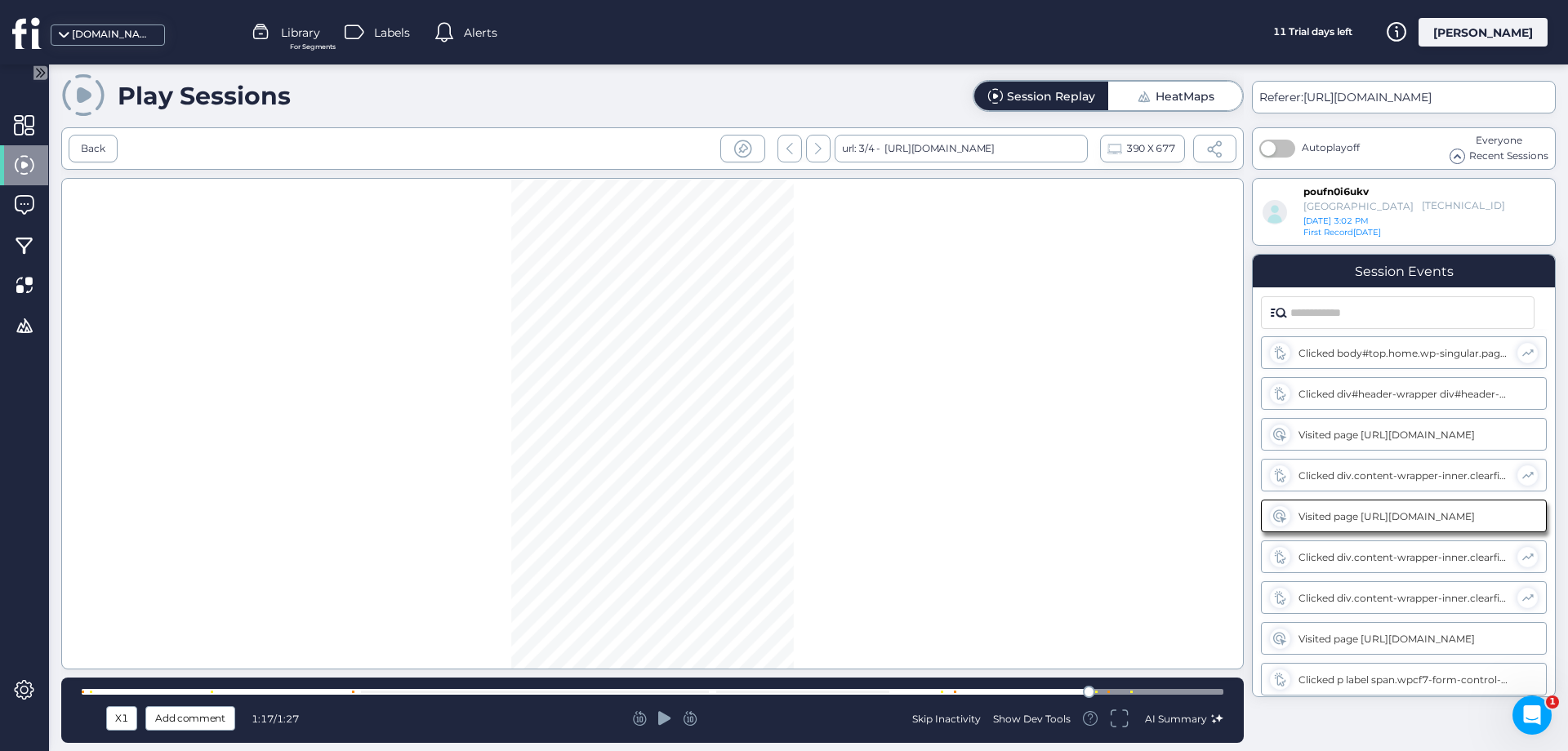
click at [660, 722] on icon at bounding box center [665, 718] width 13 height 14
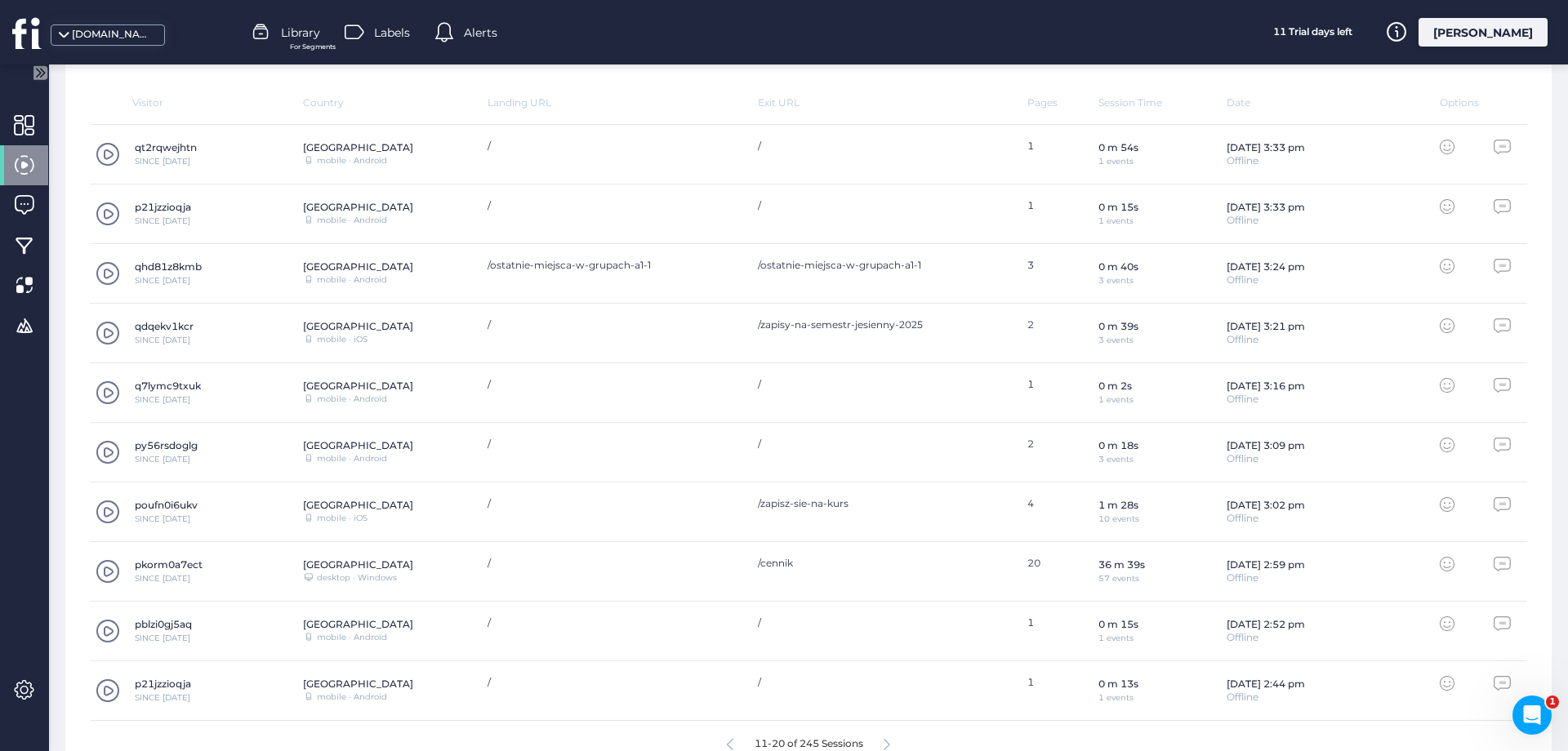
scroll to position [548, 0]
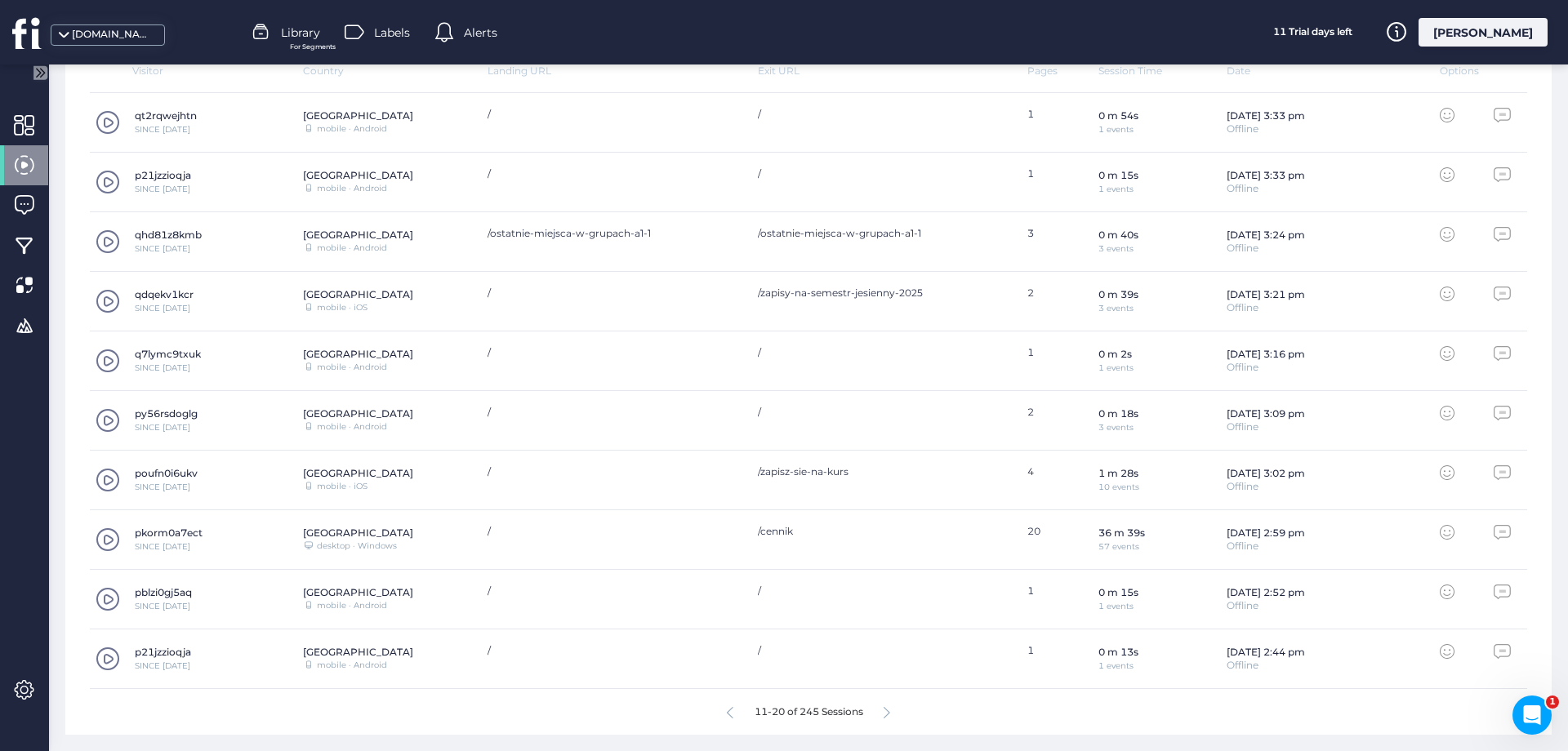
click at [887, 712] on icon at bounding box center [886, 713] width 7 height 12
click at [883, 716] on icon at bounding box center [879, 713] width 7 height 12
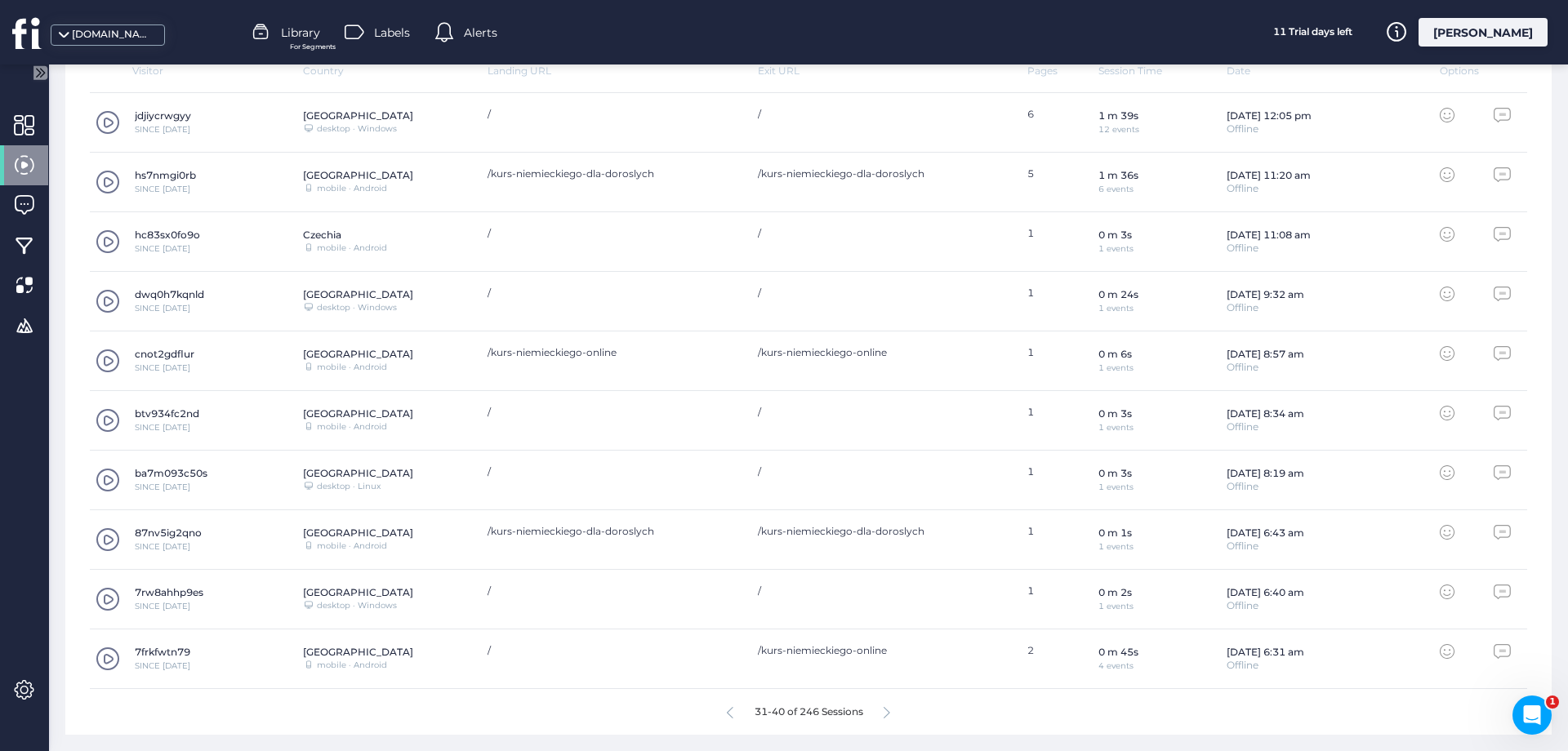
click at [888, 712] on icon at bounding box center [886, 713] width 7 height 12
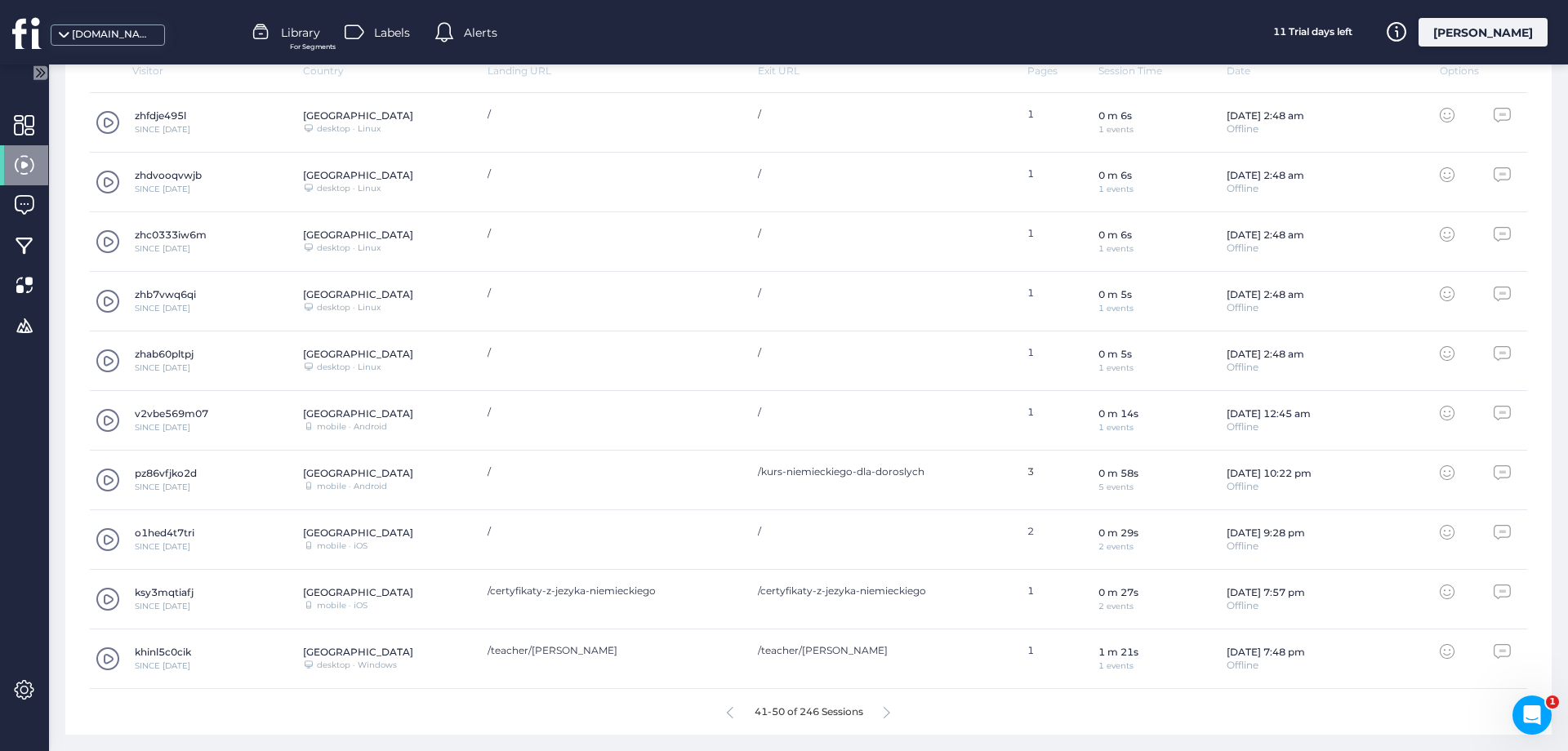
click at [885, 716] on icon at bounding box center [886, 713] width 7 height 12
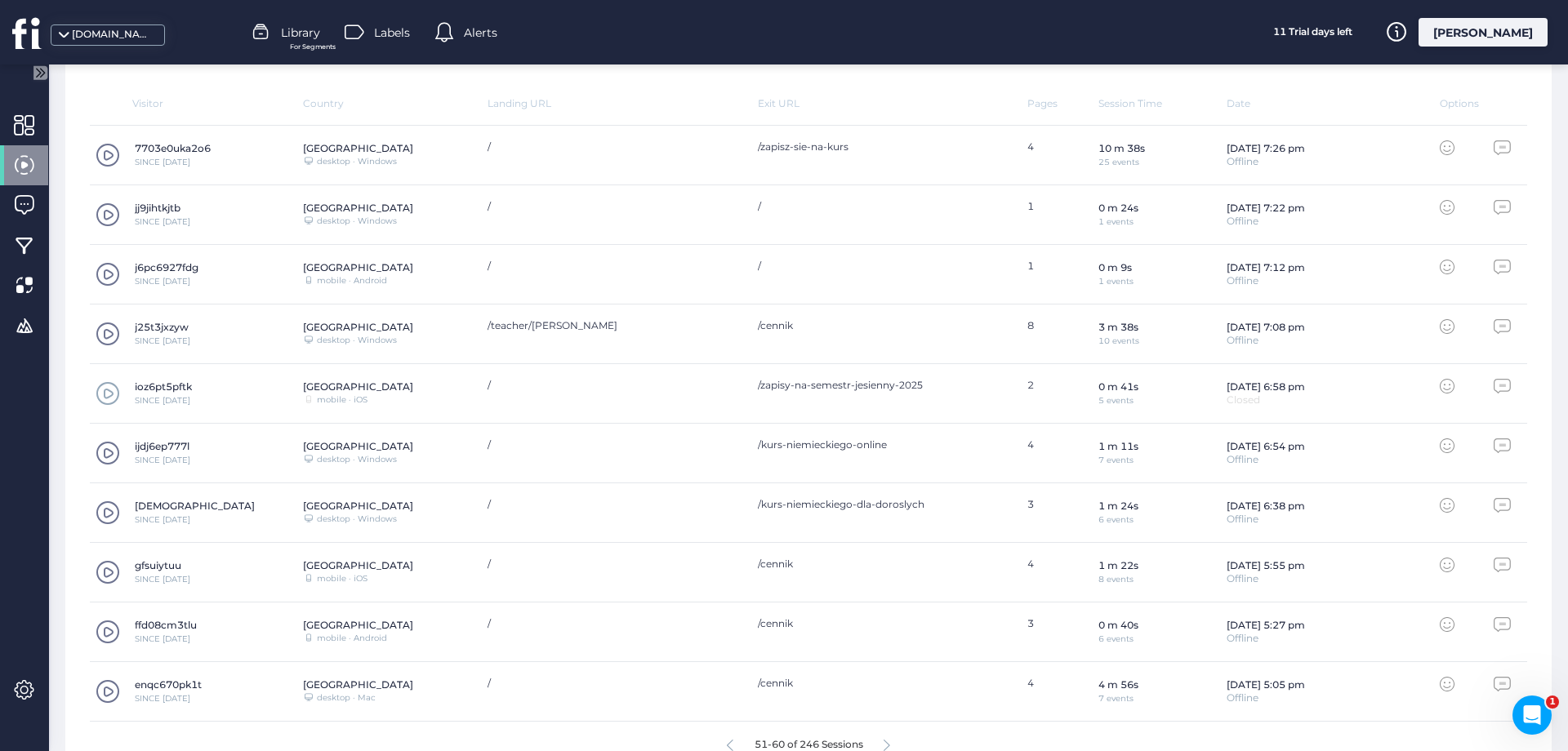
click at [109, 157] on span at bounding box center [107, 155] width 24 height 24
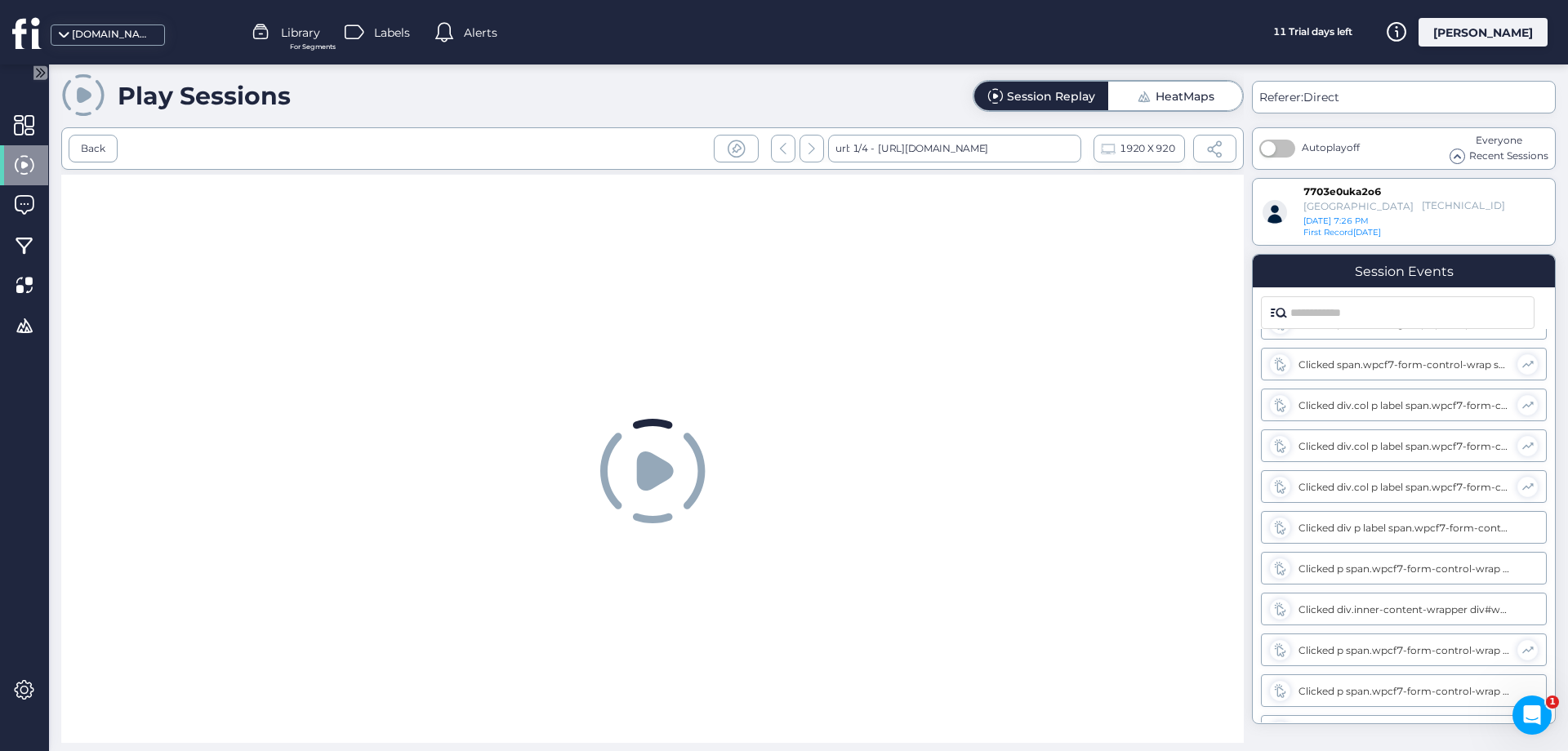
scroll to position [441, 0]
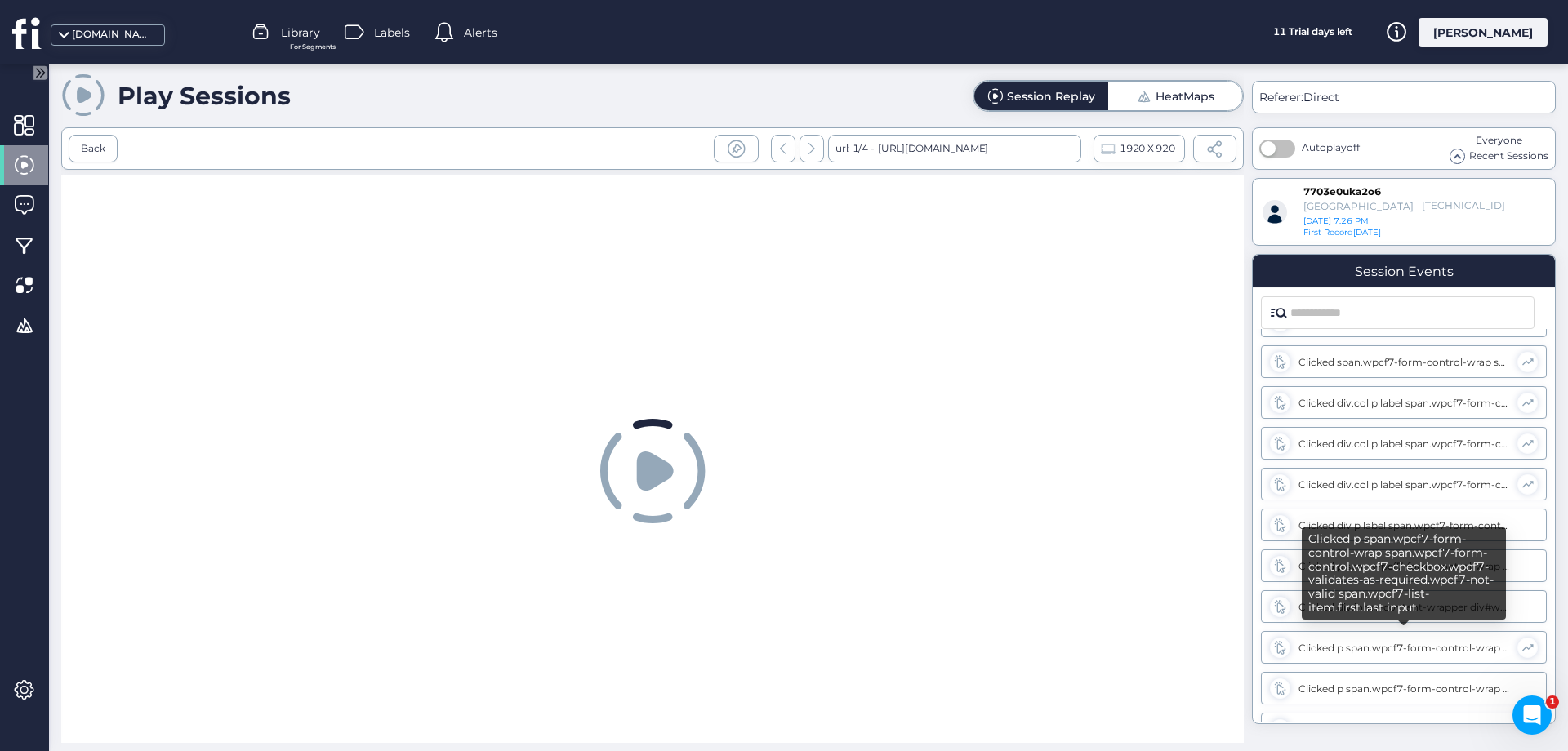
click at [1406, 646] on div "Clicked p span.wpcf7-form-control-wrap span.wpcf7-form-control.wpcf7-checkbox.w…" at bounding box center [1404, 647] width 211 height 12
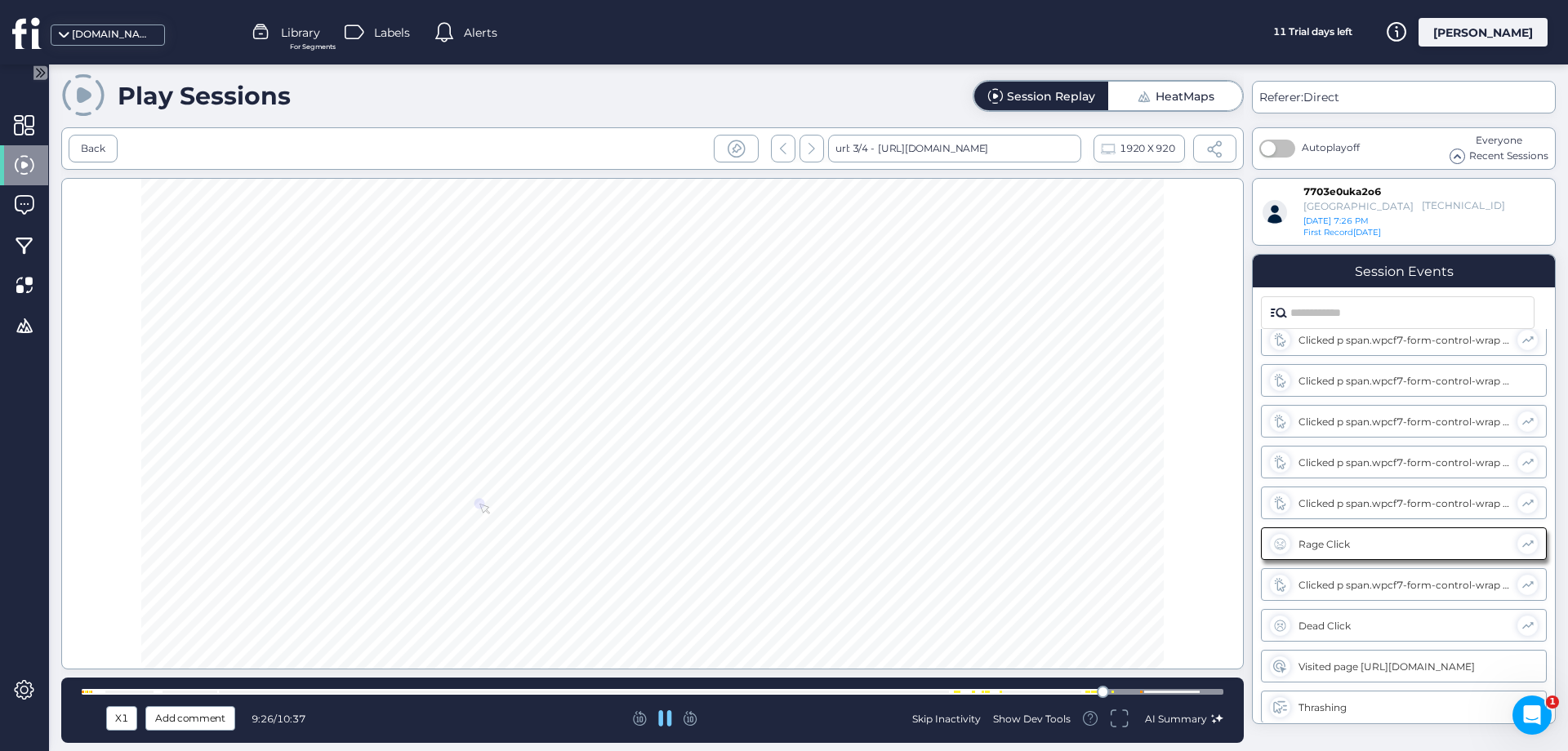
scroll to position [750, 0]
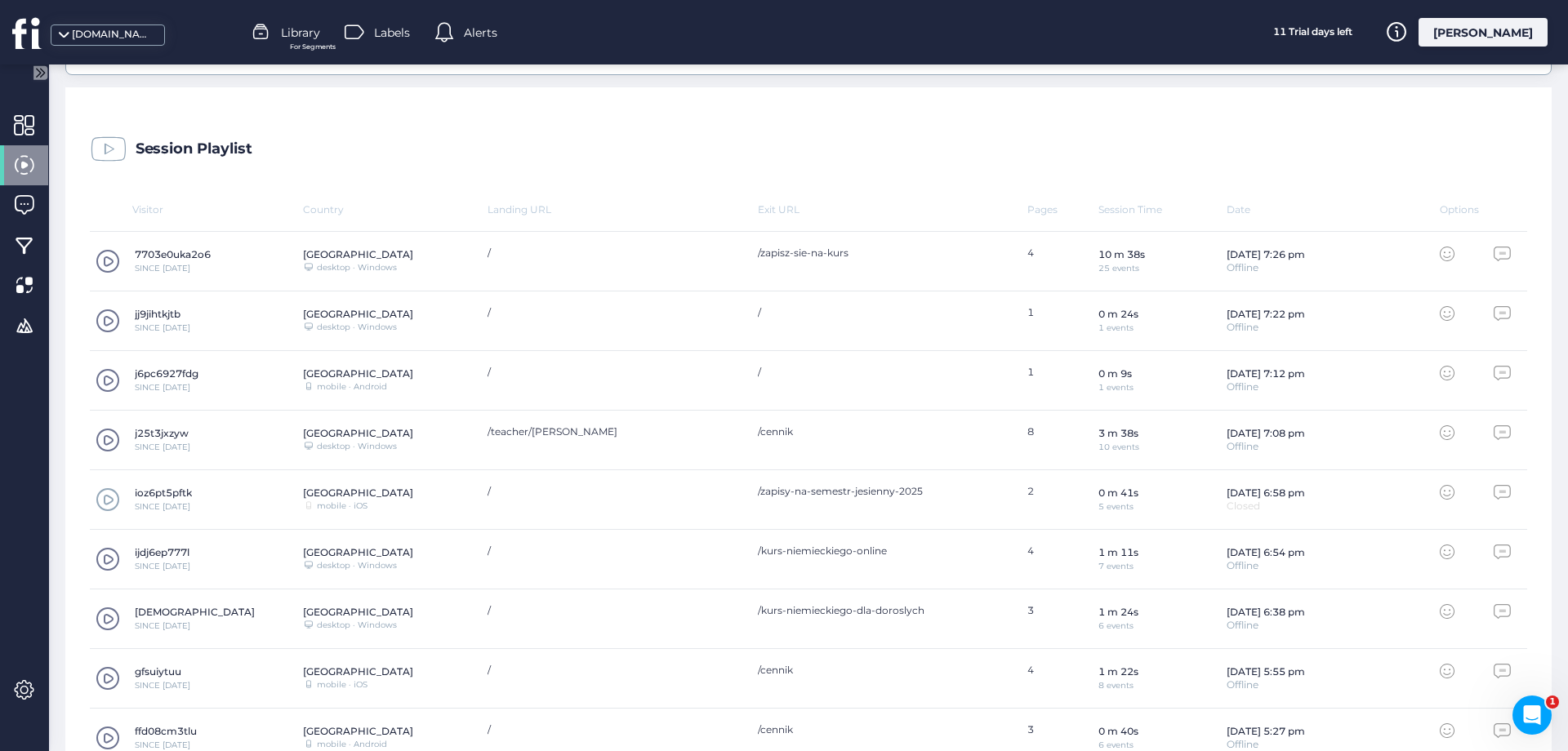
scroll to position [441, 0]
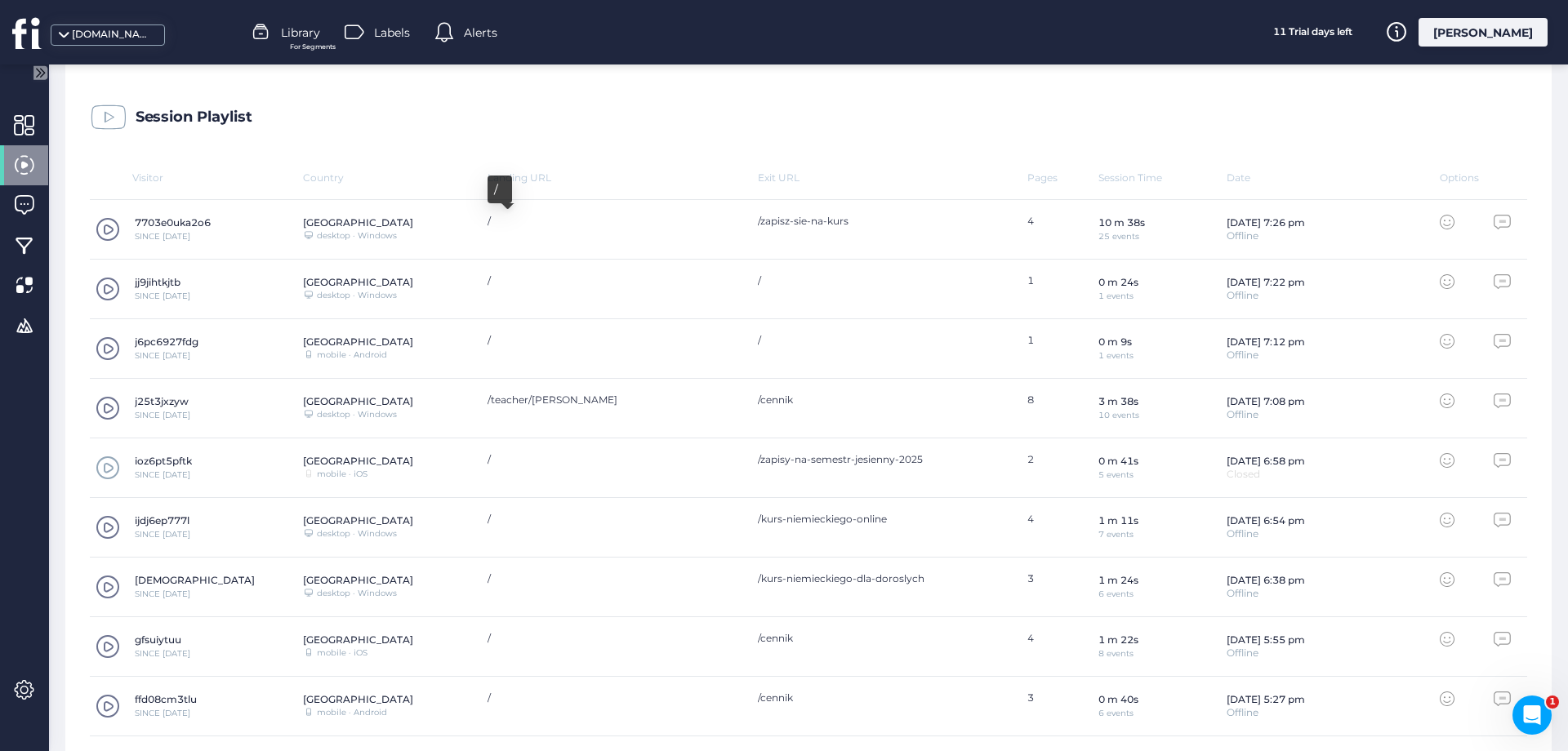
click at [716, 219] on div "/" at bounding box center [614, 220] width 254 height 12
click at [163, 217] on div "7703e0uka2o6" at bounding box center [172, 222] width 76 height 12
click at [487, 248] on div "7703e0uka2o6 SINCE [DATE] Poland Desktop/Laptop desktop · Windows / /zapisz-sie…" at bounding box center [808, 230] width 1437 height 60
click at [564, 228] on div "/" at bounding box center [614, 229] width 254 height 29
click at [114, 229] on span at bounding box center [107, 230] width 24 height 24
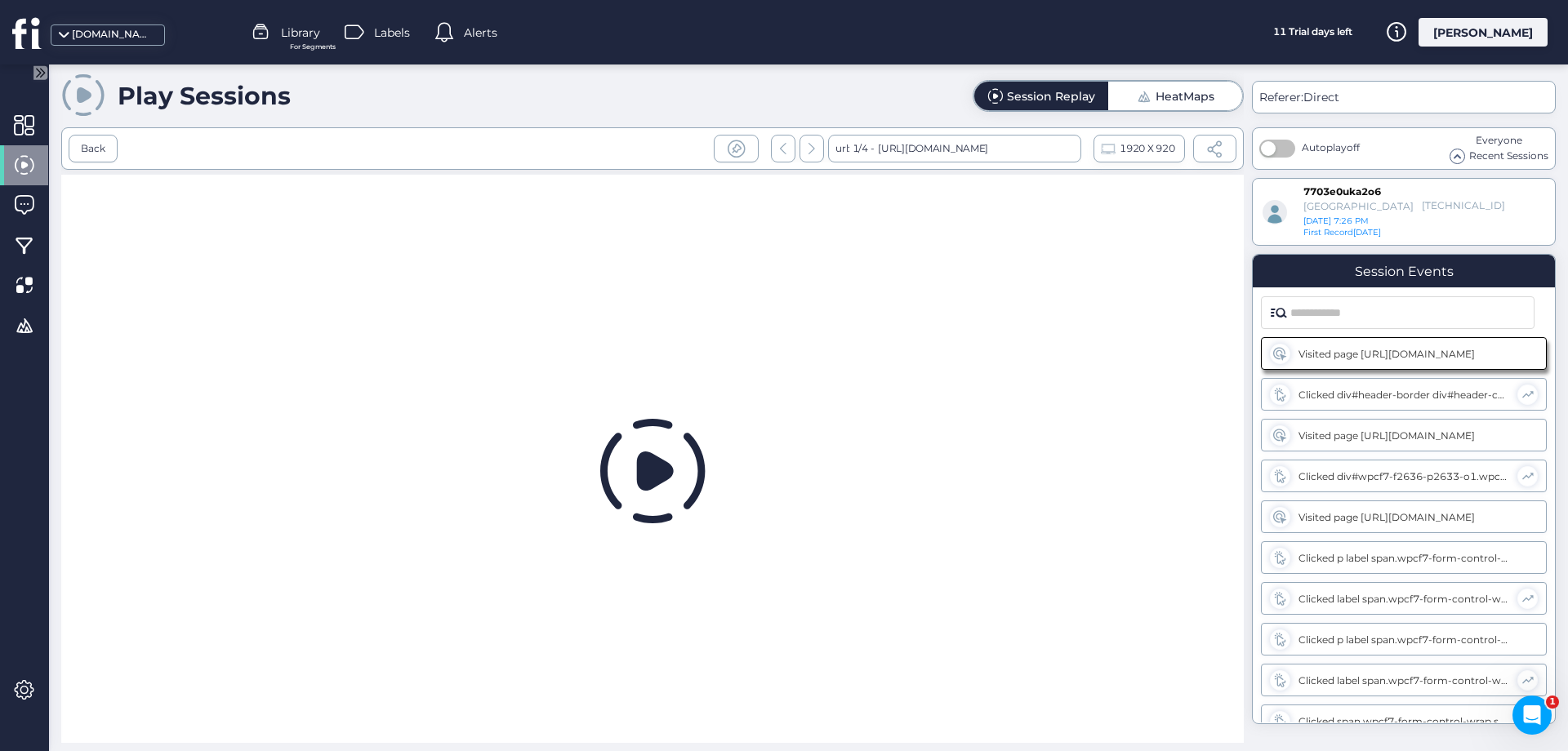
click at [1453, 154] on span at bounding box center [1457, 156] width 14 height 14
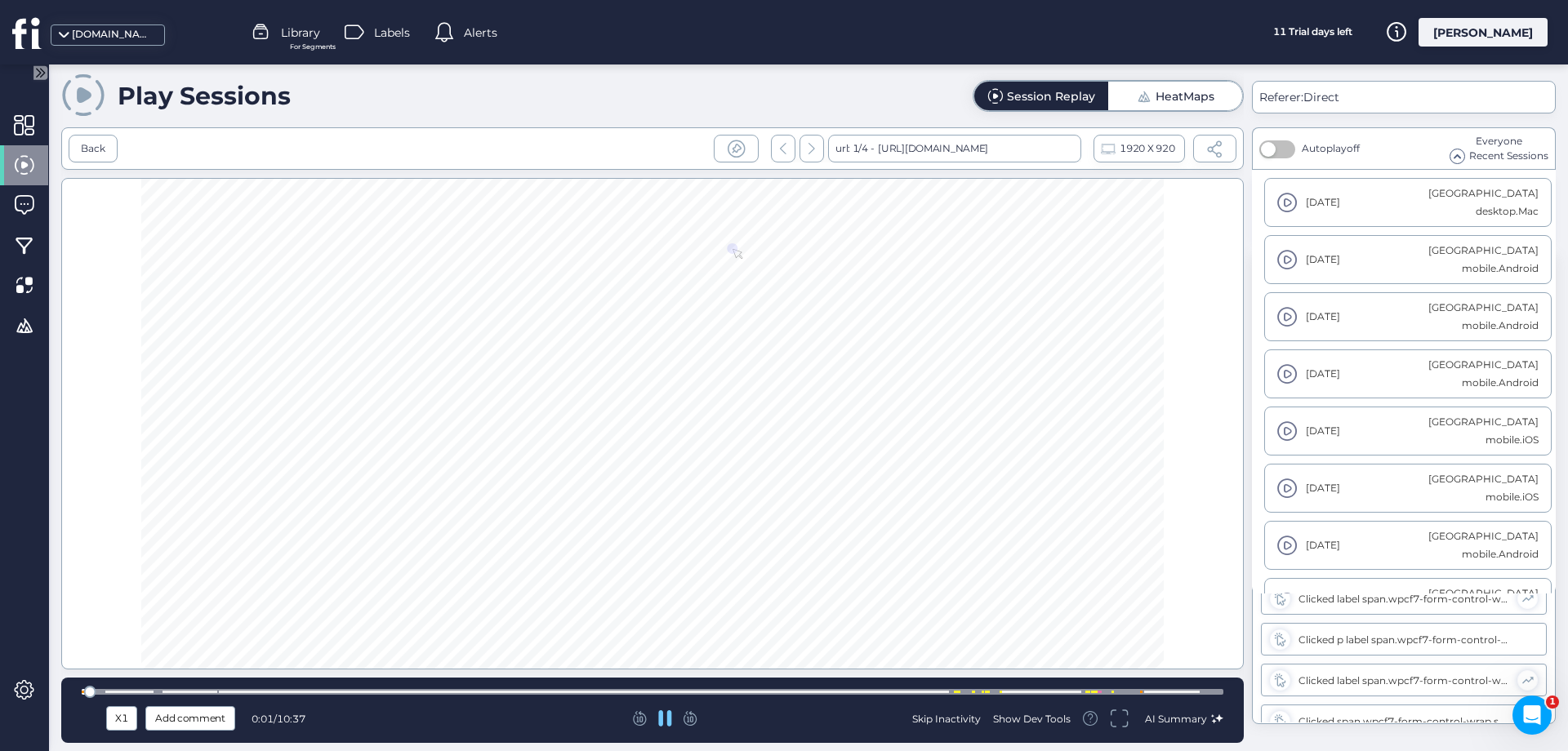
click at [1453, 154] on span at bounding box center [1457, 156] width 14 height 14
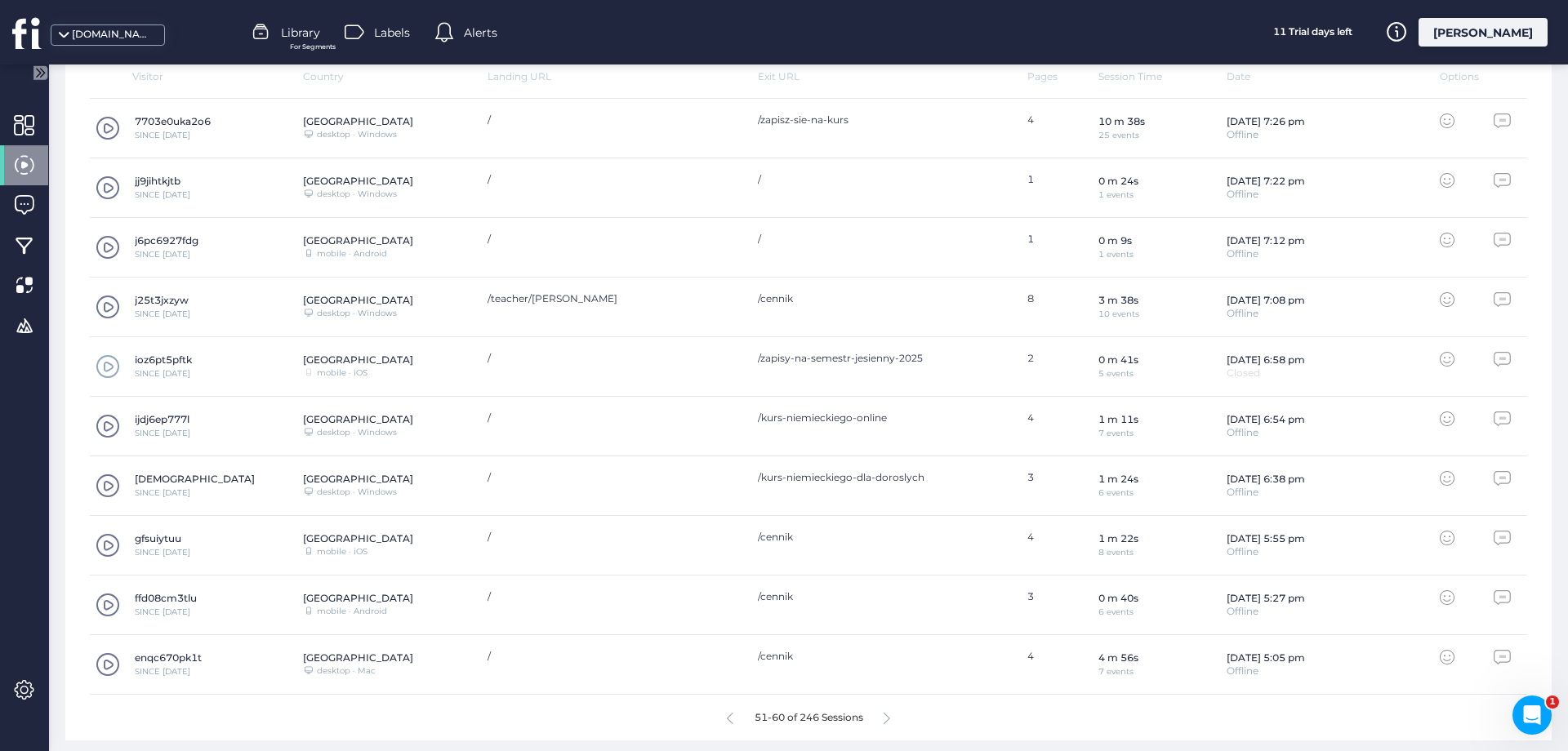
scroll to position [548, 0]
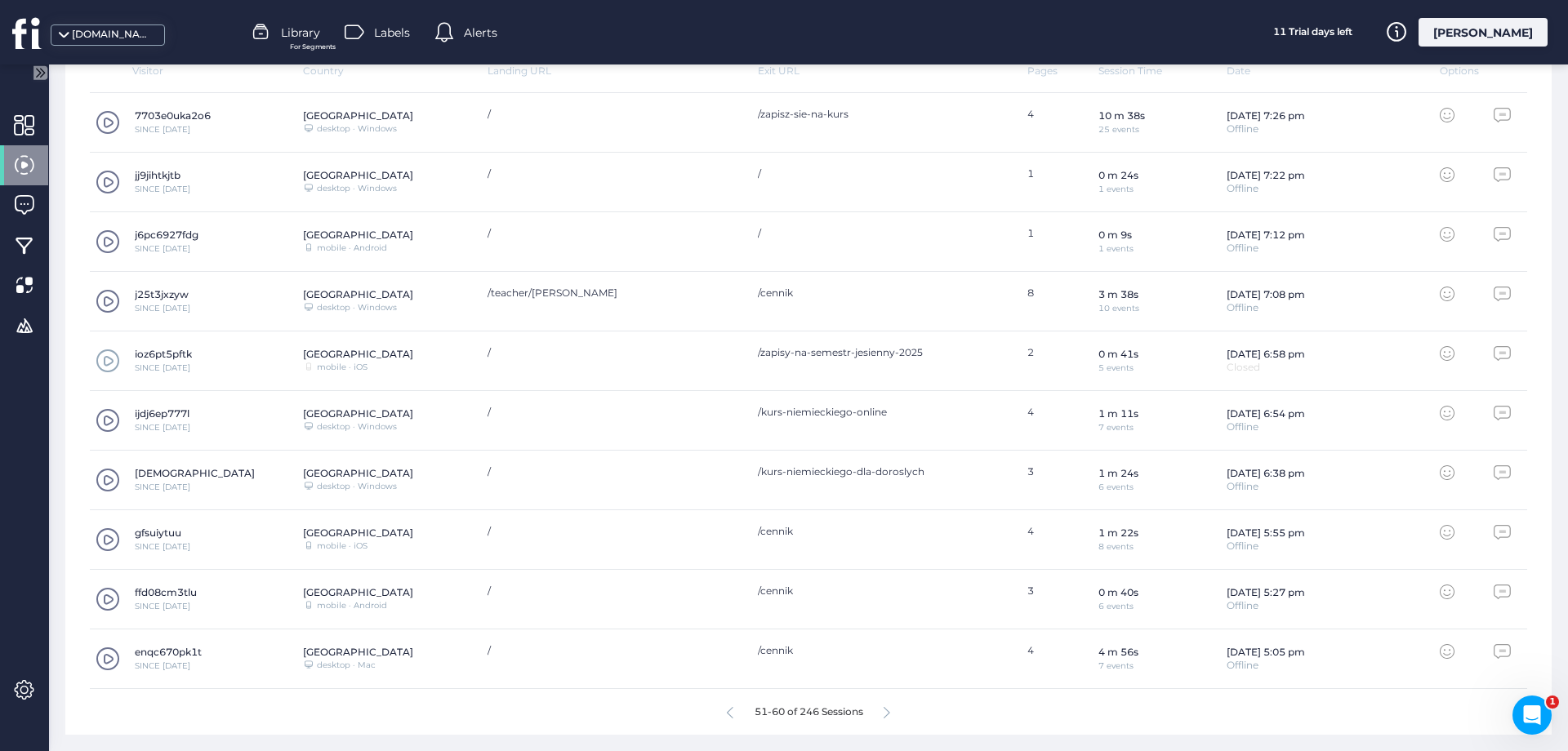
click at [887, 713] on icon at bounding box center [886, 713] width 7 height 12
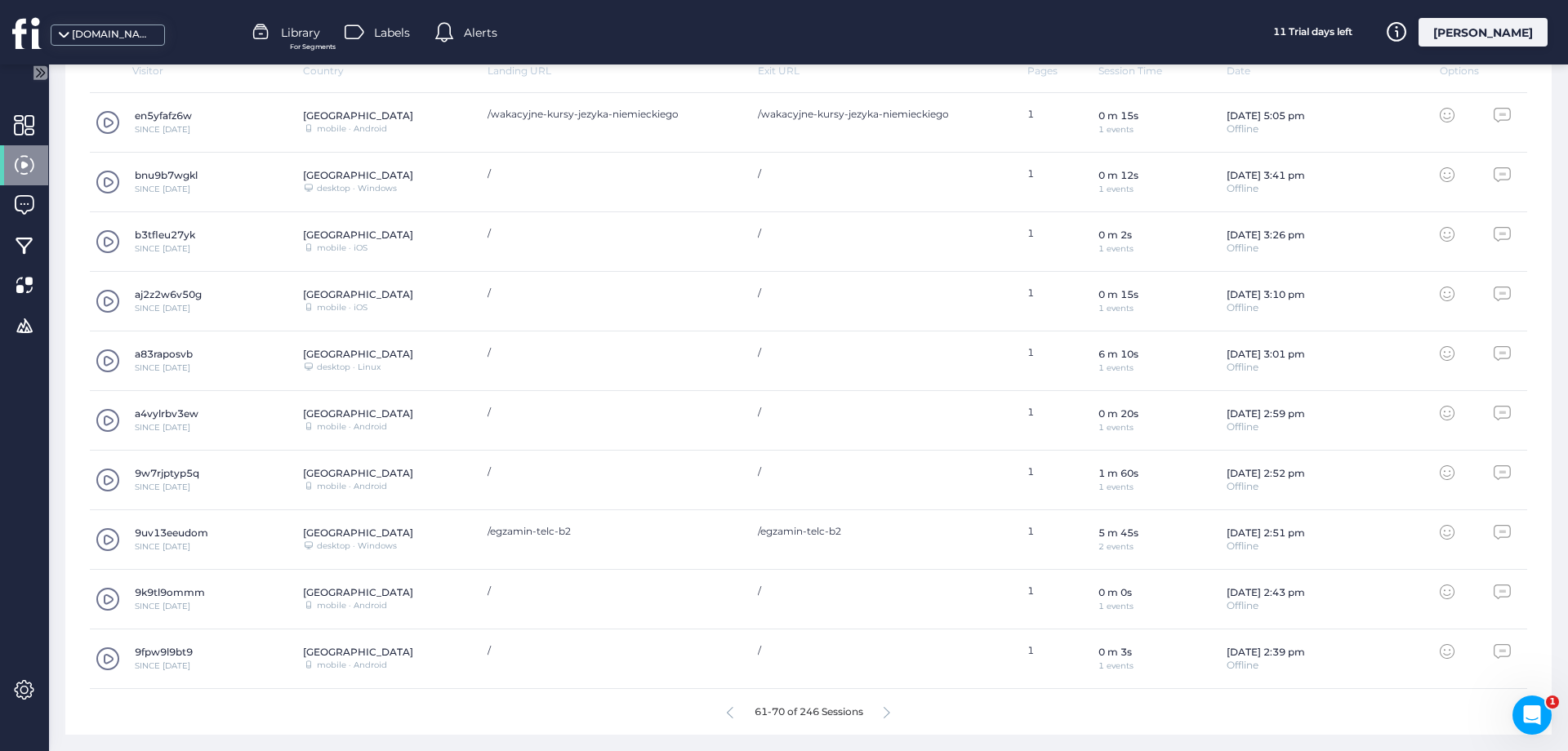
click at [883, 717] on div "61-70 of 246 Sessions" at bounding box center [808, 712] width 1437 height 46
click at [890, 711] on icon at bounding box center [886, 713] width 7 height 12
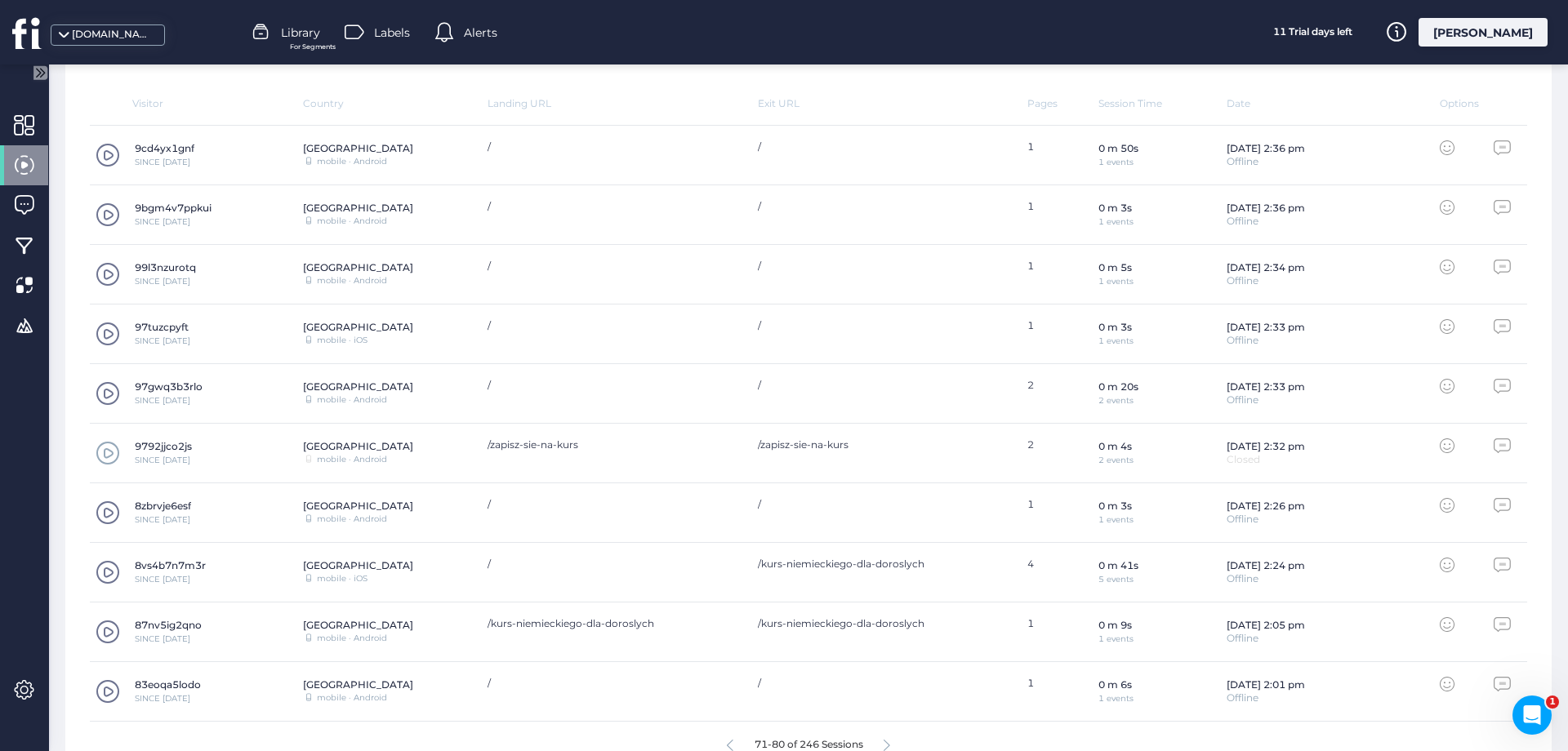
click at [108, 454] on span at bounding box center [107, 453] width 24 height 24
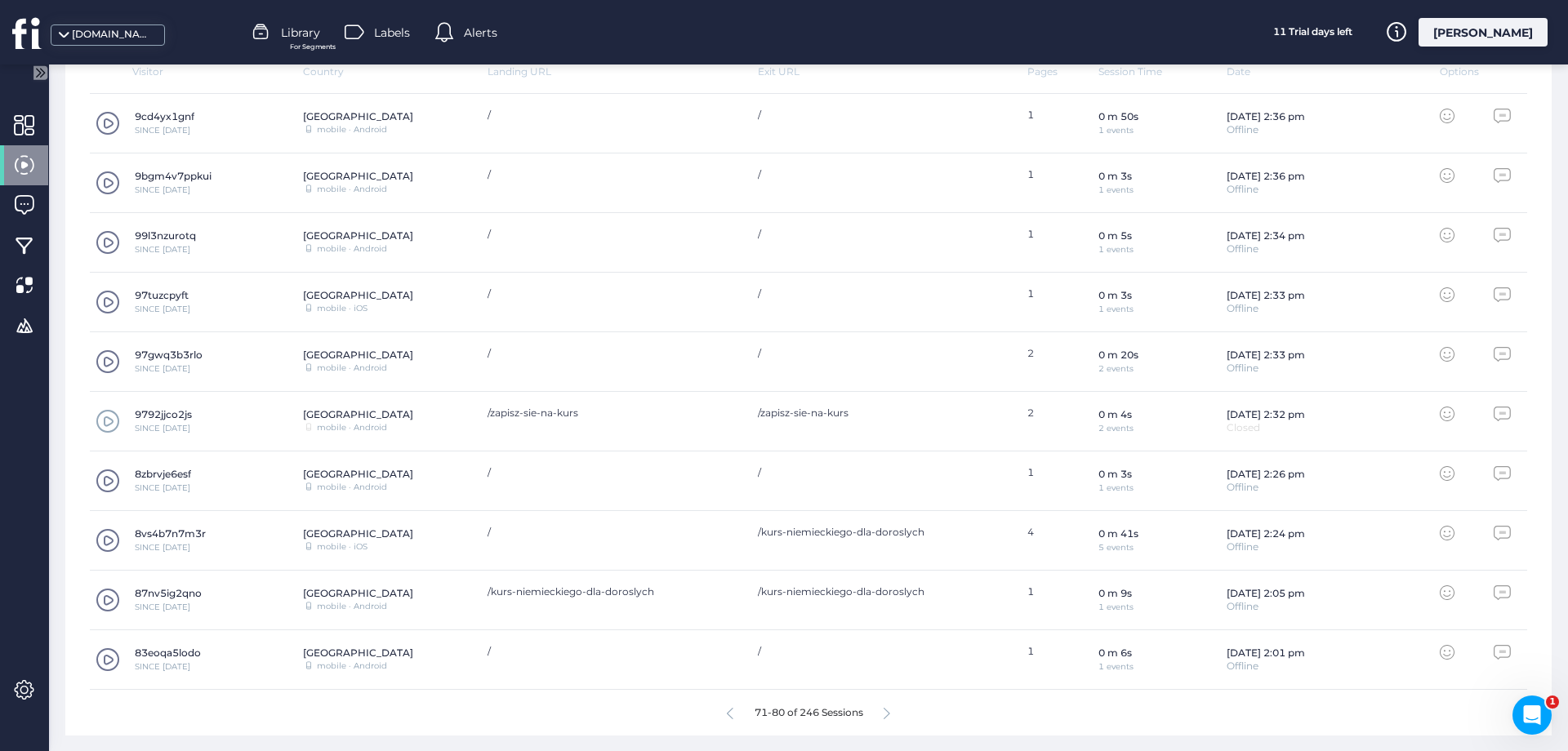
scroll to position [548, 0]
click at [890, 716] on icon at bounding box center [886, 713] width 7 height 12
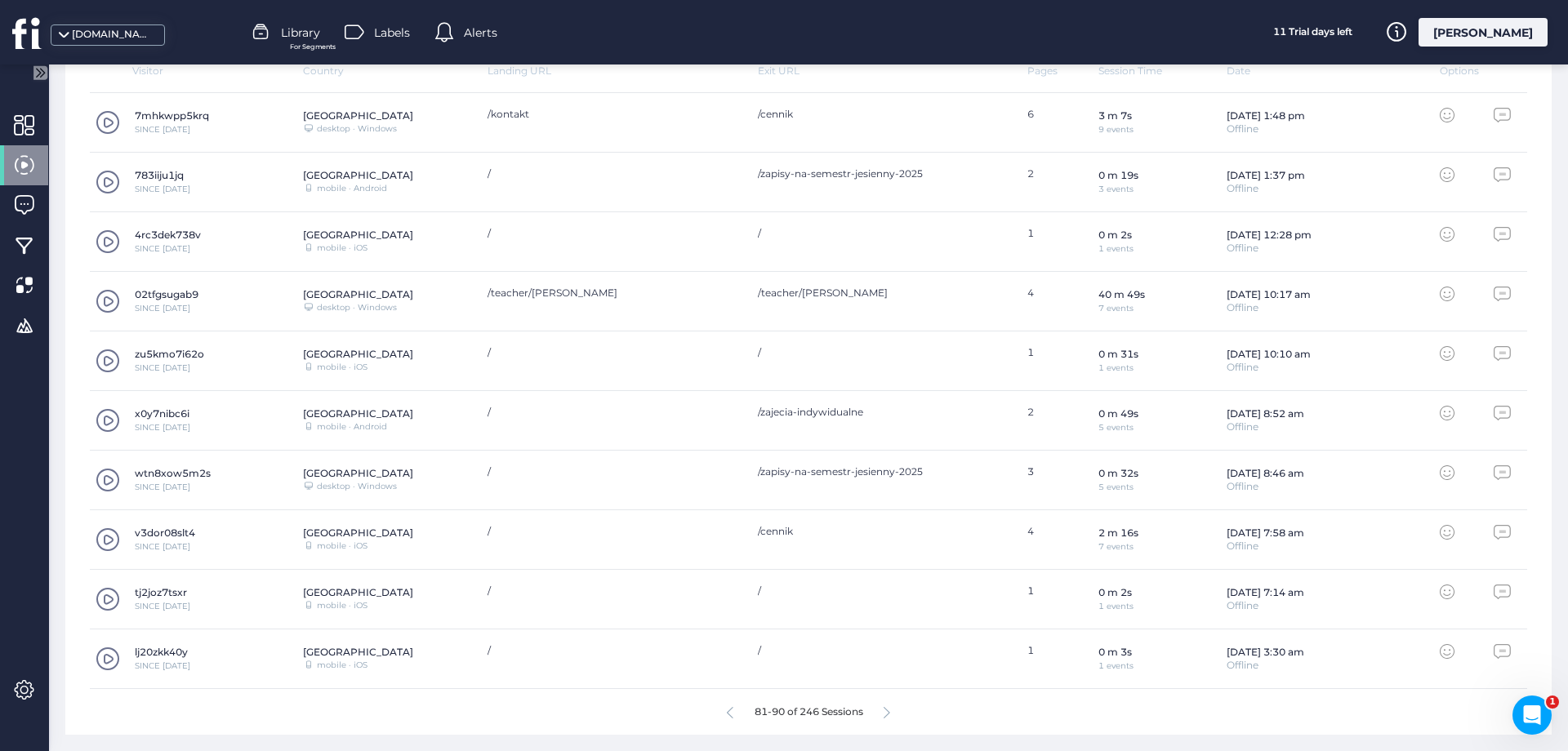
click at [887, 718] on icon at bounding box center [886, 713] width 7 height 12
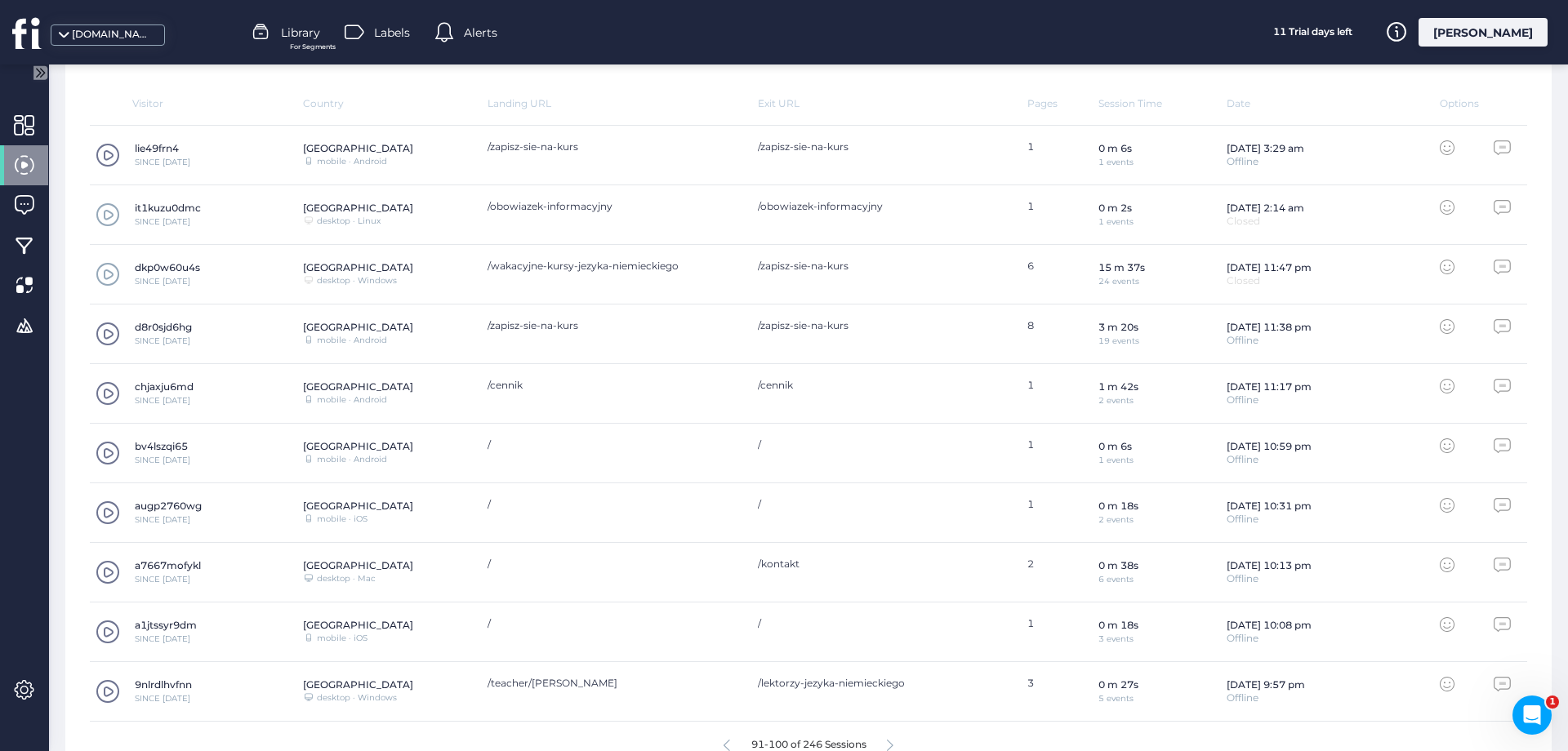
click at [107, 269] on span at bounding box center [107, 275] width 24 height 24
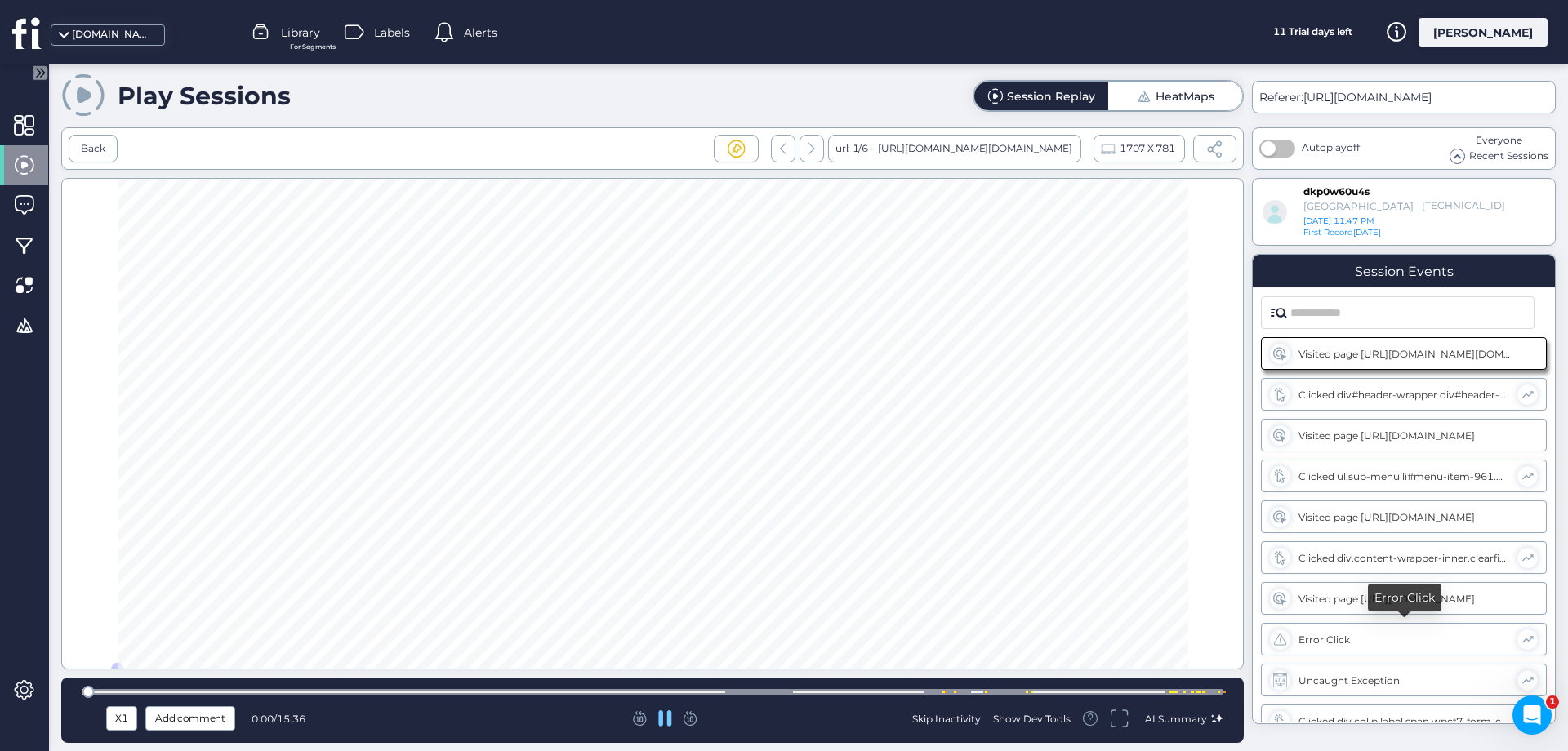
click at [1450, 639] on div "Error Click" at bounding box center [1404, 639] width 211 height 12
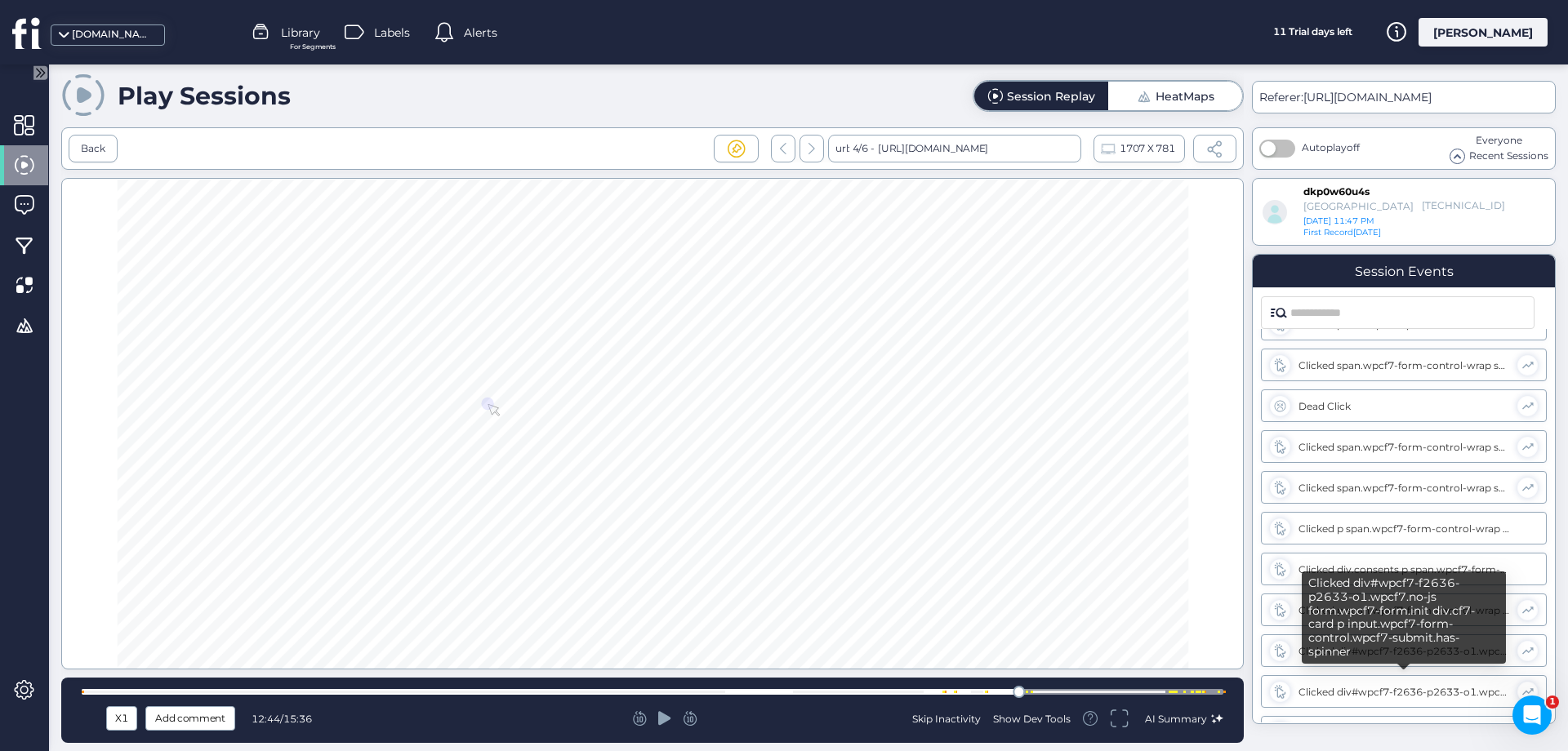
click at [1375, 689] on div "Clicked div#wpcf7-f2636-p2633-o1.wpcf7.no-js form.wpcf7-form.init div.cf7-card …" at bounding box center [1404, 691] width 211 height 12
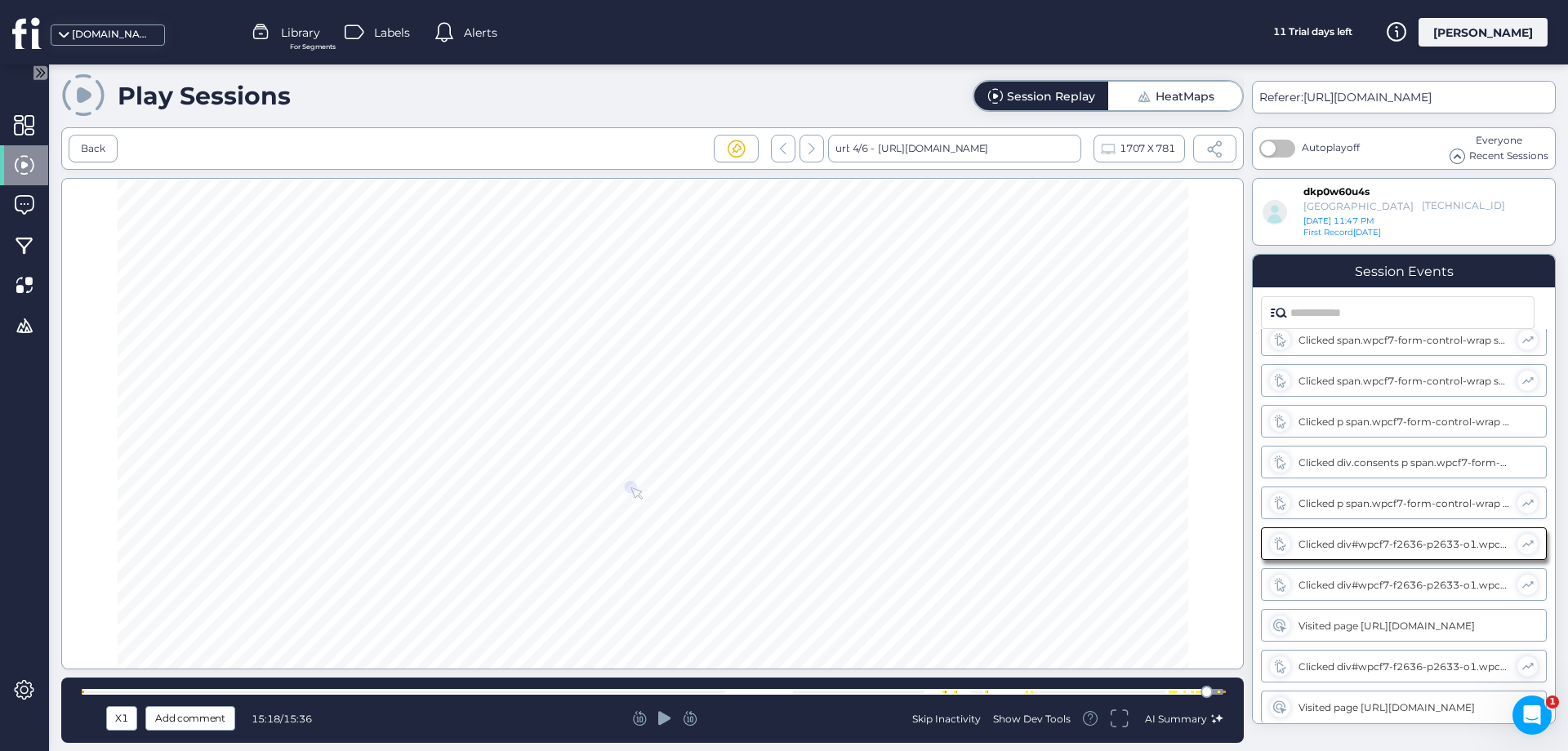
scroll to position [709, 0]
click at [1037, 718] on div "Show Dev Tools" at bounding box center [1031, 718] width 78 height 14
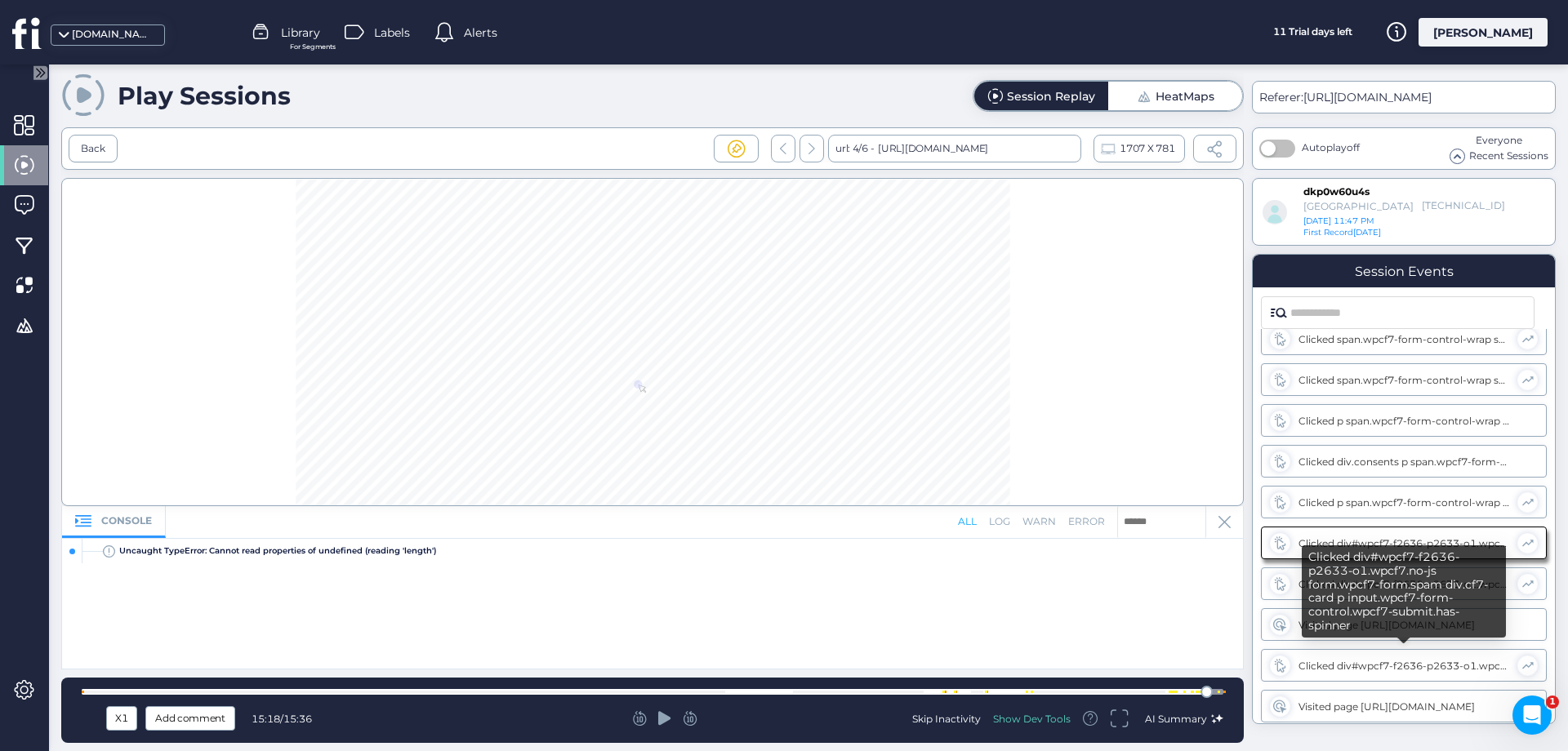
click at [1402, 664] on div "Clicked div#wpcf7-f2636-p2633-o1.wpcf7.no-js form.wpcf7-form.spam div.cf7-card …" at bounding box center [1404, 665] width 211 height 12
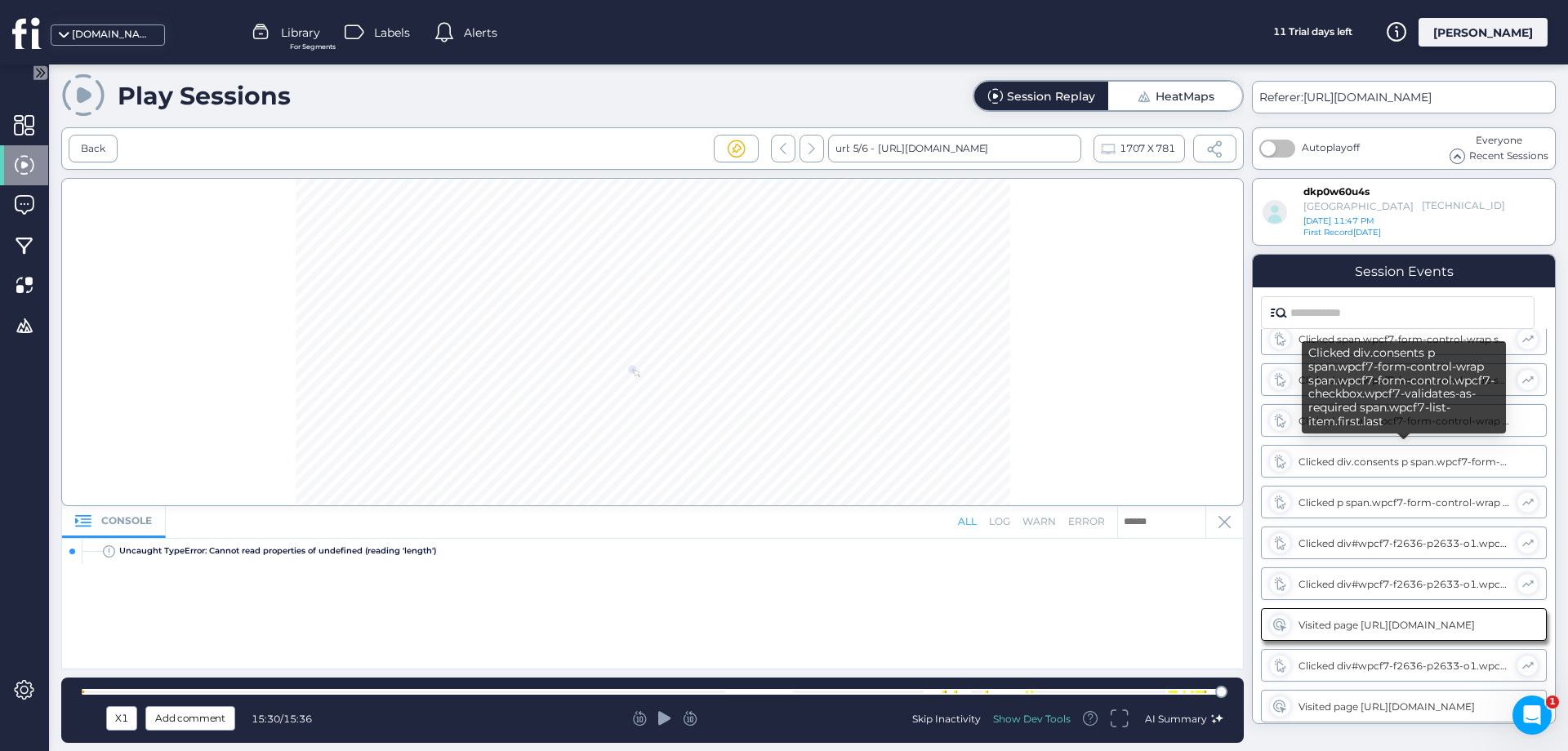
click at [1426, 464] on div "Clicked div.consents p span.wpcf7-form-control-wrap span.wpcf7-form-control.wpc…" at bounding box center [1404, 461] width 212 height 12
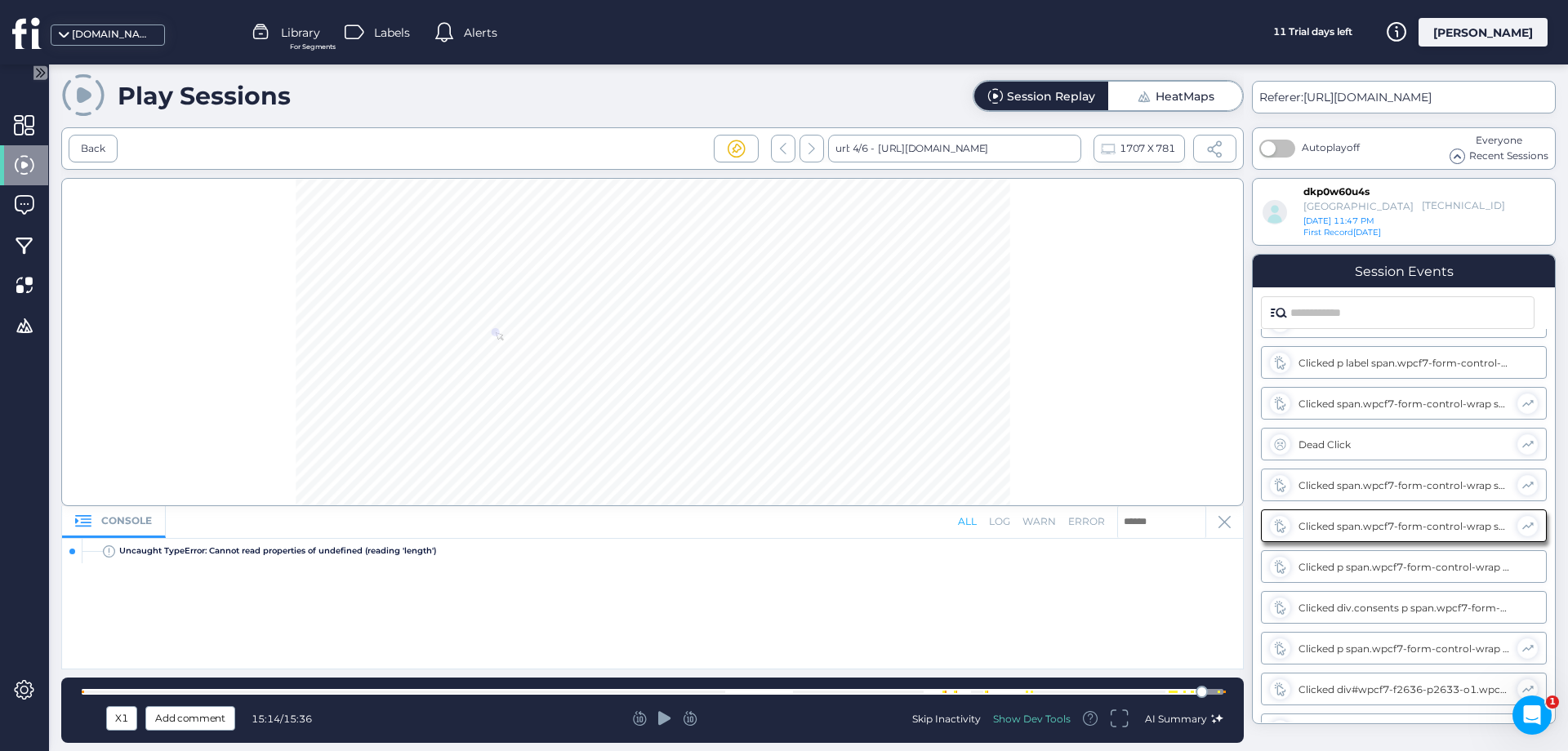
scroll to position [562, 0]
click at [660, 720] on icon at bounding box center [665, 718] width 13 height 14
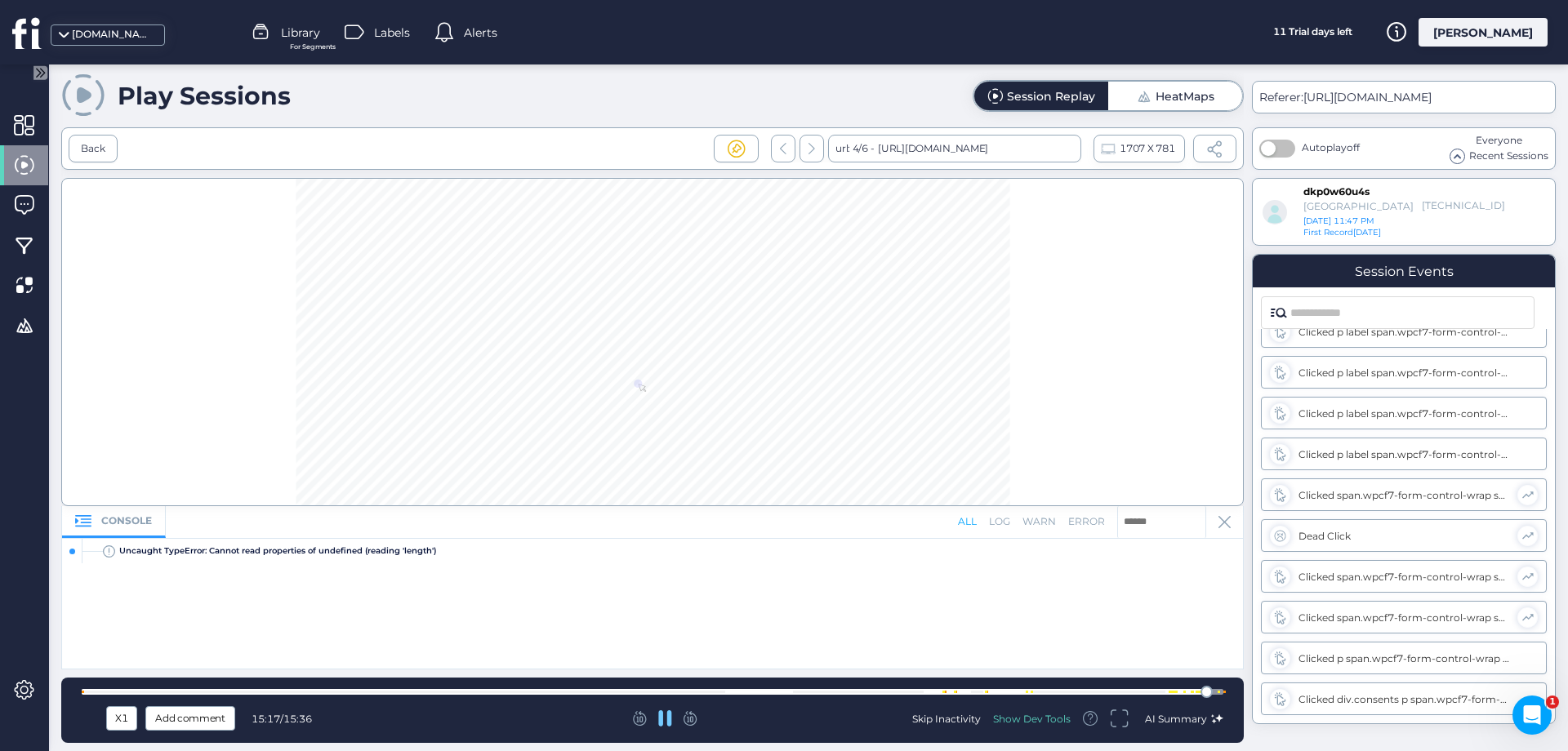
scroll to position [445, 0]
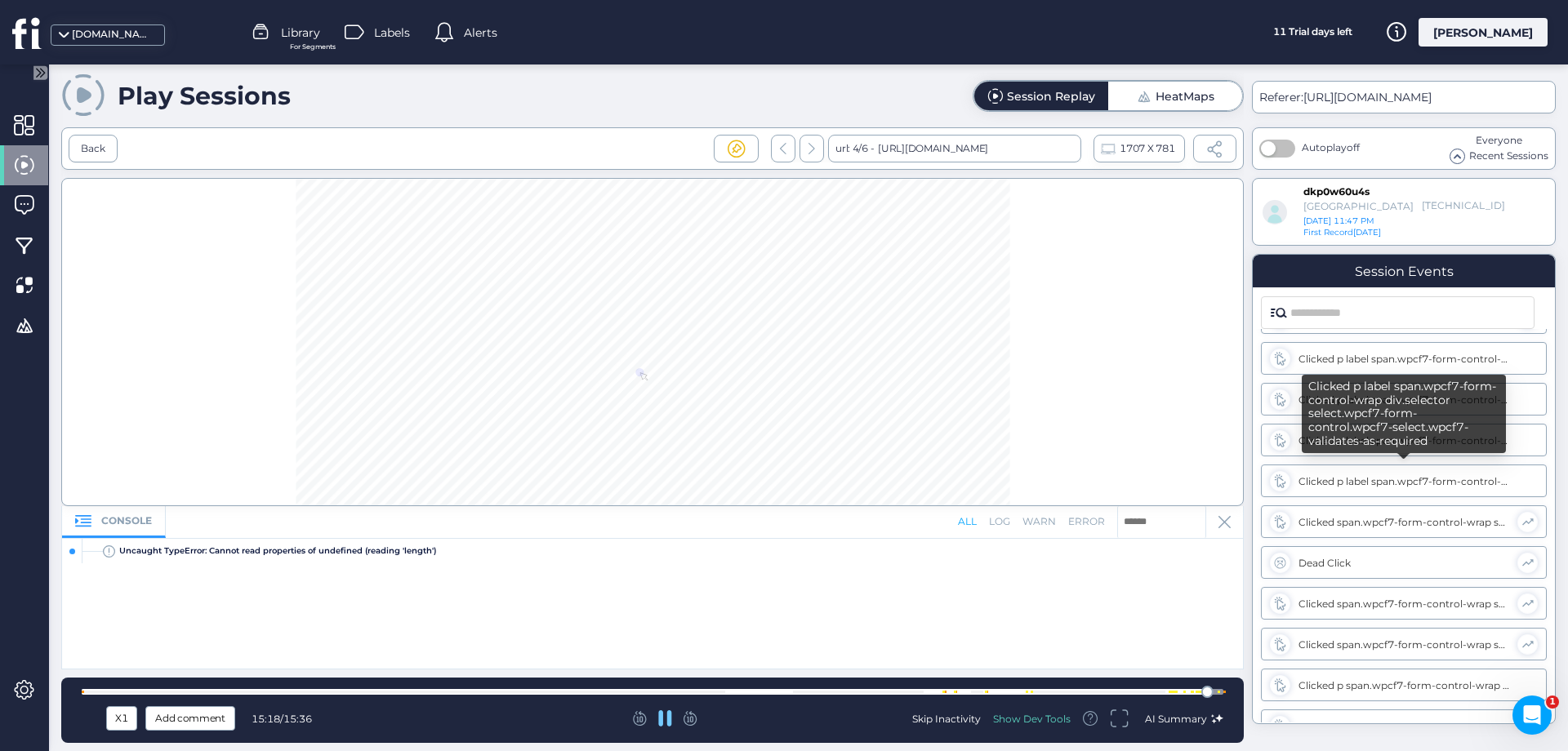
click at [1379, 460] on div "Clicked p label span.wpcf7-form-control-wrap div.selector select.wpcf7-form-con…" at bounding box center [1404, 419] width 205 height 90
click at [1367, 476] on div "Clicked p label span.wpcf7-form-control-wrap div.selector select.wpcf7-form-con…" at bounding box center [1404, 481] width 212 height 12
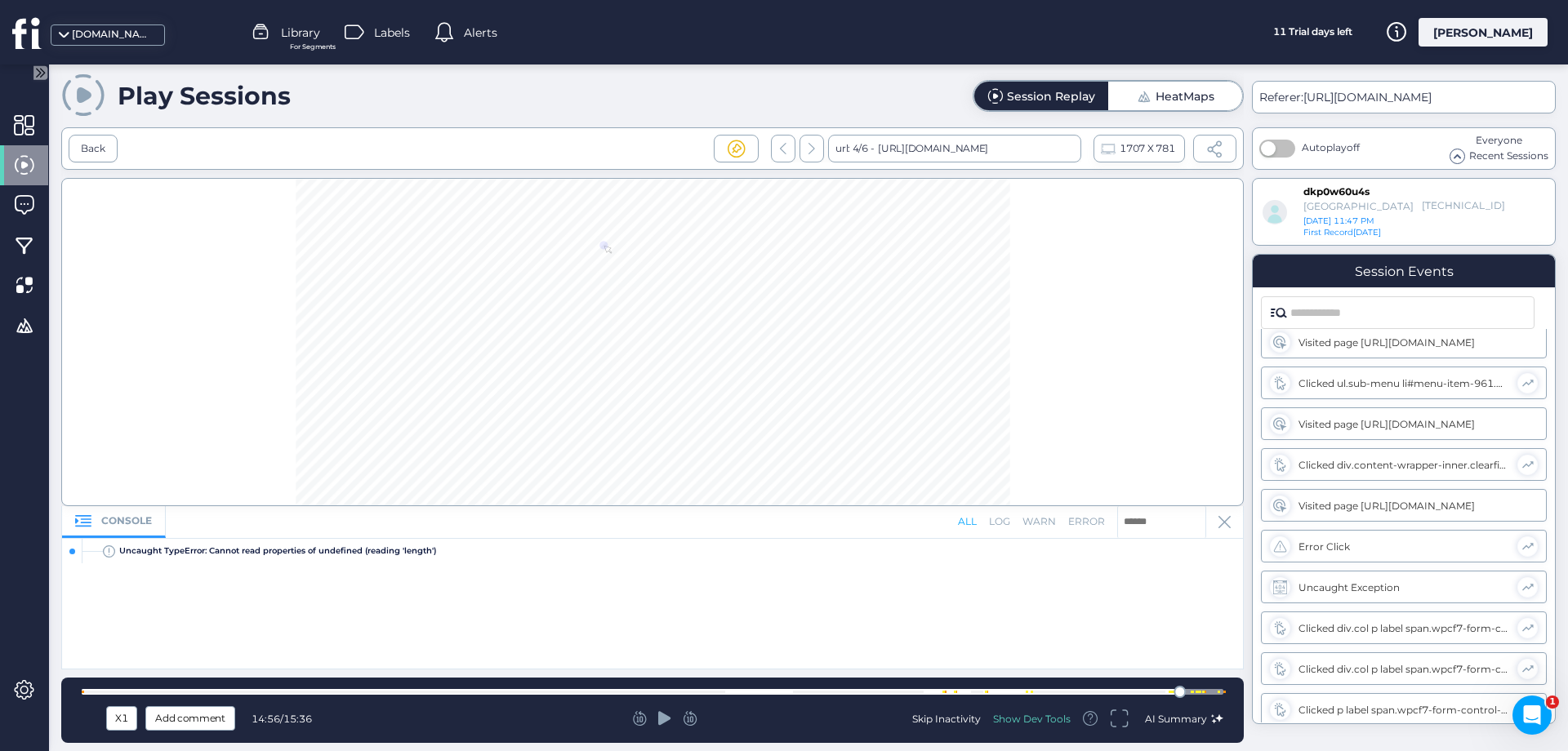
click at [1349, 466] on div "Clicked div.content-wrapper-inner.clearfix div.main-content.page-content div.ka…" at bounding box center [1404, 464] width 211 height 12
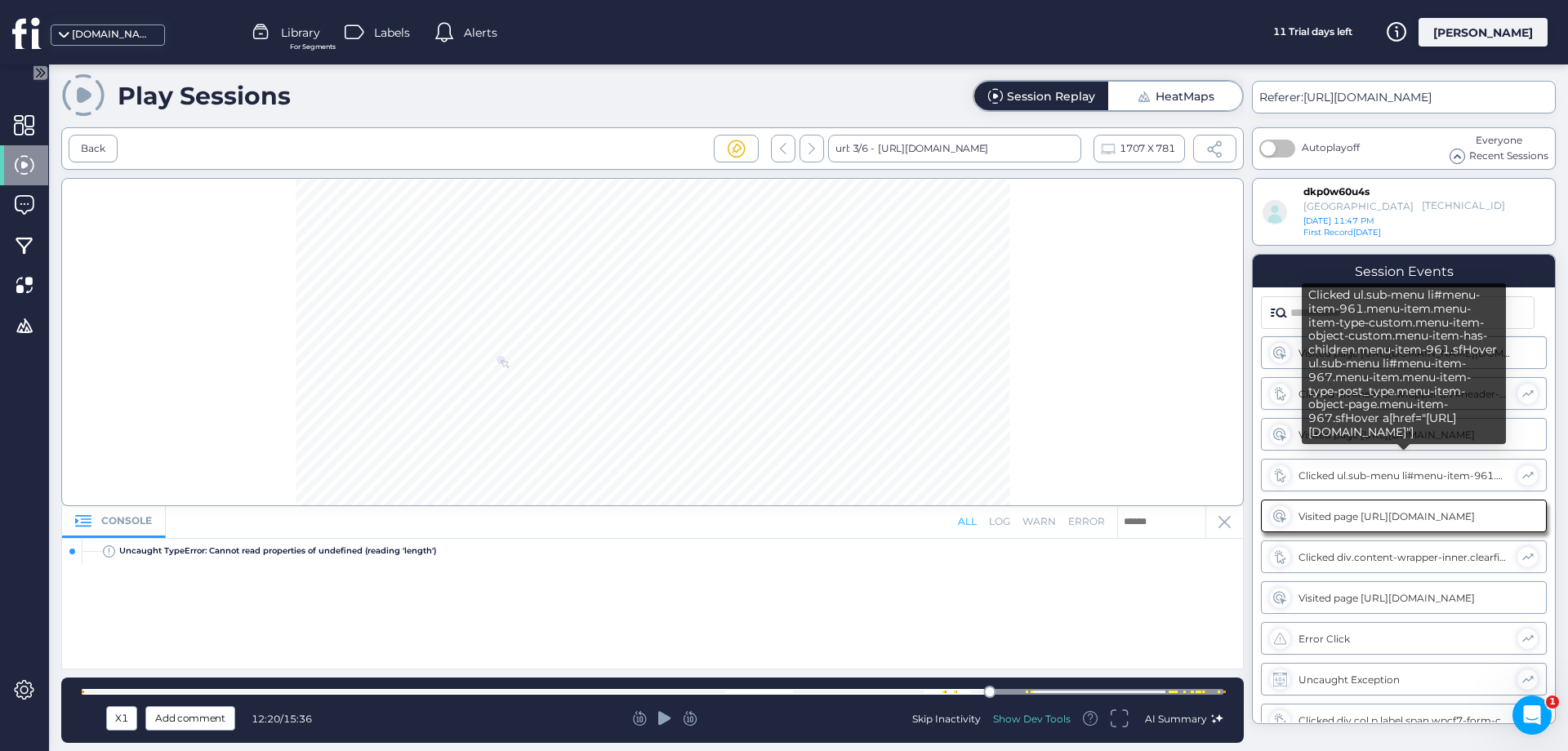
scroll to position [0, 0]
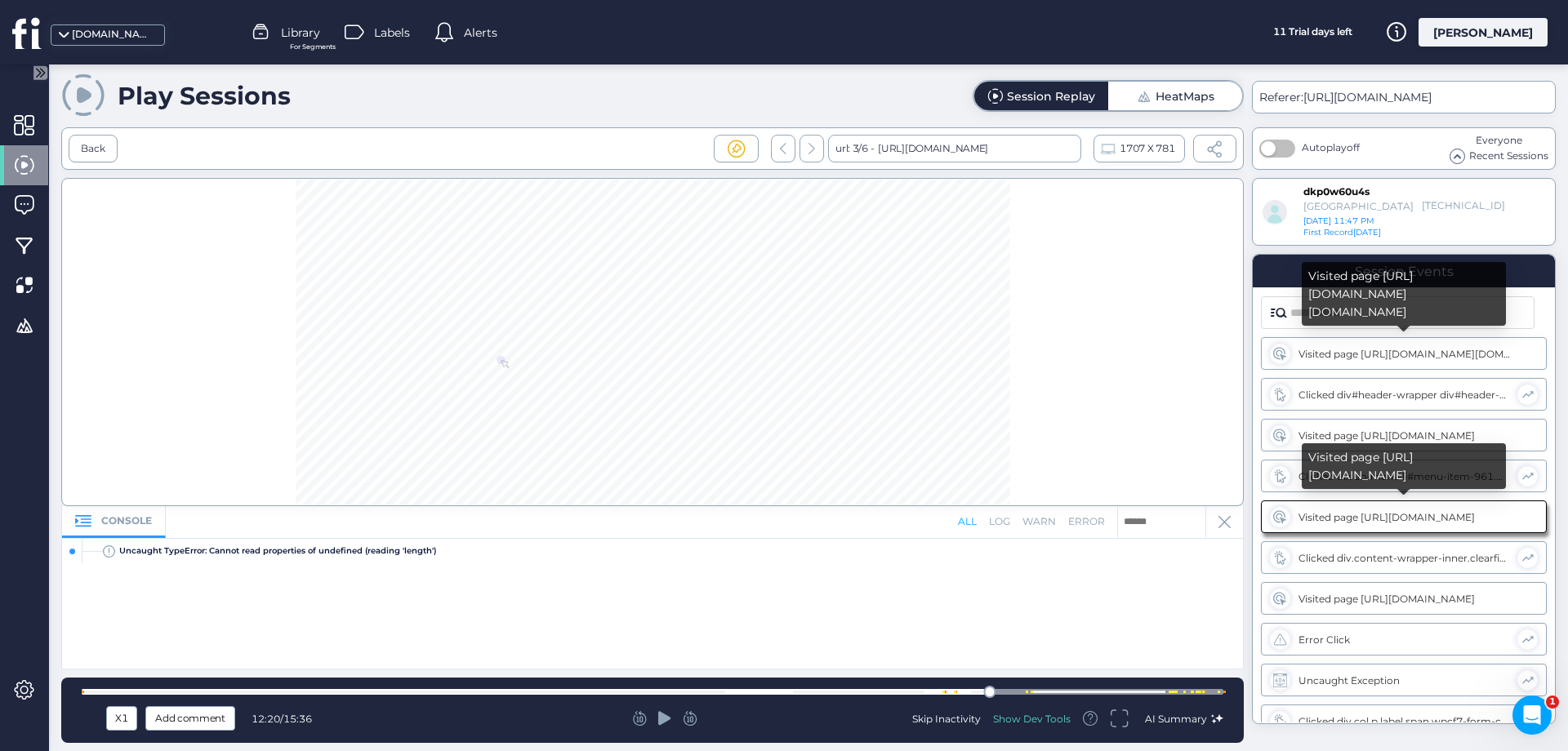
click at [1377, 354] on div "Visited page [URL][DOMAIN_NAME][DOMAIN_NAME]" at bounding box center [1404, 353] width 212 height 12
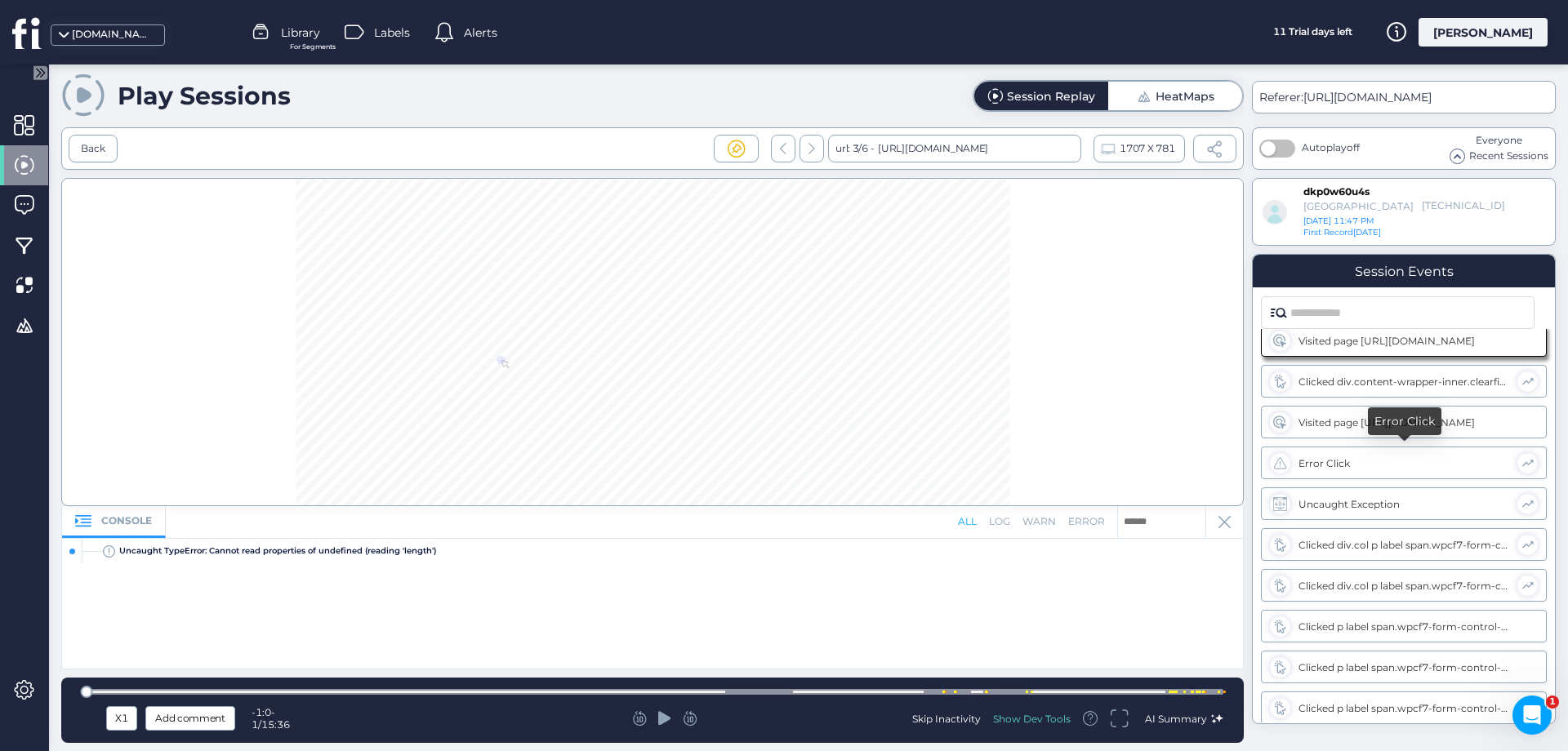
click at [1343, 460] on div "Error Click" at bounding box center [1404, 463] width 211 height 12
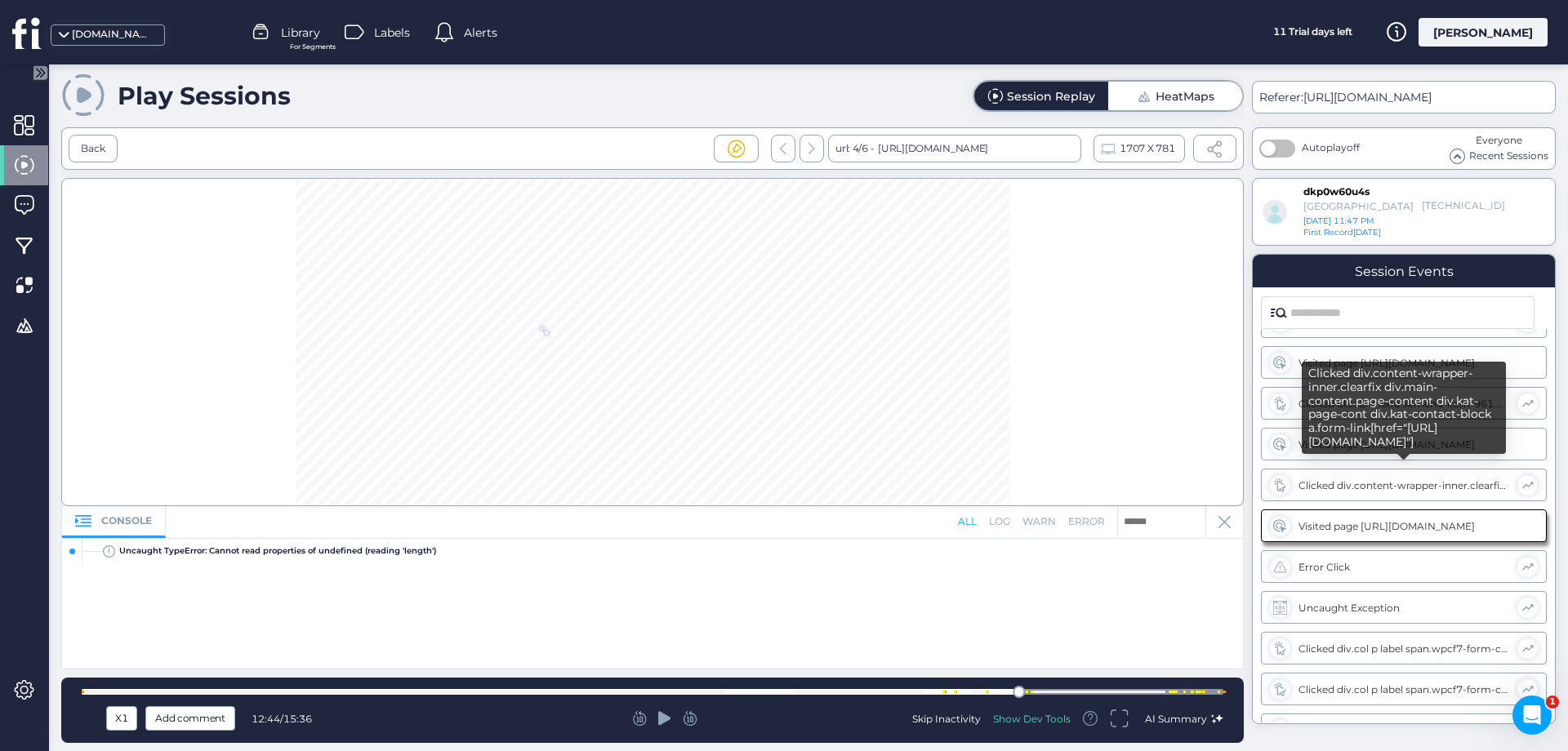
scroll to position [72, 0]
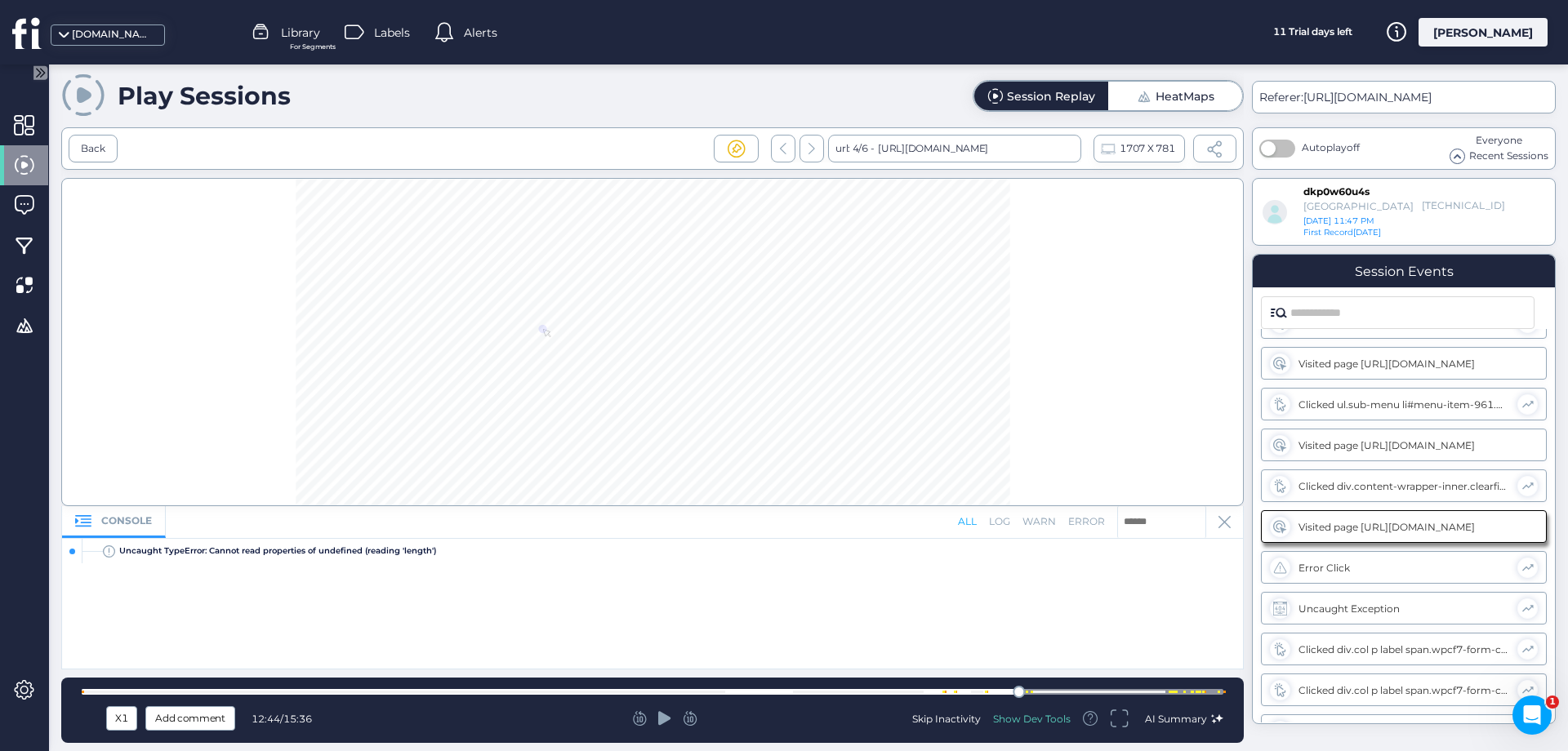
click at [665, 712] on icon at bounding box center [665, 718] width 13 height 16
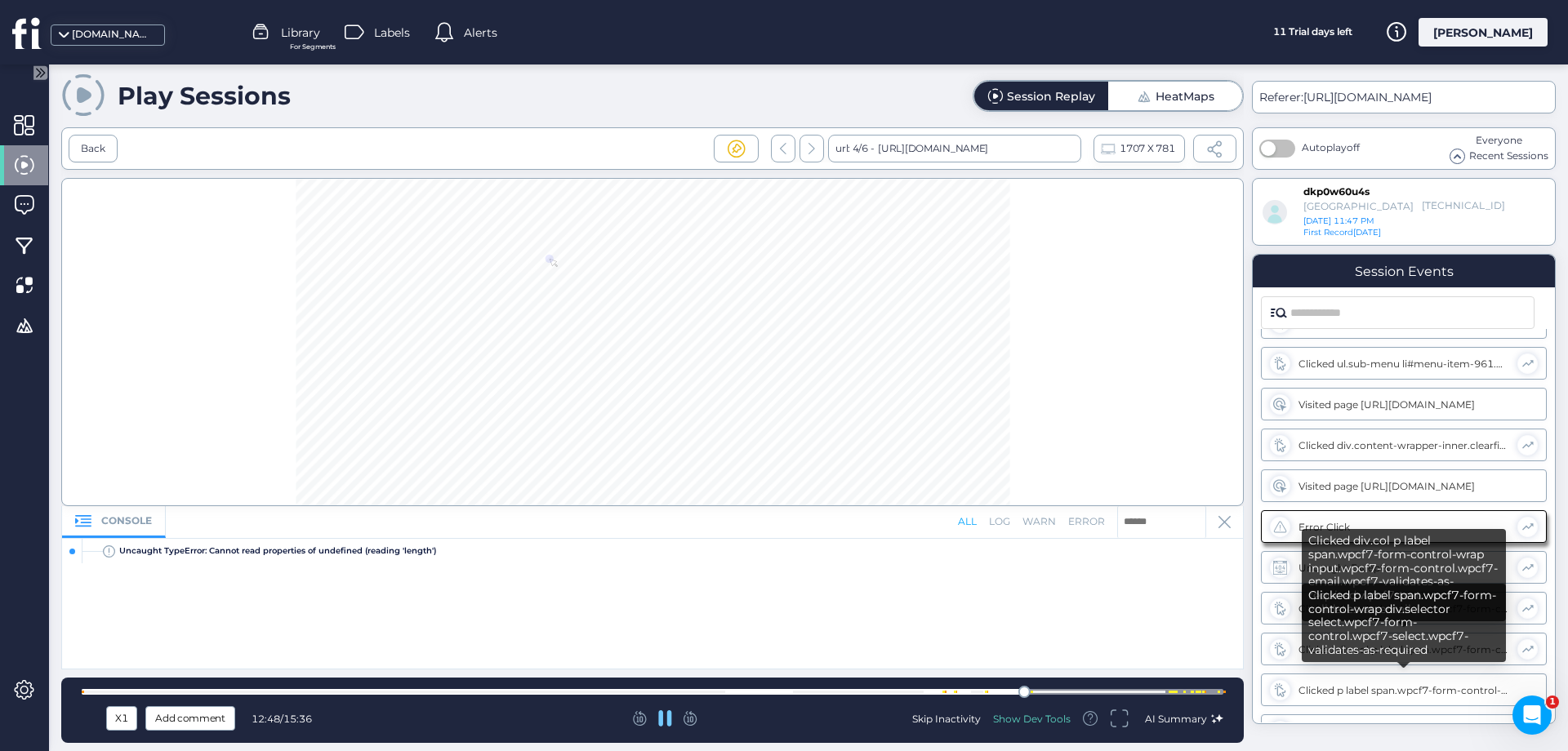
click at [1337, 691] on div "Clicked p label span.wpcf7-form-control-wrap div.selector select.wpcf7-form-con…" at bounding box center [1404, 690] width 212 height 12
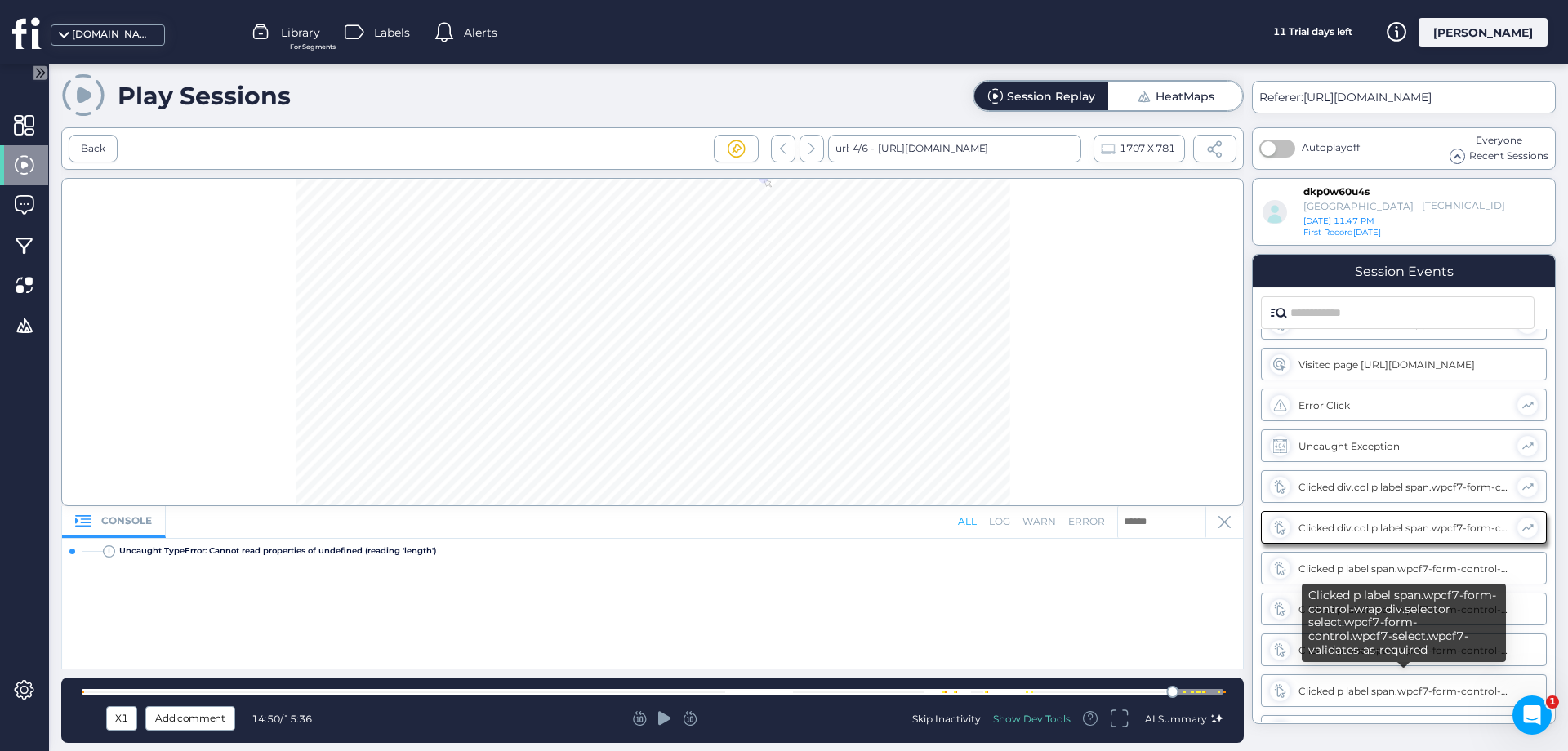
scroll to position [235, 0]
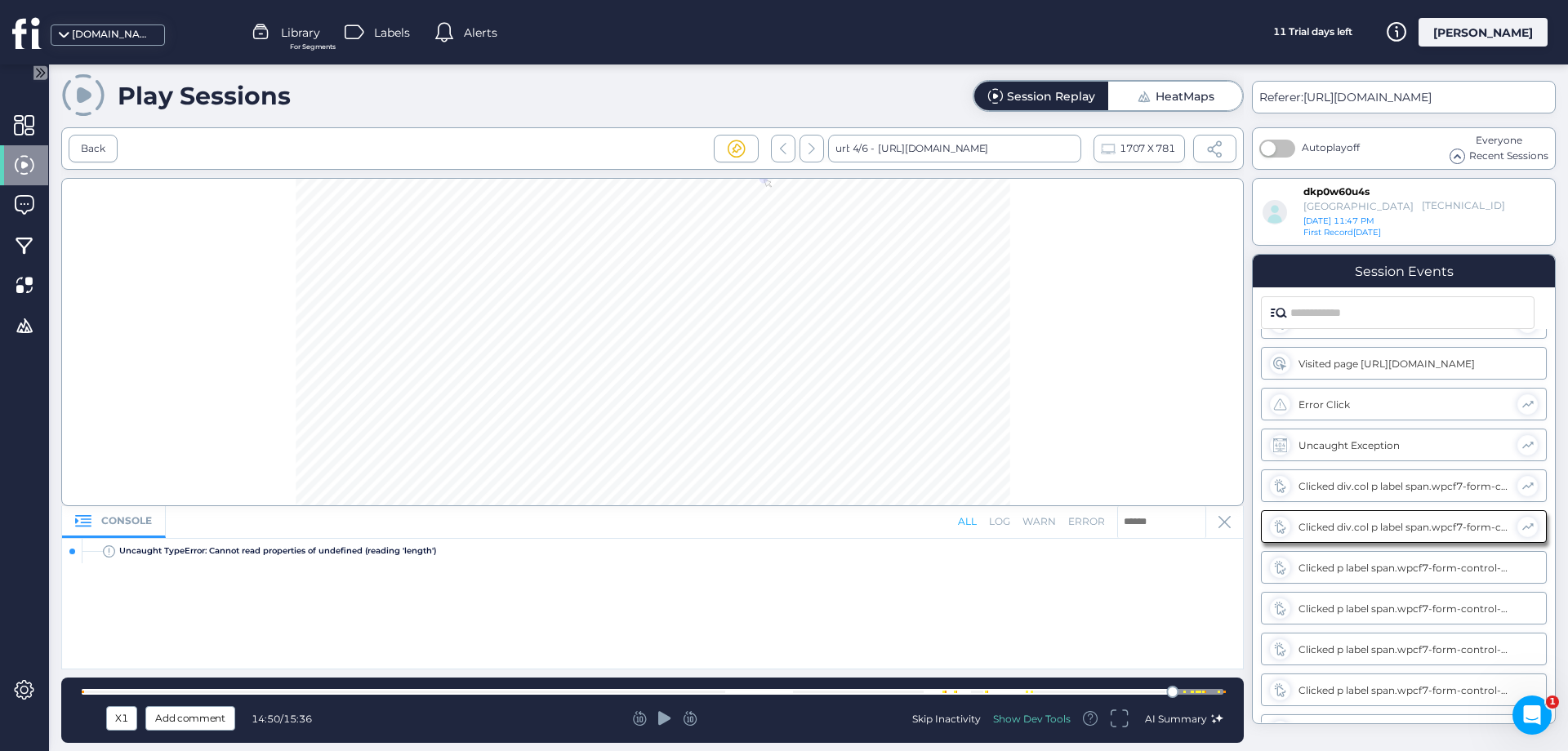
click at [654, 717] on div at bounding box center [664, 718] width 373 height 16
click at [662, 724] on icon at bounding box center [665, 718] width 13 height 14
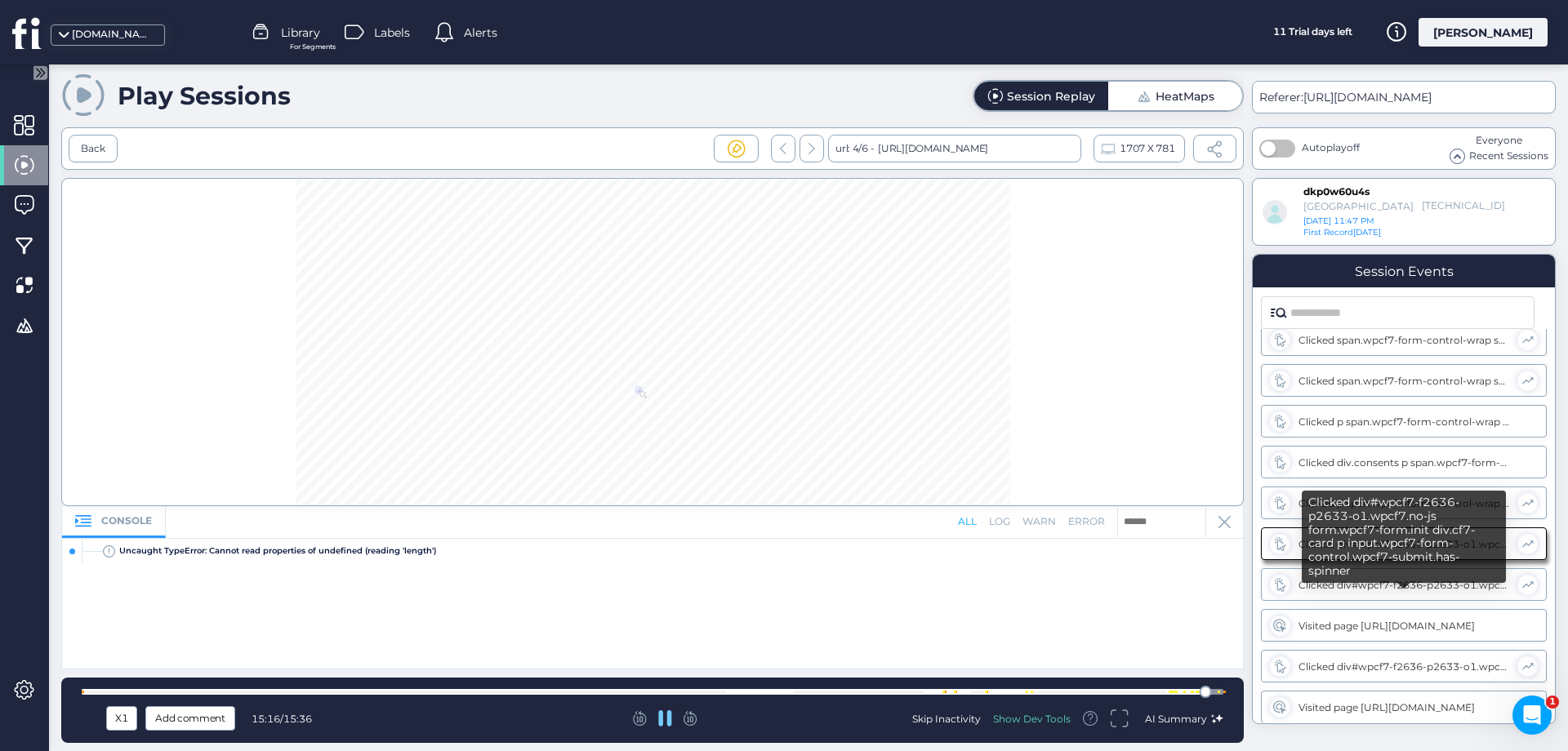
scroll to position [709, 0]
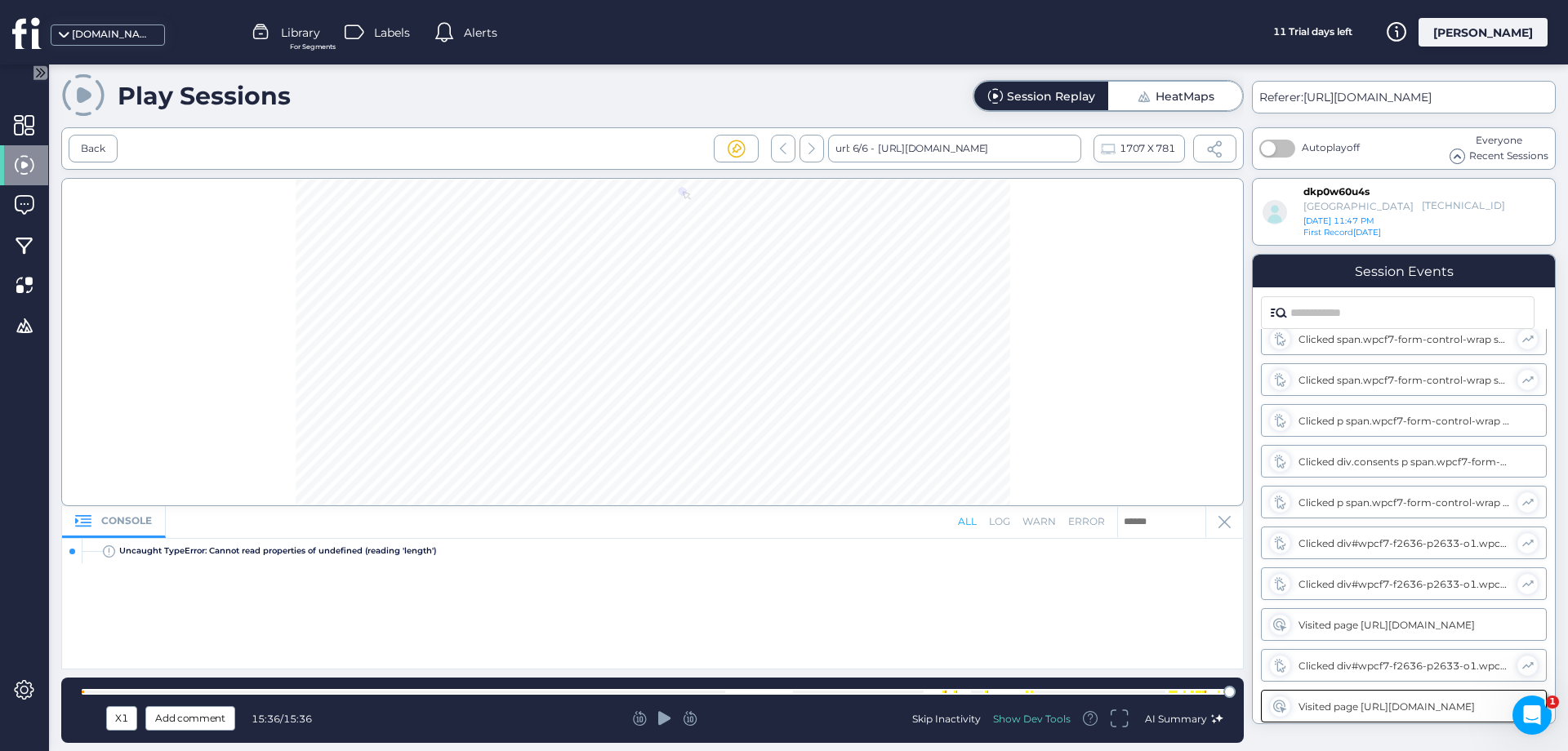
click at [1028, 721] on div "Show Dev Tools" at bounding box center [1031, 718] width 78 height 14
click at [22, 114] on div at bounding box center [24, 125] width 49 height 40
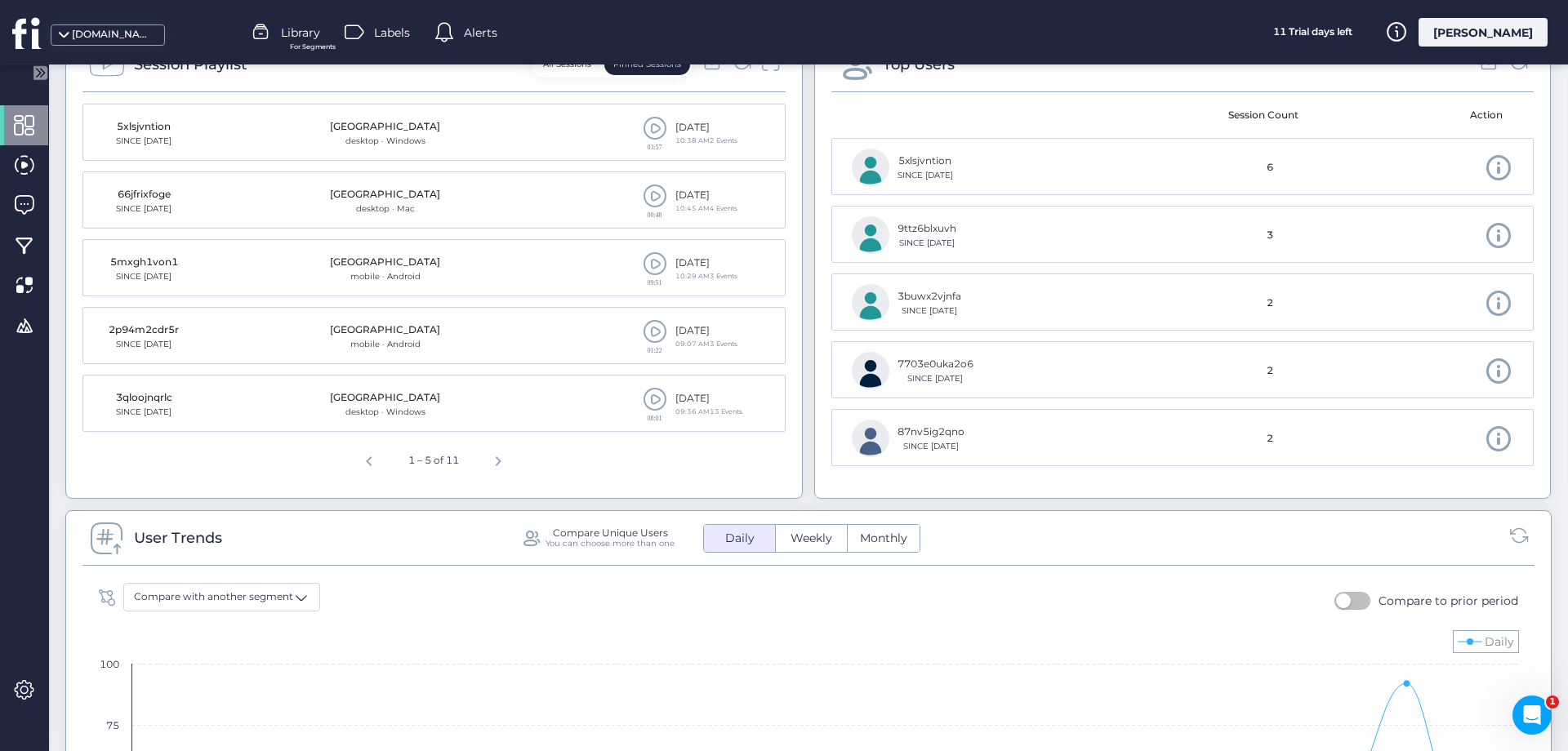
scroll to position [530, 0]
click at [496, 464] on span "Next page" at bounding box center [498, 459] width 39 height 39
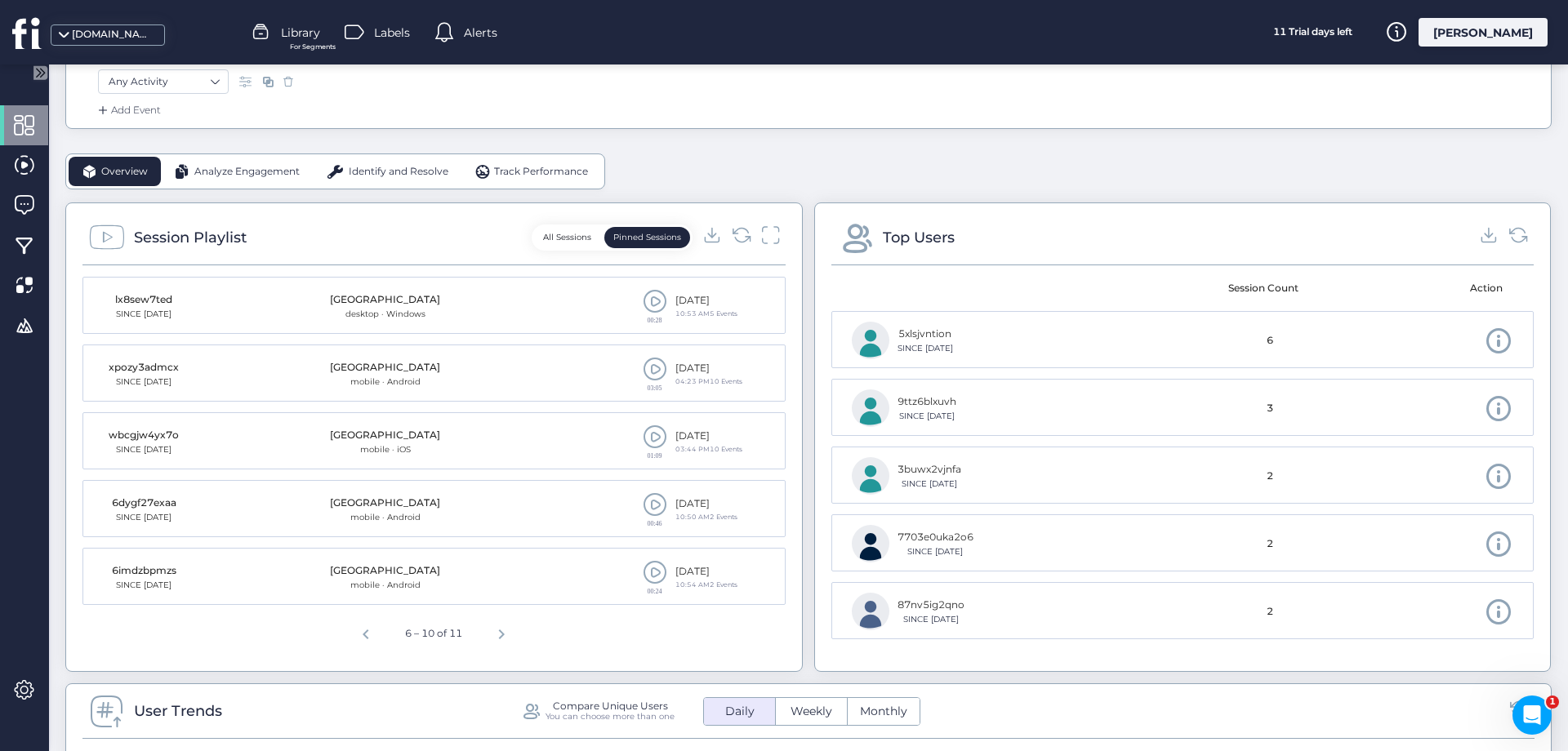
scroll to position [353, 0]
click at [742, 237] on icon at bounding box center [742, 237] width 22 height 22
click at [367, 640] on span "Previous page" at bounding box center [369, 634] width 39 height 39
click at [501, 637] on span "Next page" at bounding box center [498, 634] width 39 height 39
click at [500, 637] on span "Next page" at bounding box center [501, 634] width 39 height 39
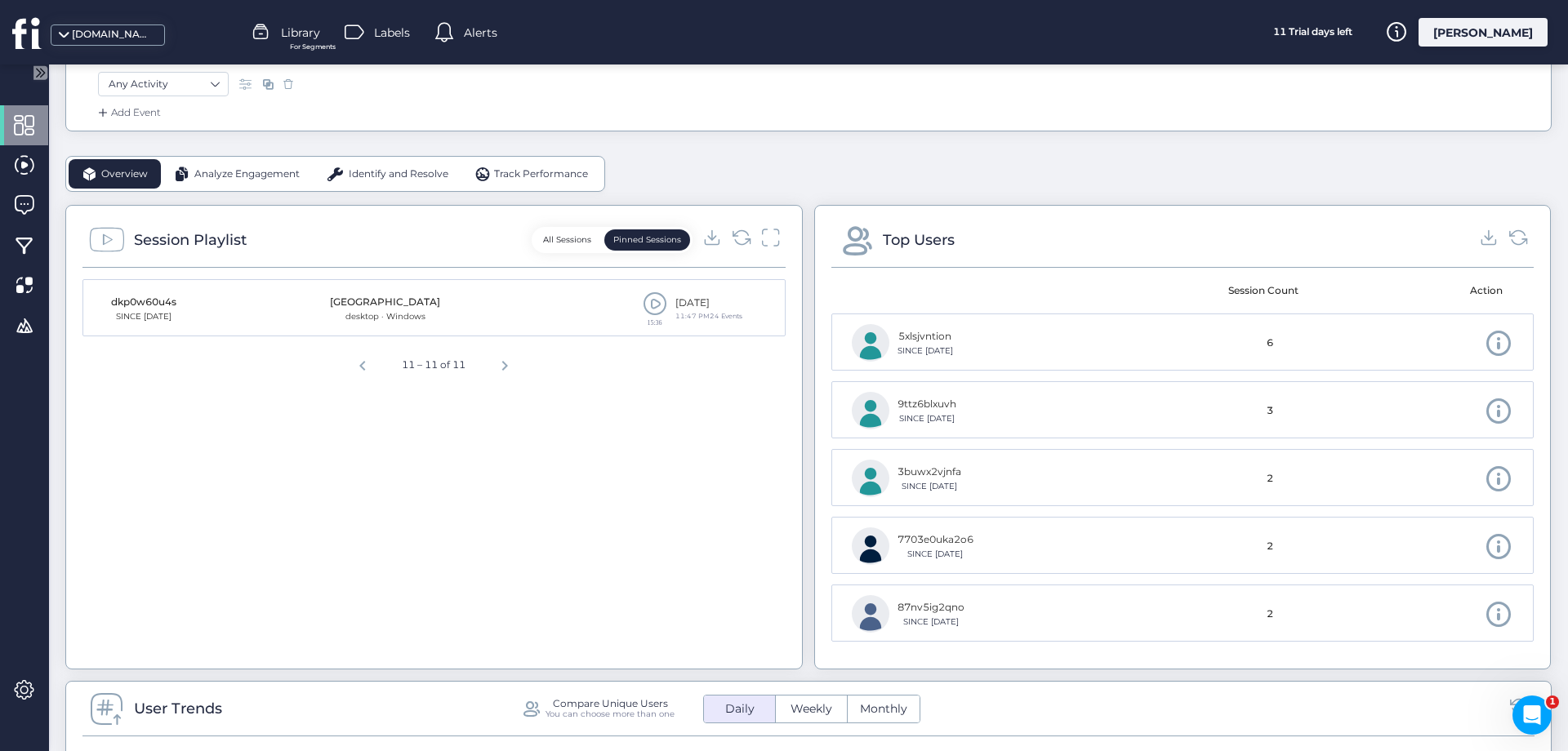
click at [653, 303] on span at bounding box center [655, 304] width 24 height 24
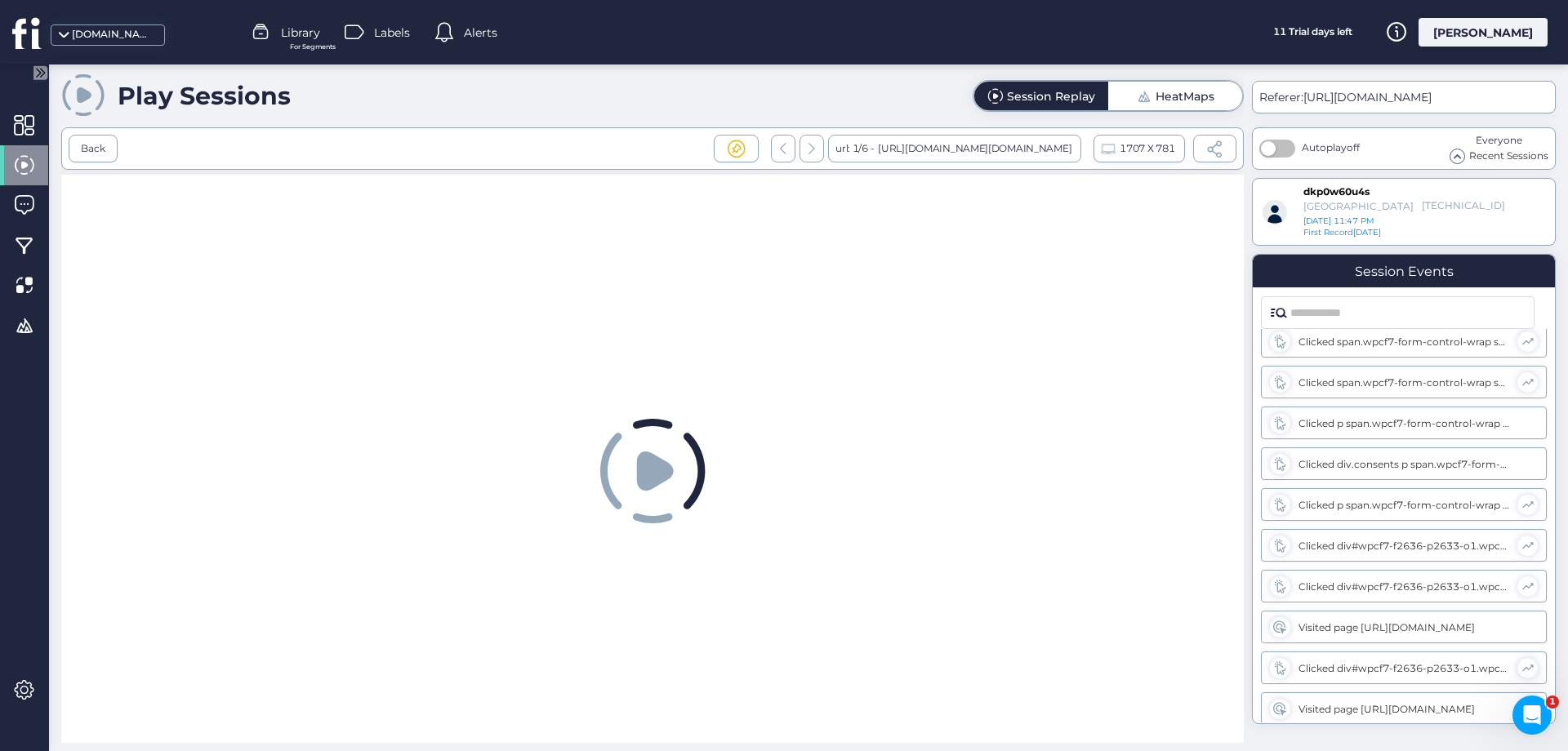
scroll to position [709, 0]
